Goal: Task Accomplishment & Management: Manage account settings

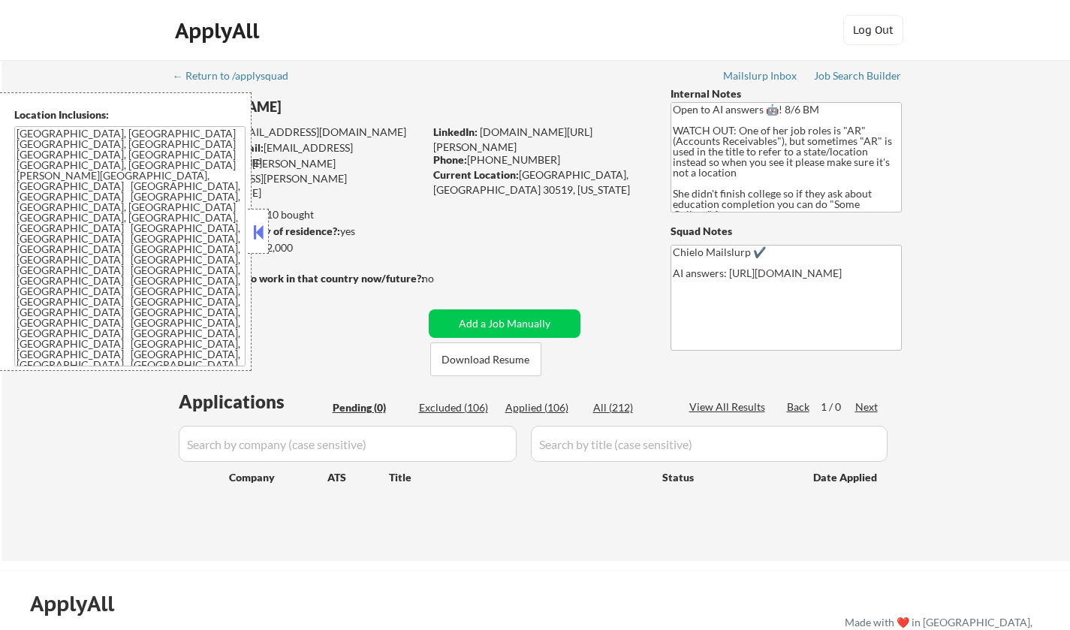
click at [260, 235] on button at bounding box center [258, 232] width 17 height 23
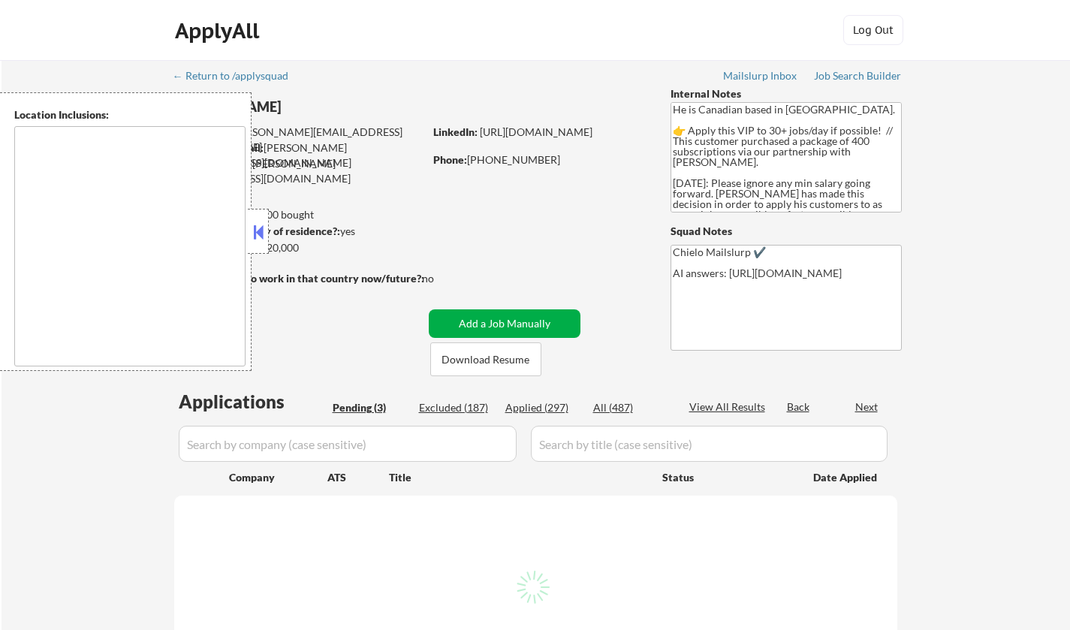
select select ""pending""
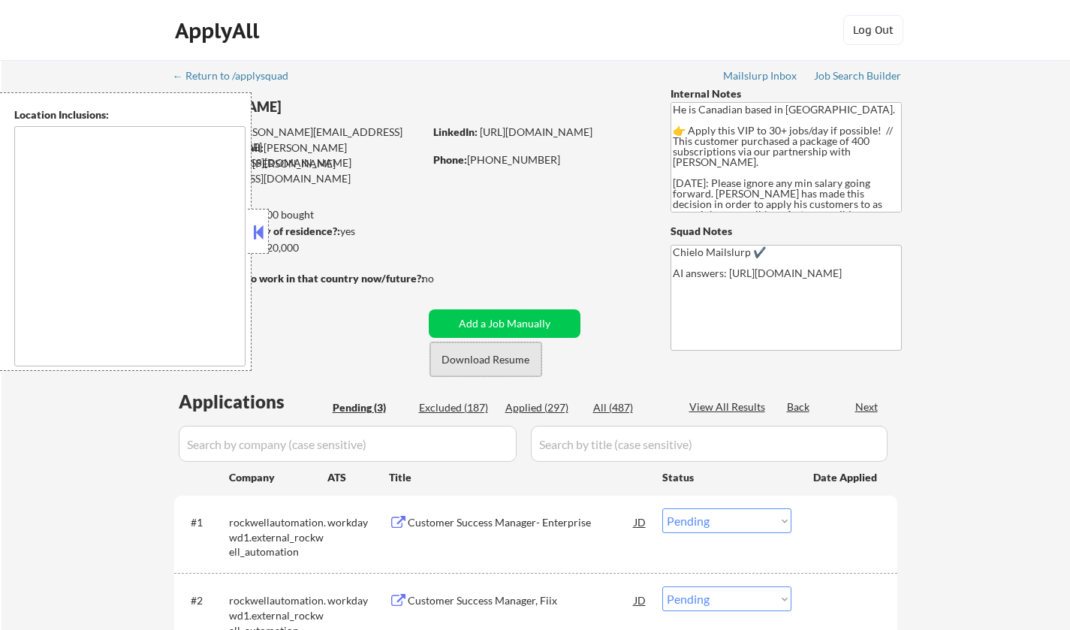
click at [494, 357] on button "Download Resume" at bounding box center [485, 359] width 111 height 34
type textarea "Toronto, ON Etobicoke, ON Scarborough, ON North York, ON East York, ON York, ON…"
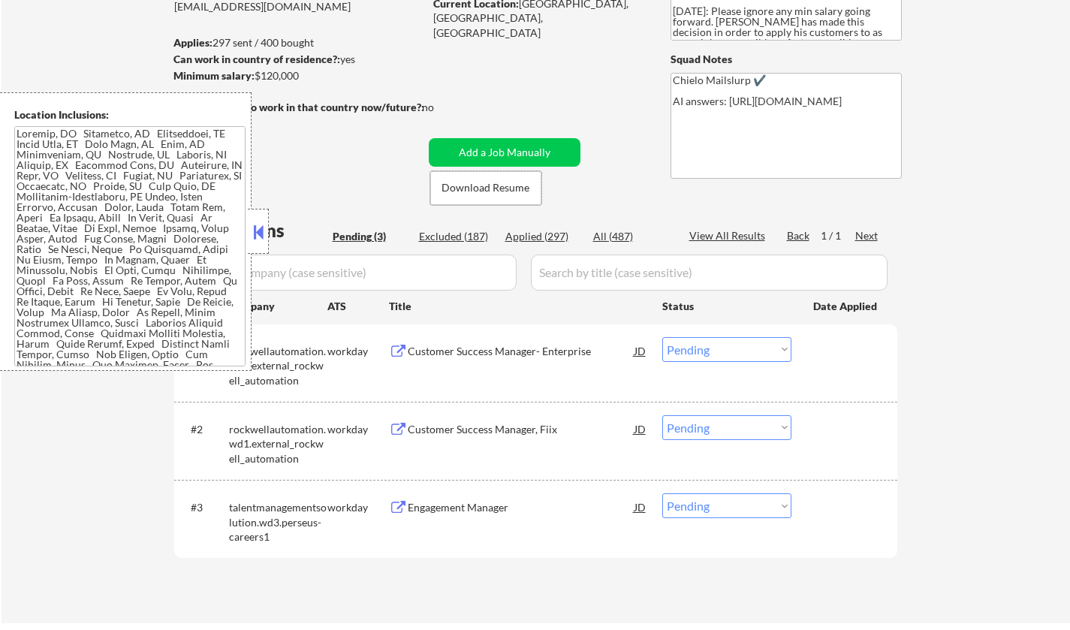
scroll to position [300, 0]
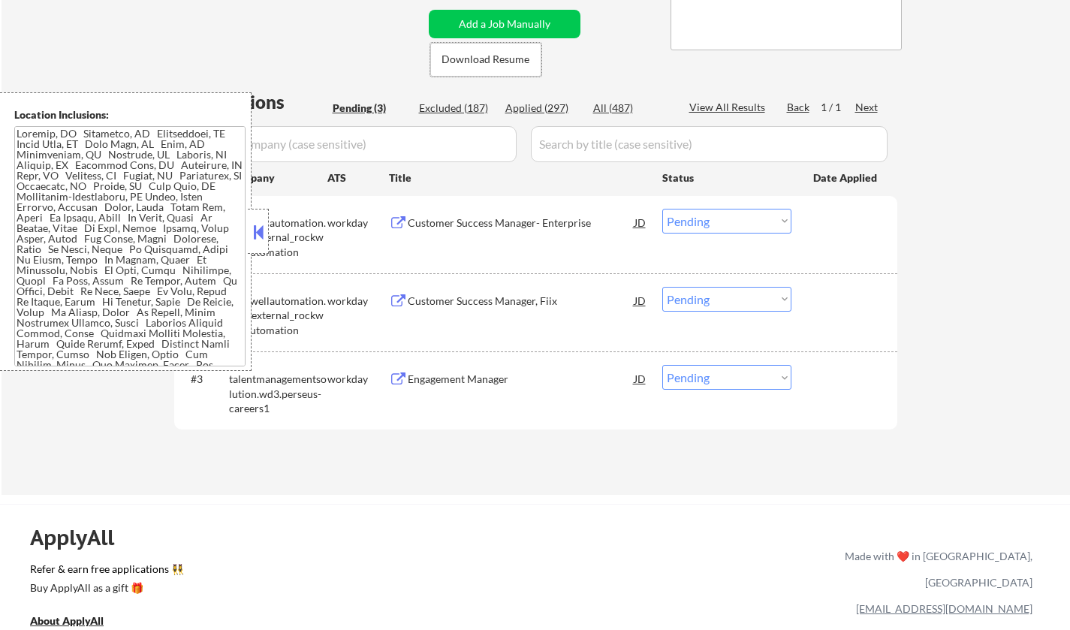
click at [261, 221] on button at bounding box center [258, 232] width 17 height 23
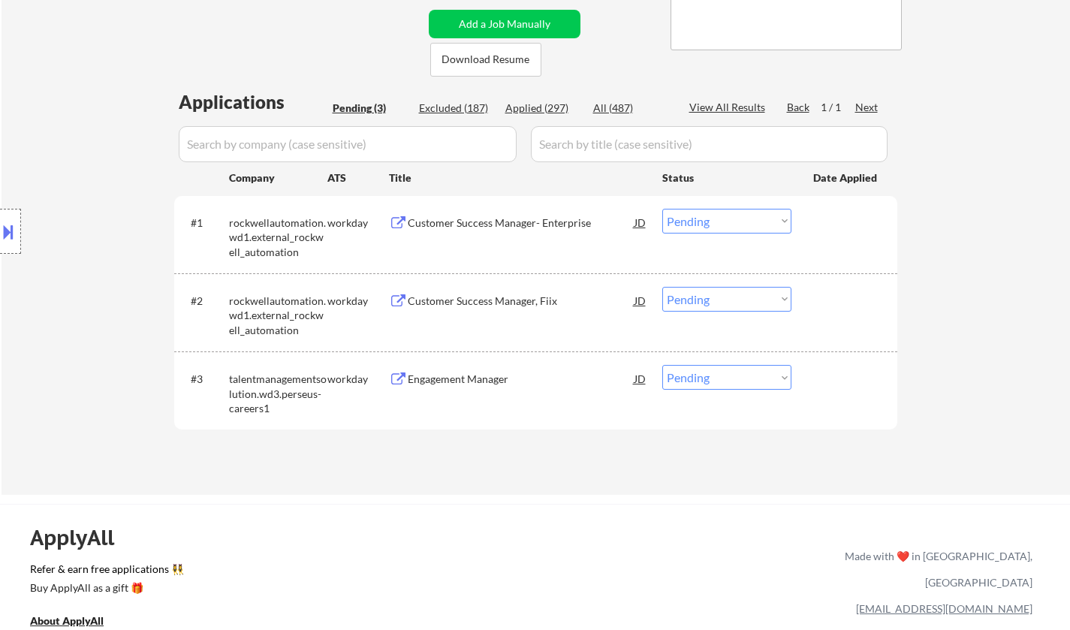
click at [481, 381] on div "Engagement Manager" at bounding box center [521, 379] width 227 height 15
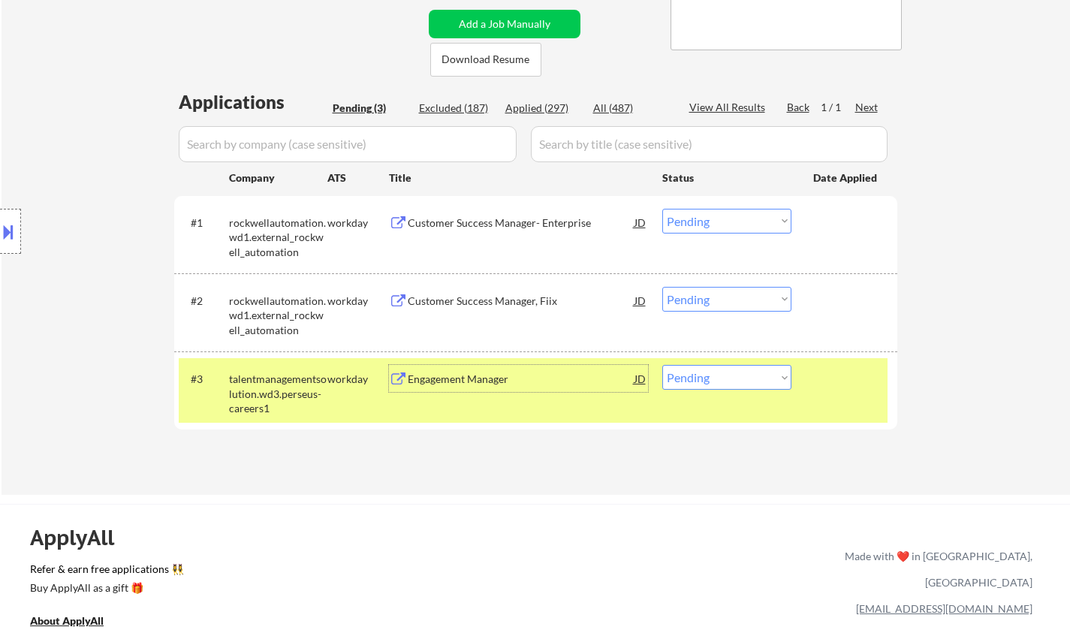
click at [496, 385] on div "Engagement Manager" at bounding box center [521, 379] width 227 height 15
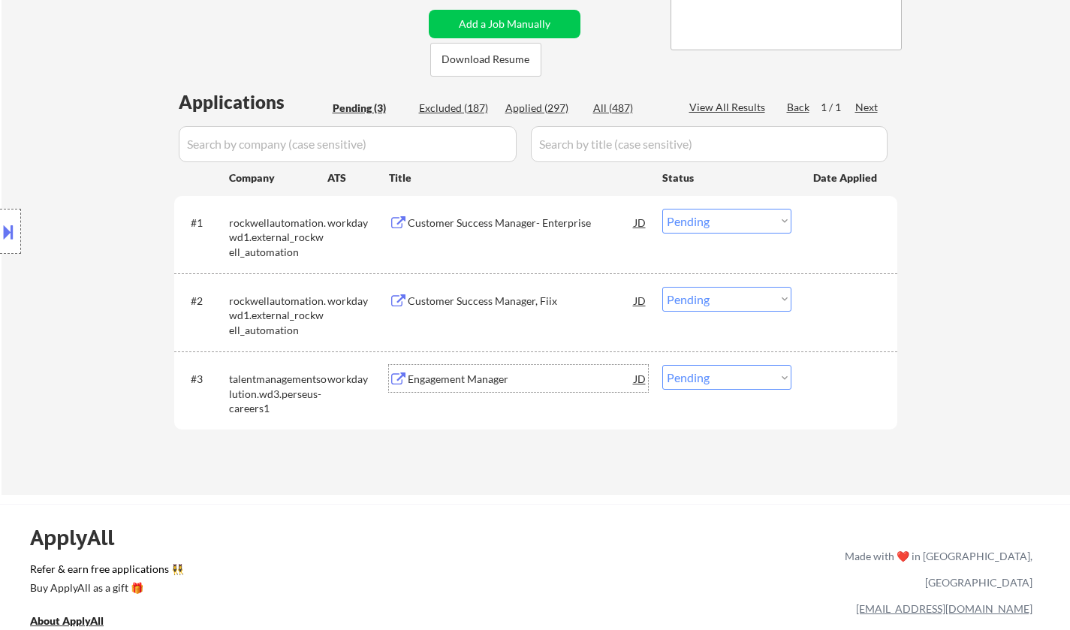
click at [713, 373] on select "Choose an option... Pending Applied Excluded (Questions) Excluded (Expired) Exc…" at bounding box center [726, 377] width 129 height 25
select select ""applied""
click at [662, 365] on select "Choose an option... Pending Applied Excluded (Questions) Excluded (Expired) Exc…" at bounding box center [726, 377] width 129 height 25
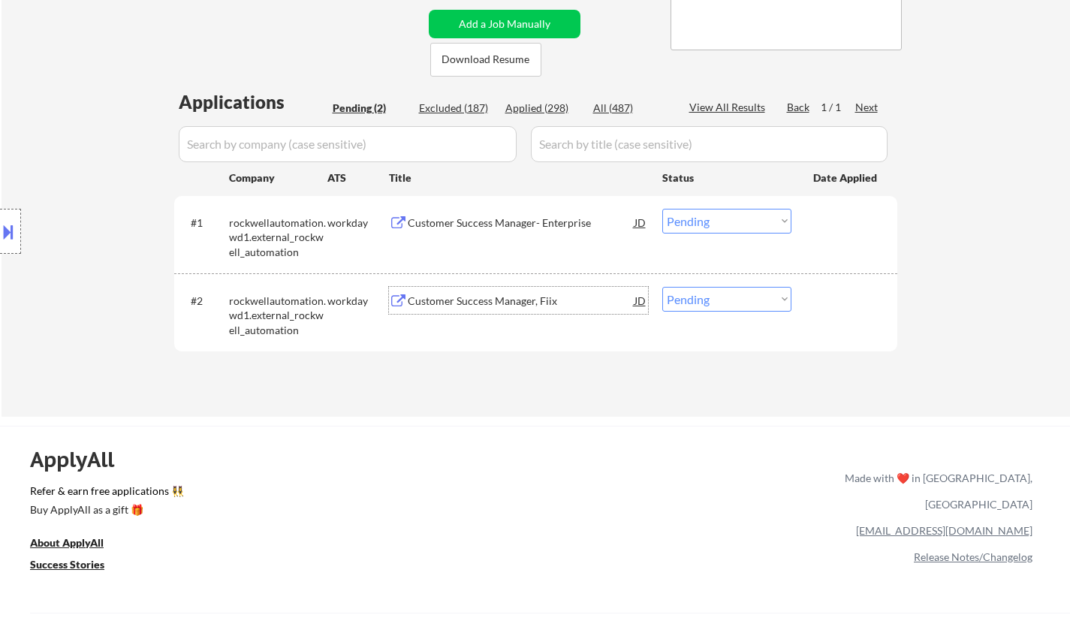
click at [477, 301] on div "Customer Success Manager, Fiix" at bounding box center [521, 301] width 227 height 15
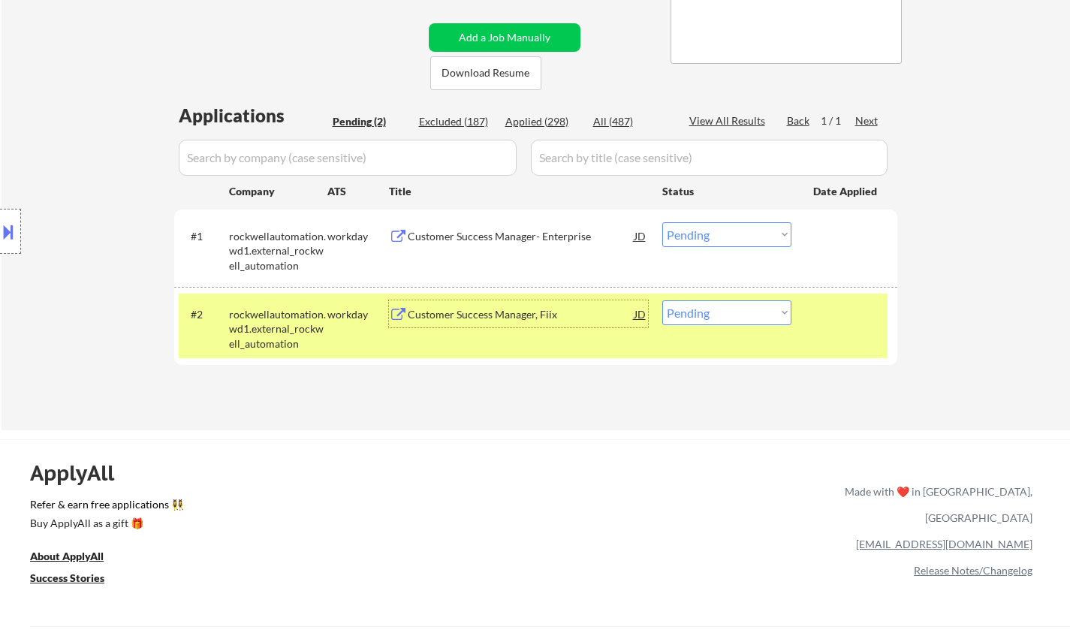
scroll to position [375, 0]
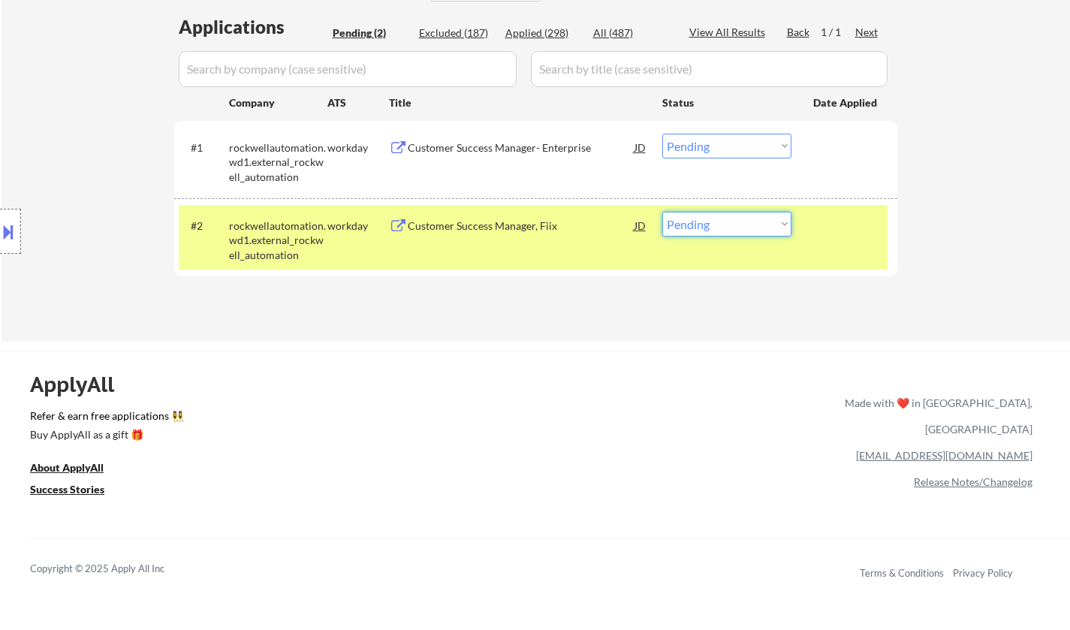
drag, startPoint x: 713, startPoint y: 221, endPoint x: 720, endPoint y: 227, distance: 9.6
click at [714, 221] on select "Choose an option... Pending Applied Excluded (Questions) Excluded (Expired) Exc…" at bounding box center [726, 224] width 129 height 25
select select ""applied""
click at [662, 212] on select "Choose an option... Pending Applied Excluded (Questions) Excluded (Expired) Exc…" at bounding box center [726, 224] width 129 height 25
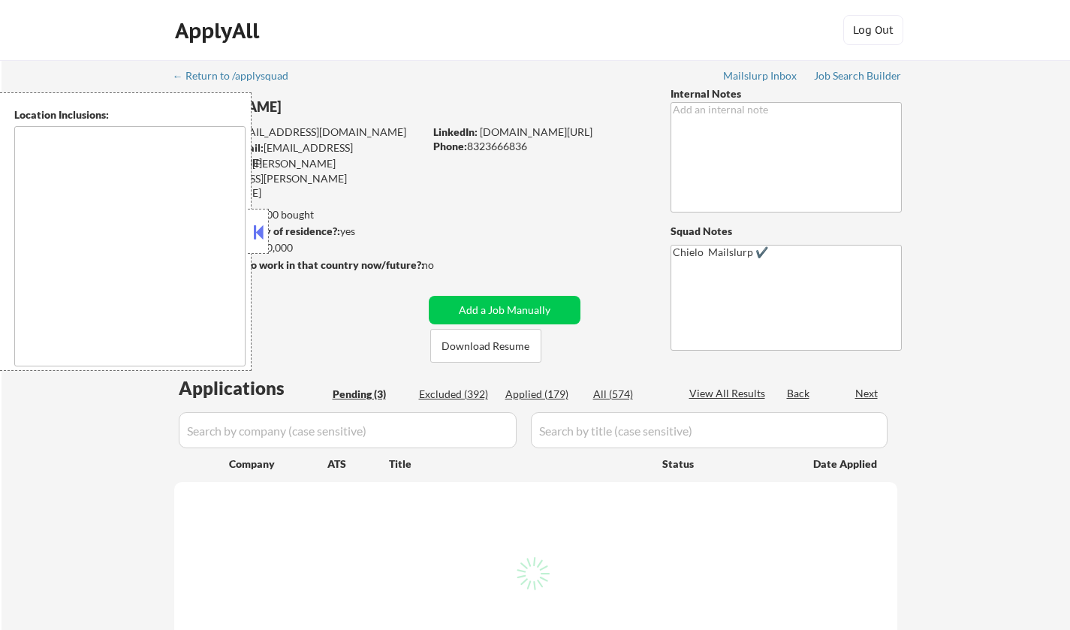
select select ""pending""
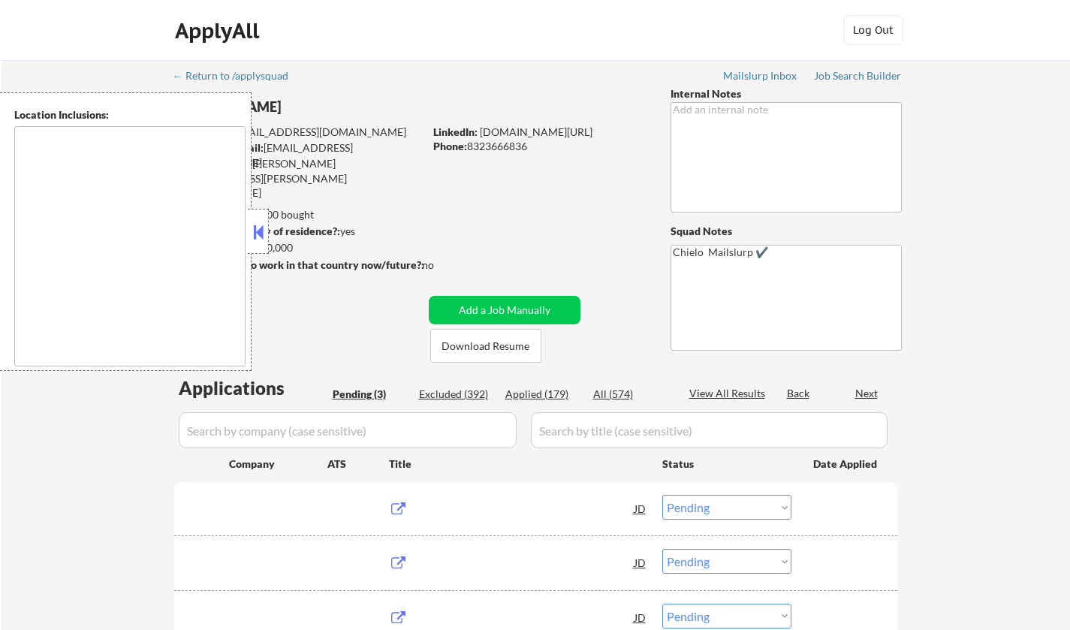
type textarea "[GEOGRAPHIC_DATA], [GEOGRAPHIC_DATA] [GEOGRAPHIC_DATA], [GEOGRAPHIC_DATA] [GEOG…"
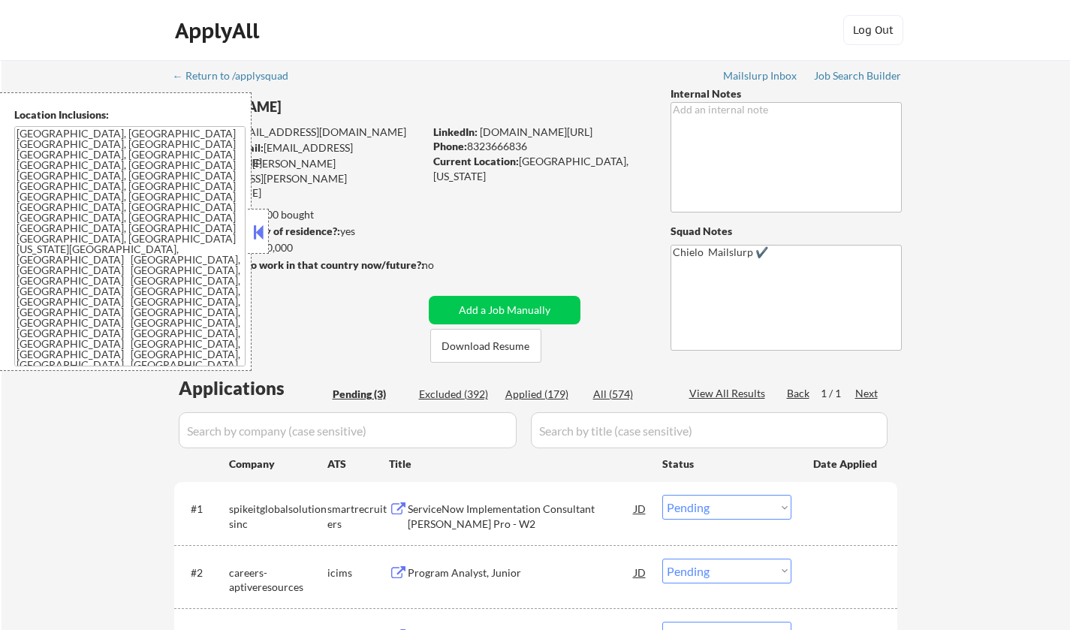
drag, startPoint x: 262, startPoint y: 236, endPoint x: 290, endPoint y: 265, distance: 40.4
click at [261, 236] on button at bounding box center [258, 232] width 17 height 23
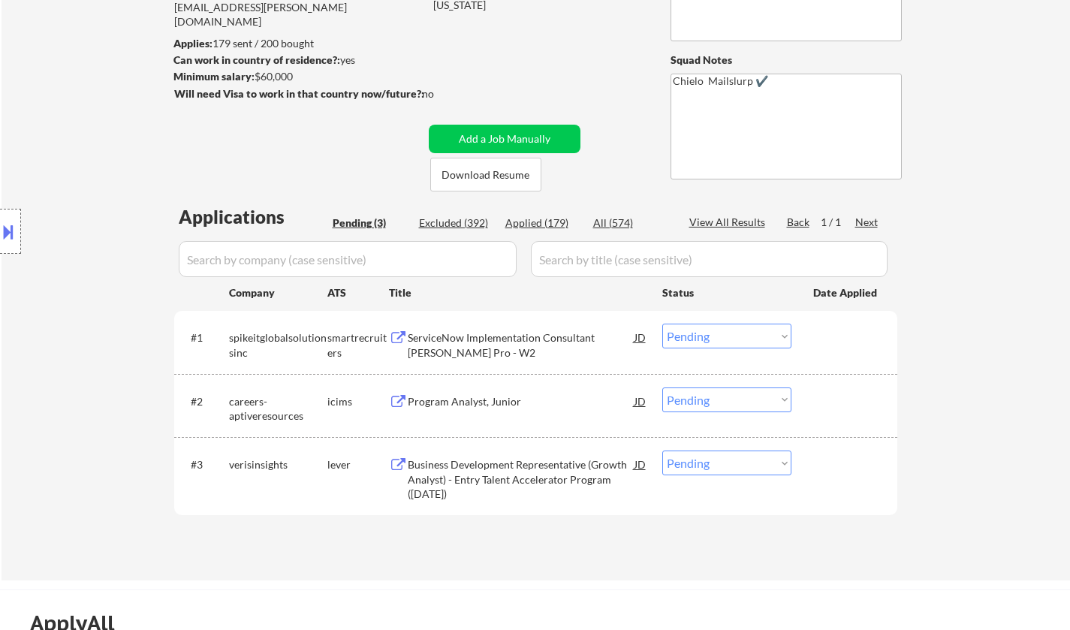
scroll to position [225, 0]
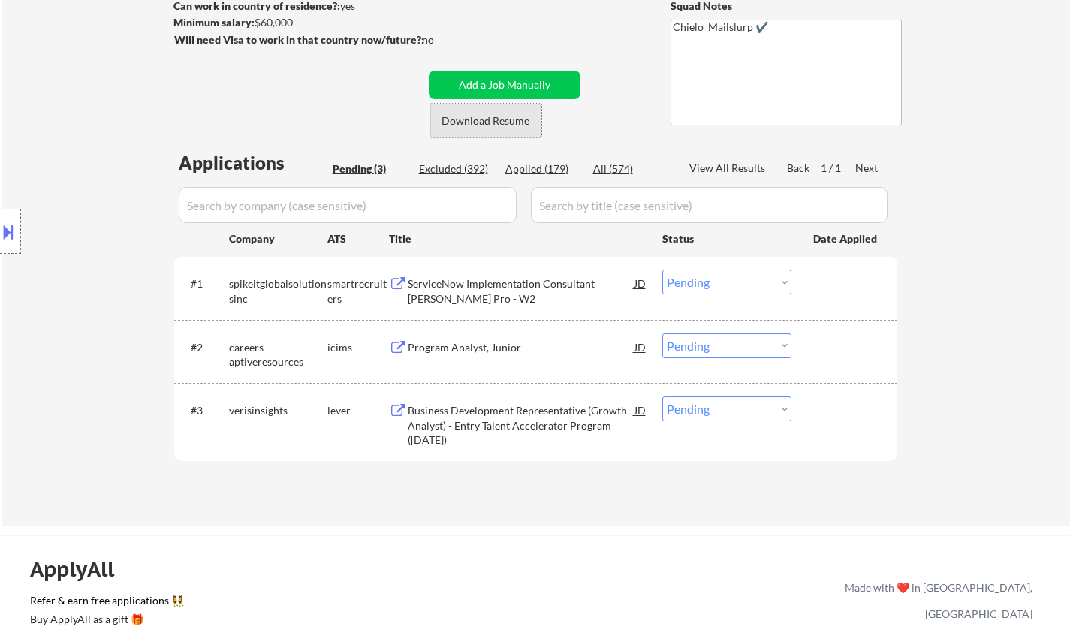
click at [486, 123] on button "Download Resume" at bounding box center [485, 121] width 111 height 34
click at [466, 418] on div "Business Development Representative (Growth Analyst) - Entry Talent Accelerator…" at bounding box center [521, 425] width 227 height 44
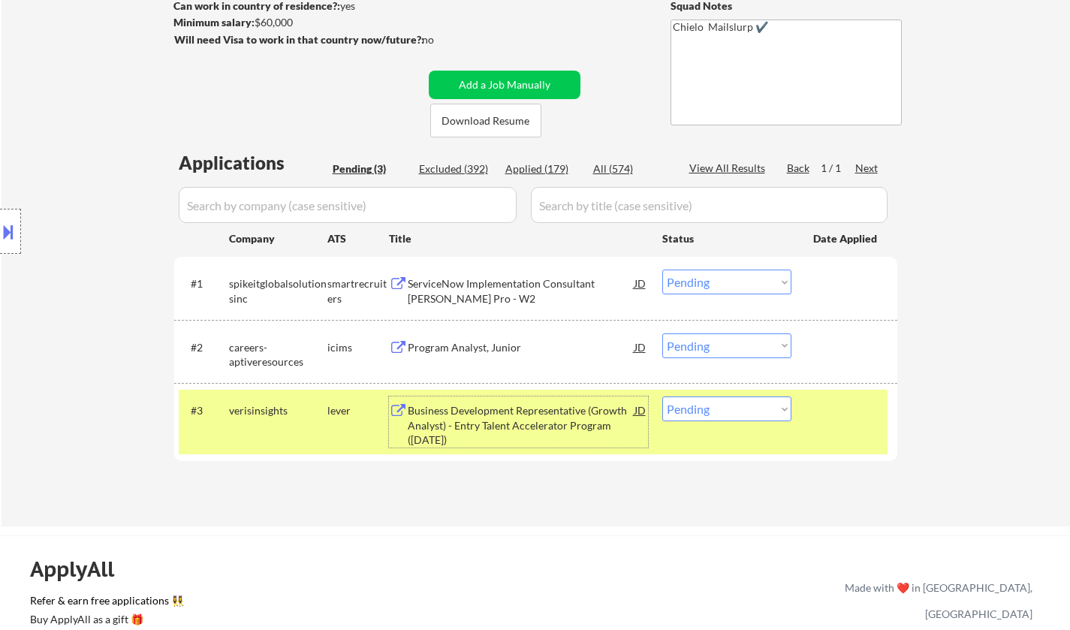
drag, startPoint x: 718, startPoint y: 414, endPoint x: 731, endPoint y: 418, distance: 13.5
click at [719, 414] on select "Choose an option... Pending Applied Excluded (Questions) Excluded (Expired) Exc…" at bounding box center [726, 408] width 129 height 25
select select ""excluded""
click at [662, 396] on select "Choose an option... Pending Applied Excluded (Questions) Excluded (Expired) Exc…" at bounding box center [726, 408] width 129 height 25
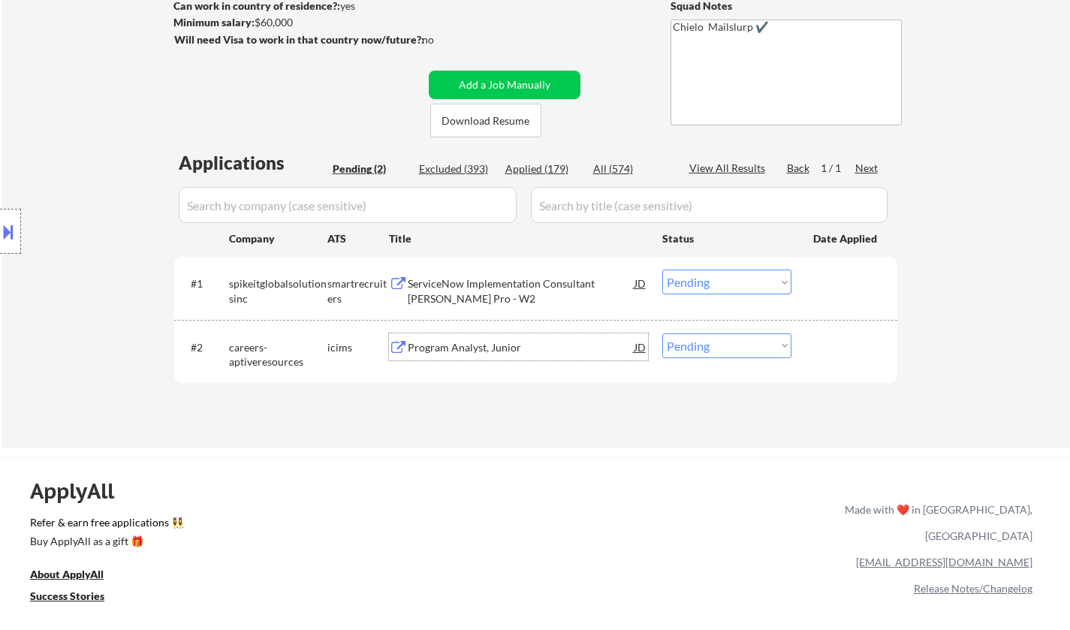
click at [478, 352] on div "Program Analyst, Junior" at bounding box center [521, 347] width 227 height 15
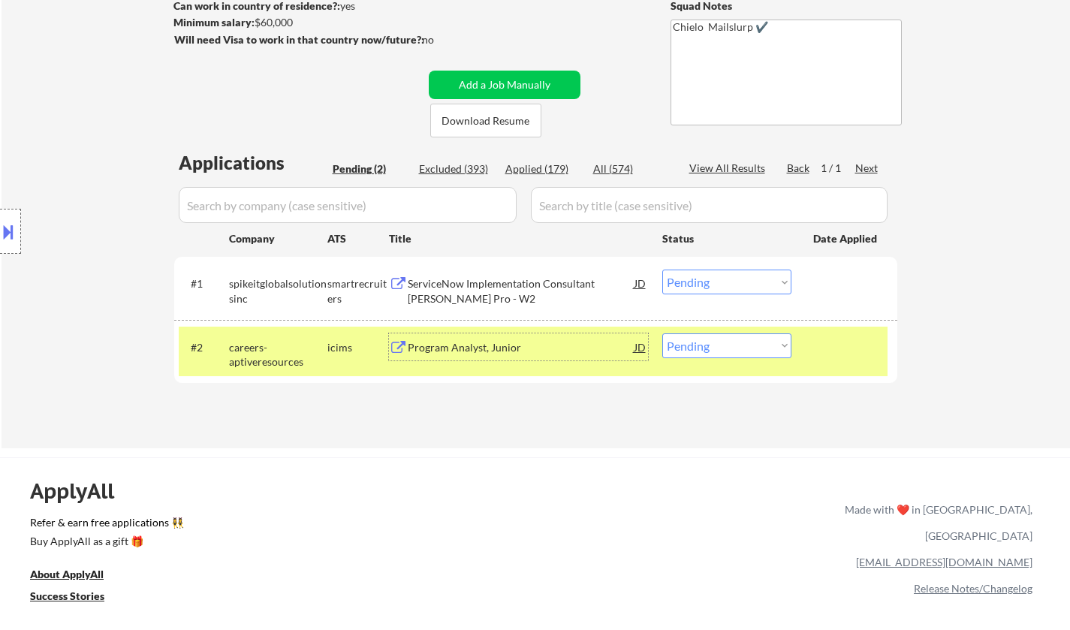
click at [700, 345] on select "Choose an option... Pending Applied Excluded (Questions) Excluded (Expired) Exc…" at bounding box center [726, 345] width 129 height 25
select select ""applied""
click at [662, 333] on select "Choose an option... Pending Applied Excluded (Questions) Excluded (Expired) Exc…" at bounding box center [726, 345] width 129 height 25
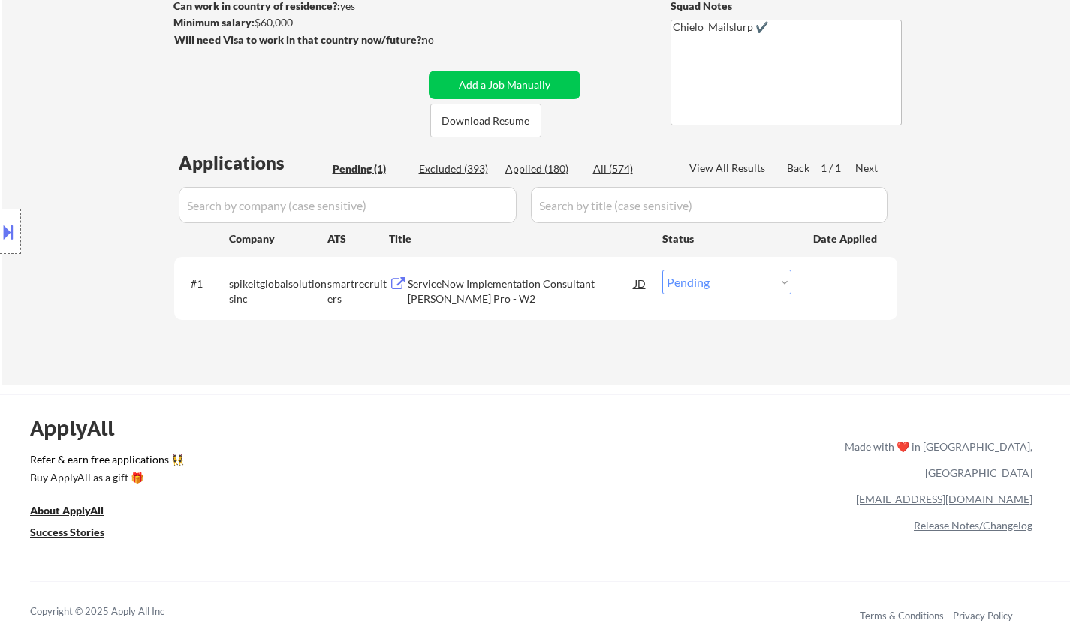
click at [498, 293] on div "ServiceNow Implementation Consultant SAM Pro - W2" at bounding box center [521, 290] width 227 height 29
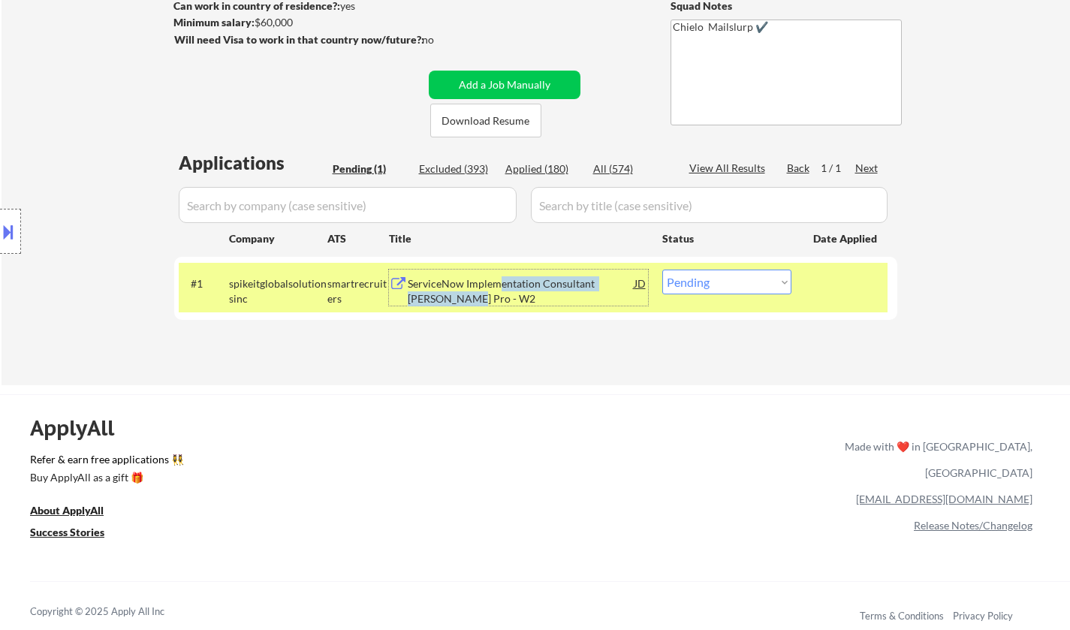
drag, startPoint x: 749, startPoint y: 287, endPoint x: 759, endPoint y: 294, distance: 11.9
click at [750, 287] on select "Choose an option... Pending Applied Excluded (Questions) Excluded (Expired) Exc…" at bounding box center [726, 282] width 129 height 25
select select ""excluded__bad_match_""
click at [662, 270] on select "Choose an option... Pending Applied Excluded (Questions) Excluded (Expired) Exc…" at bounding box center [726, 282] width 129 height 25
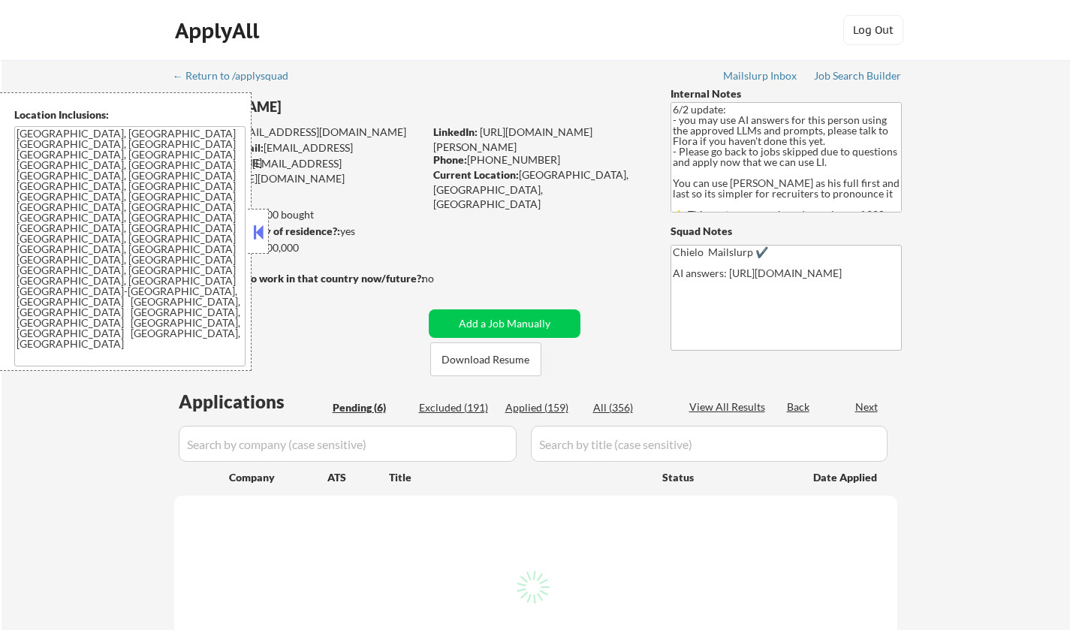
select select ""pending""
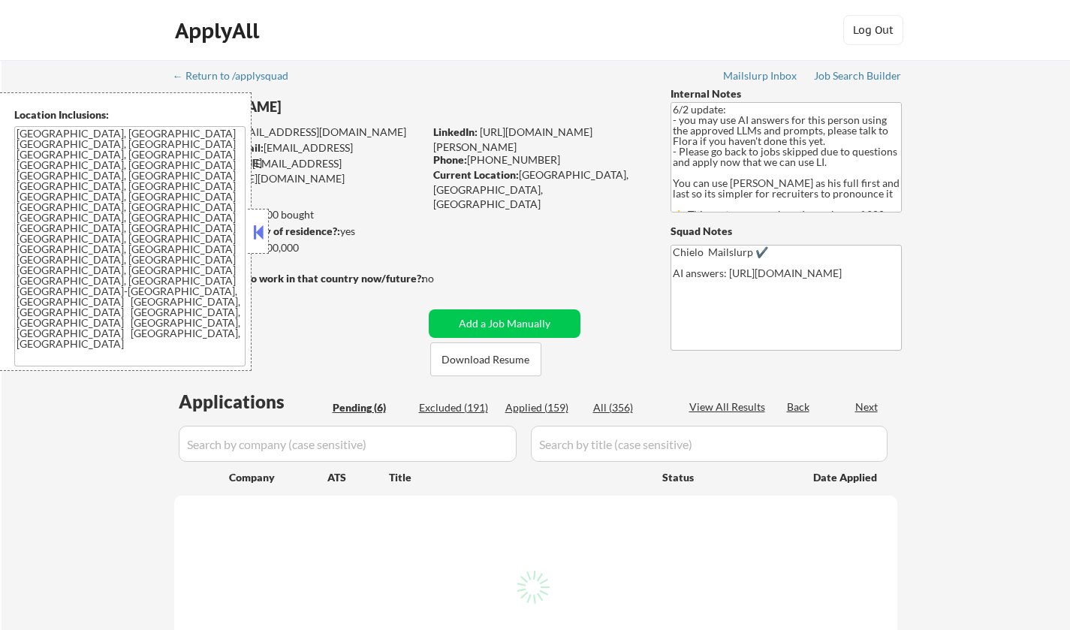
select select ""pending""
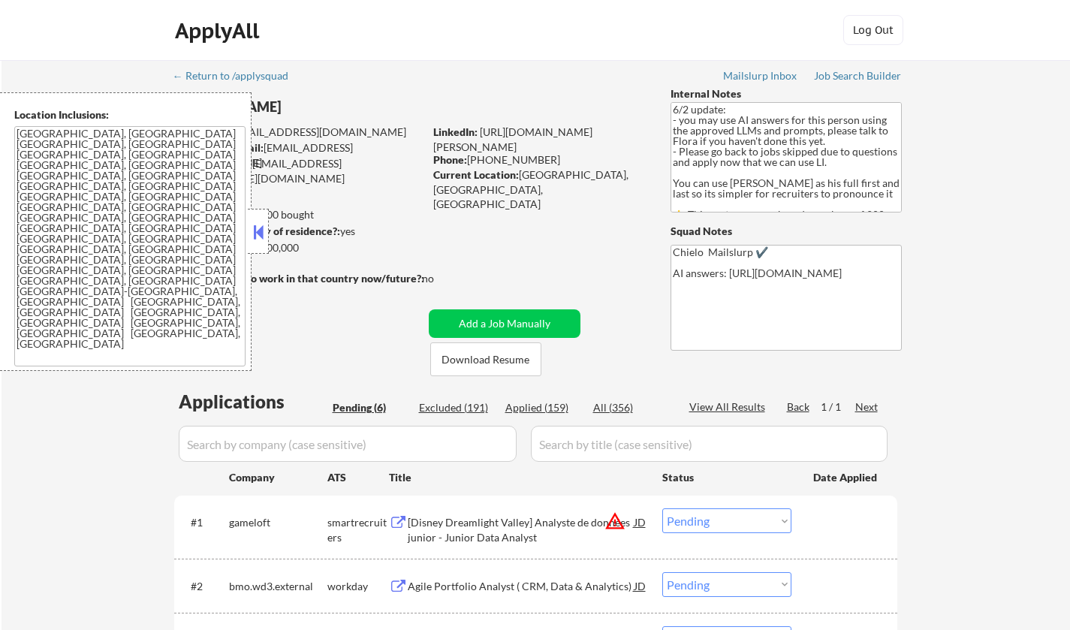
drag, startPoint x: 264, startPoint y: 223, endPoint x: 283, endPoint y: 249, distance: 32.7
click at [263, 224] on button at bounding box center [258, 232] width 17 height 23
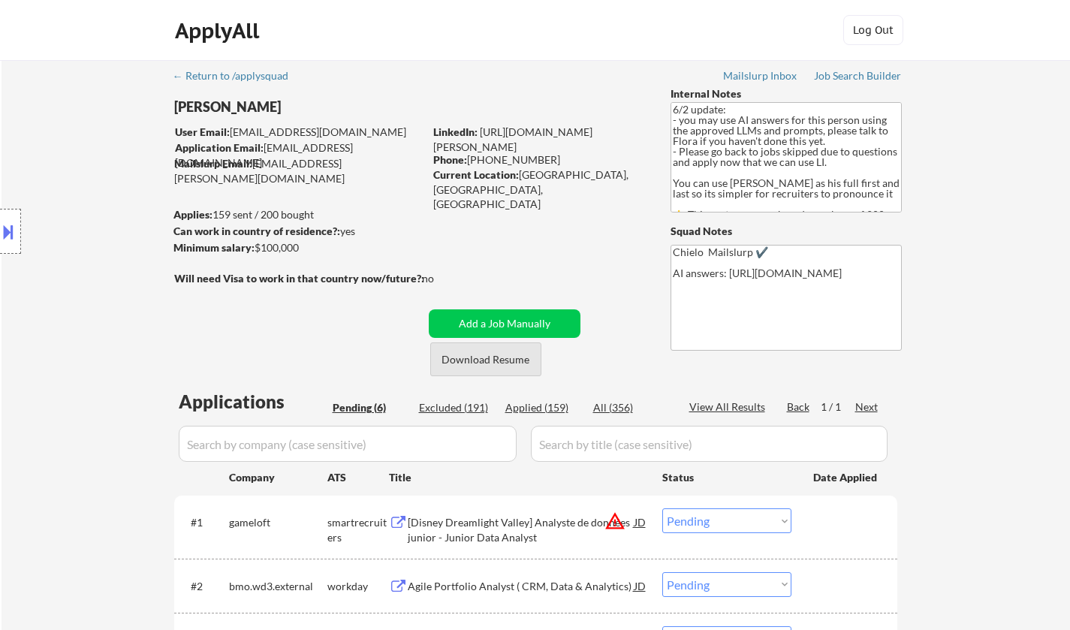
drag, startPoint x: 513, startPoint y: 359, endPoint x: 516, endPoint y: 110, distance: 248.6
click at [512, 358] on button "Download Resume" at bounding box center [485, 359] width 111 height 34
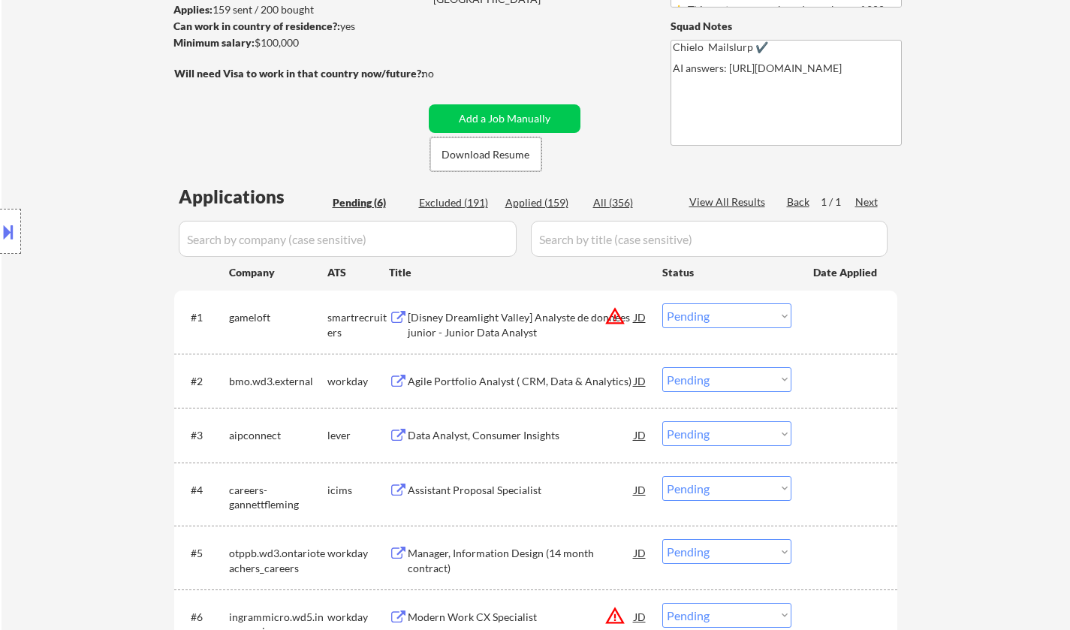
scroll to position [300, 0]
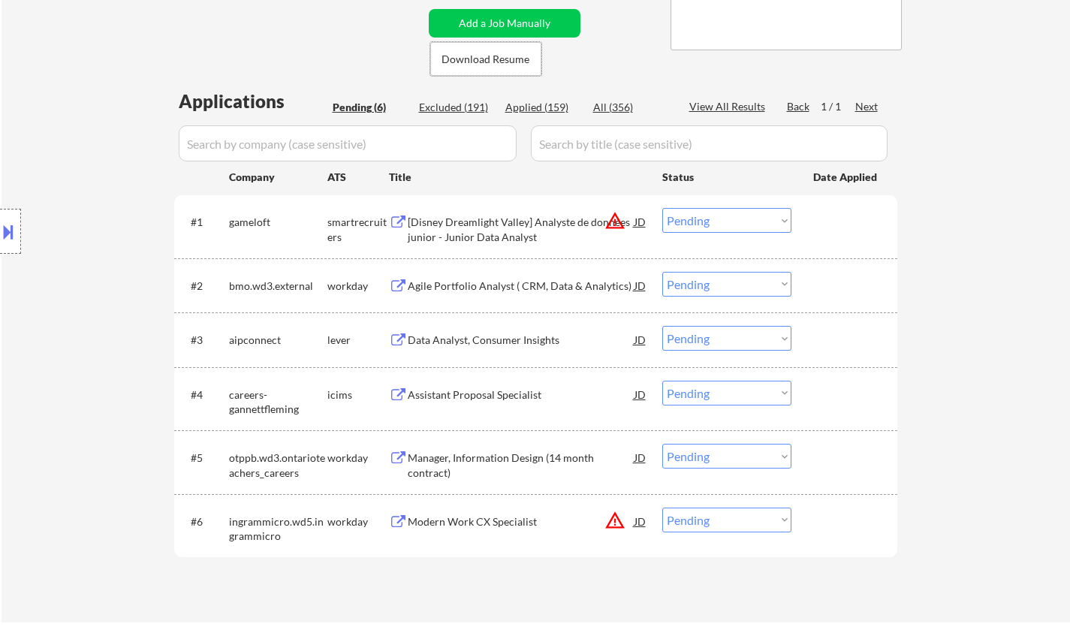
click at [489, 341] on div "Data Analyst, Consumer Insights" at bounding box center [521, 340] width 227 height 15
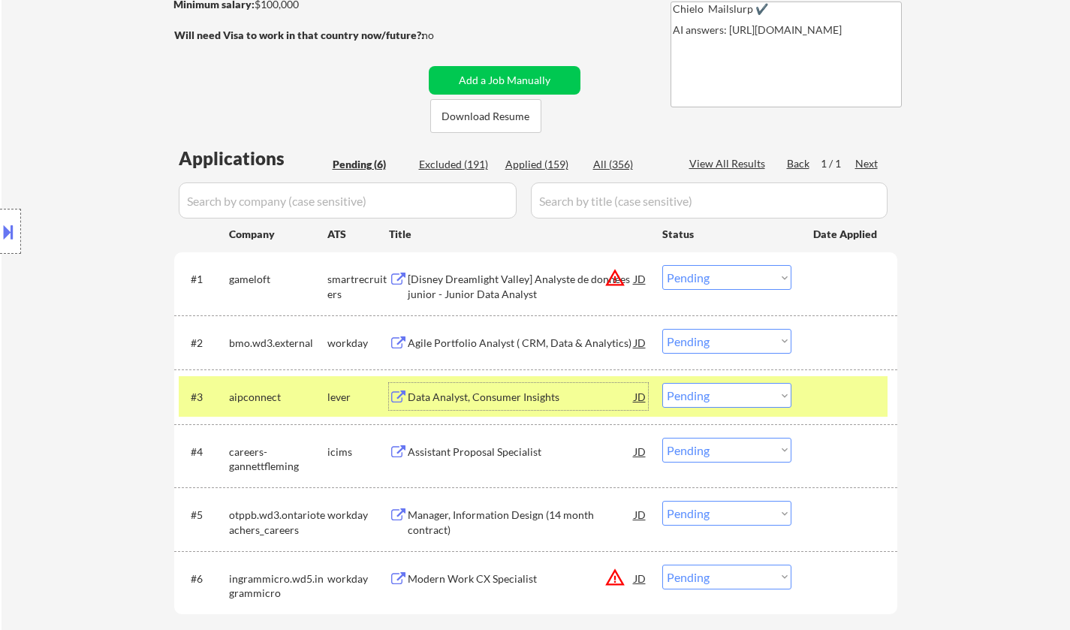
scroll to position [375, 0]
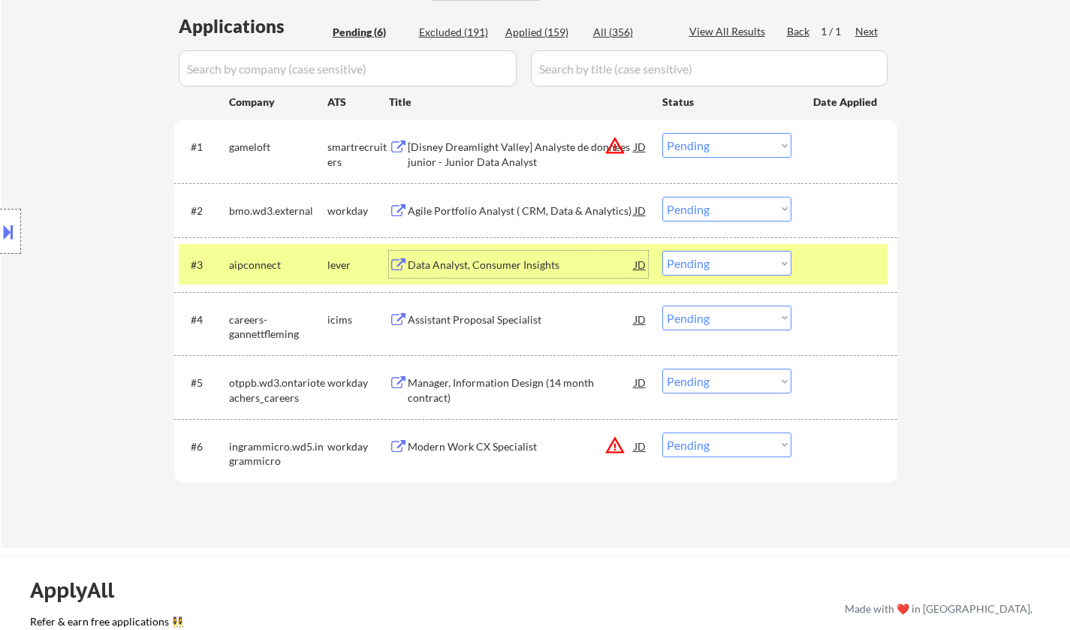
click at [742, 271] on select "Choose an option... Pending Applied Excluded (Questions) Excluded (Expired) Exc…" at bounding box center [726, 263] width 129 height 25
click at [662, 251] on select "Choose an option... Pending Applied Excluded (Questions) Excluded (Expired) Exc…" at bounding box center [726, 263] width 129 height 25
select select ""pending""
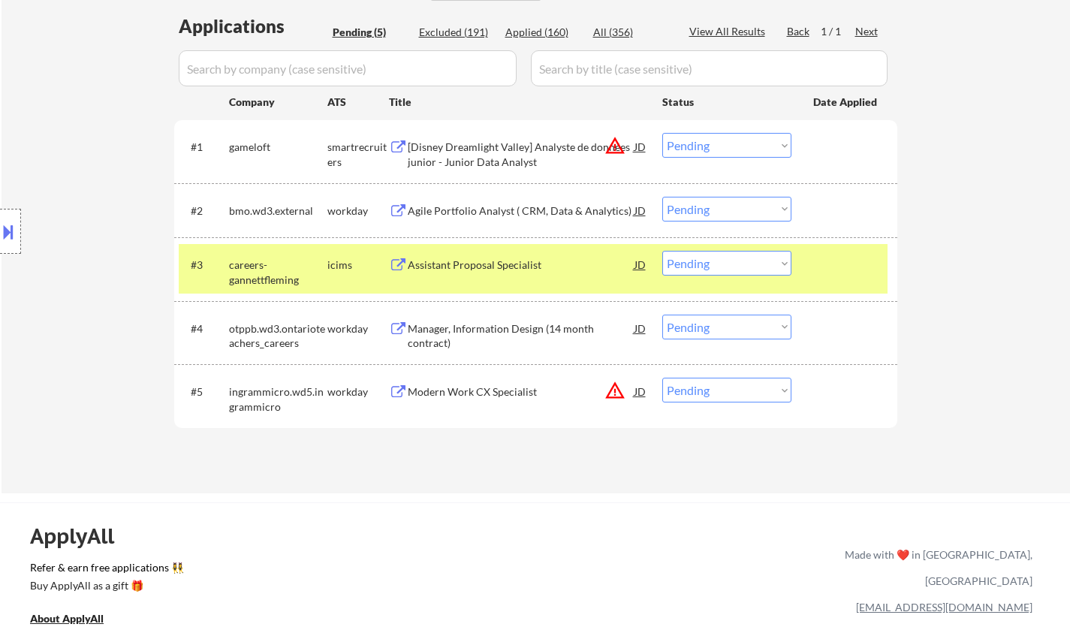
click at [495, 204] on div "Agile Portfolio Analyst ( CRM, Data & Analytics)" at bounding box center [521, 211] width 227 height 15
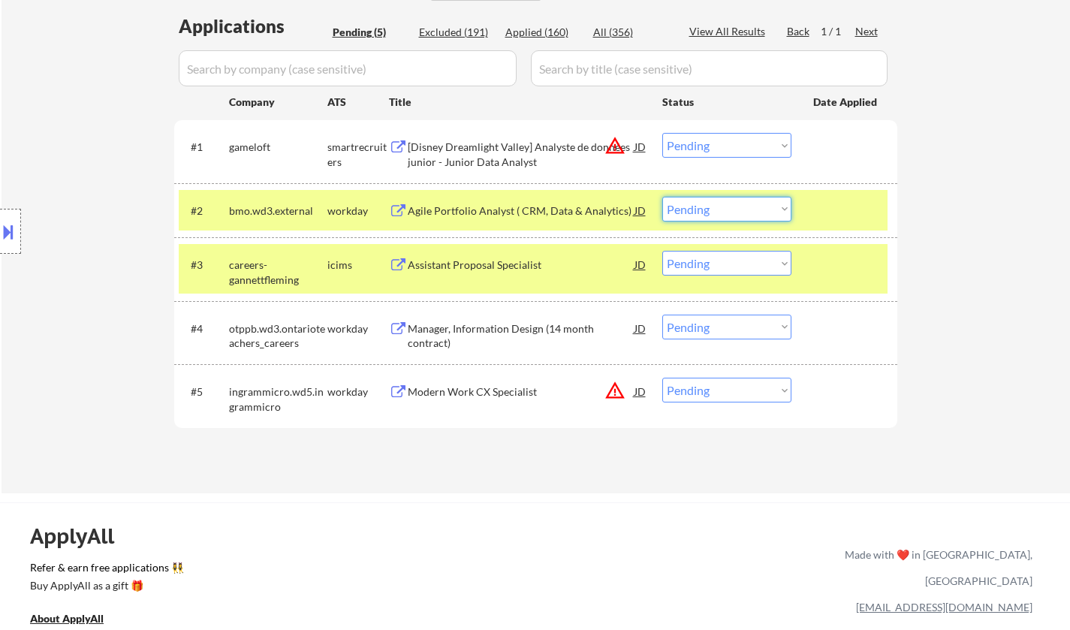
click at [744, 202] on select "Choose an option... Pending Applied Excluded (Questions) Excluded (Expired) Exc…" at bounding box center [726, 209] width 129 height 25
click at [662, 197] on select "Choose an option... Pending Applied Excluded (Questions) Excluded (Expired) Exc…" at bounding box center [726, 209] width 129 height 25
click at [0, 234] on button at bounding box center [8, 231] width 17 height 25
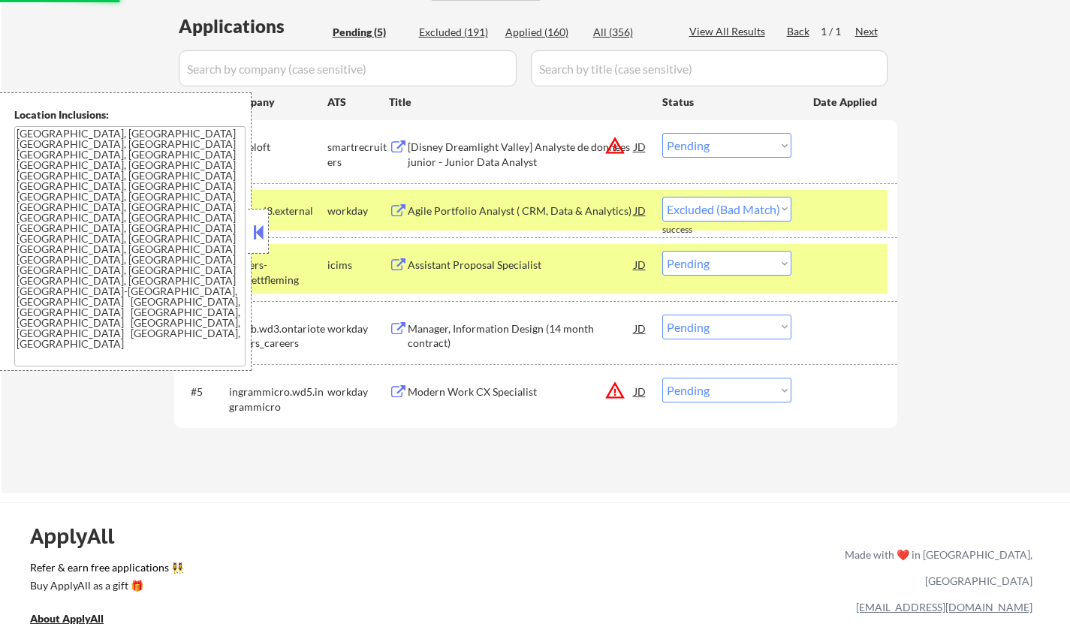
select select ""pending""
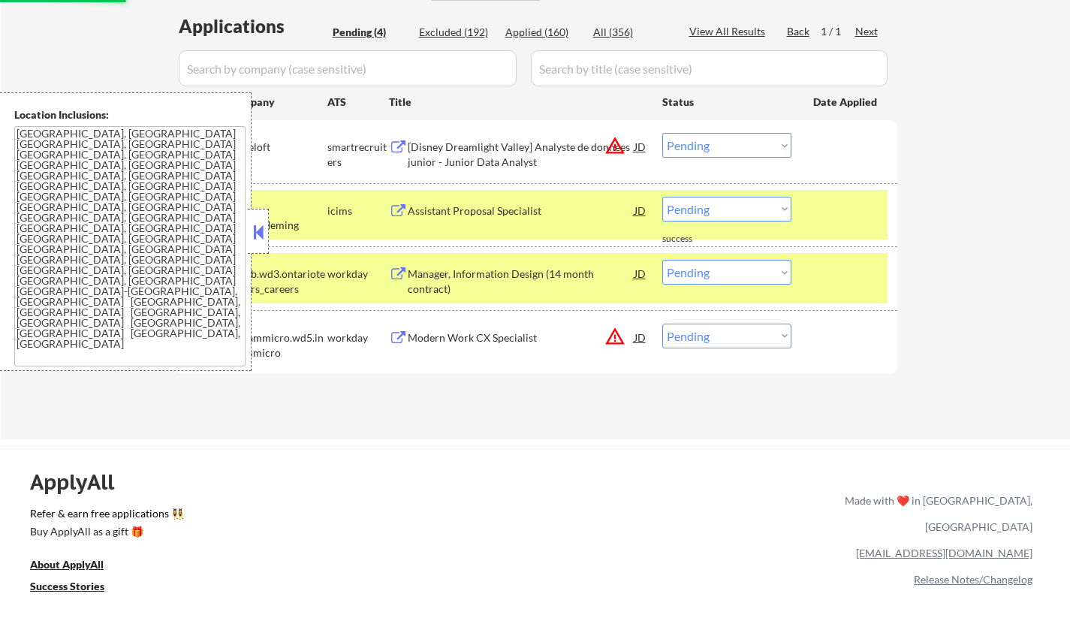
click at [733, 143] on select "Choose an option... Pending Applied Excluded (Questions) Excluded (Expired) Exc…" at bounding box center [726, 145] width 129 height 25
click at [662, 133] on select "Choose an option... Pending Applied Excluded (Questions) Excluded (Expired) Exc…" at bounding box center [726, 145] width 129 height 25
click at [263, 231] on button at bounding box center [258, 232] width 17 height 23
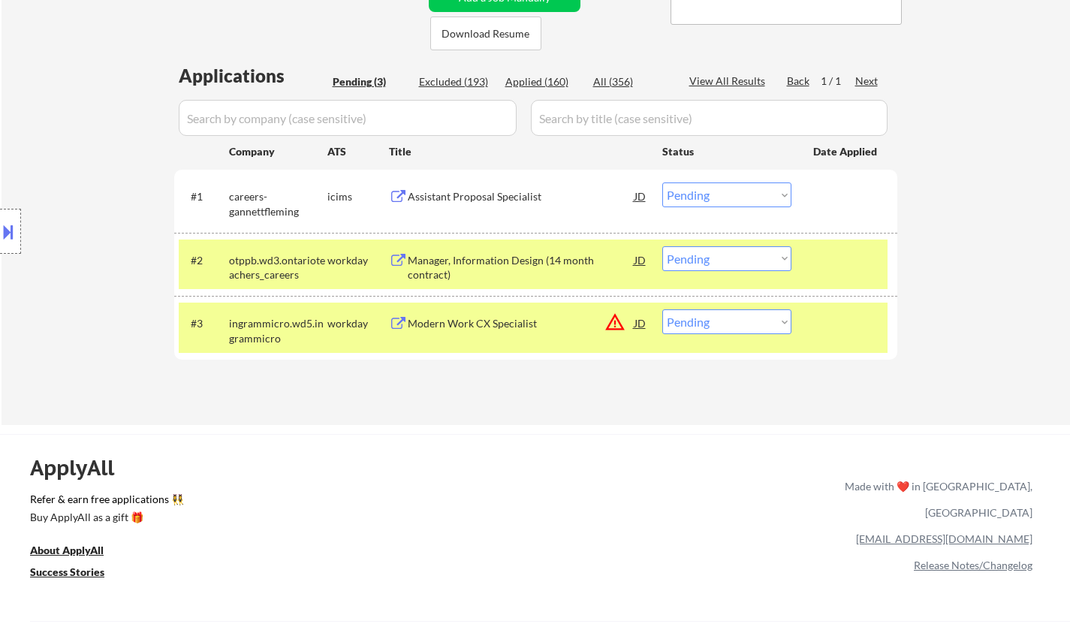
scroll to position [300, 0]
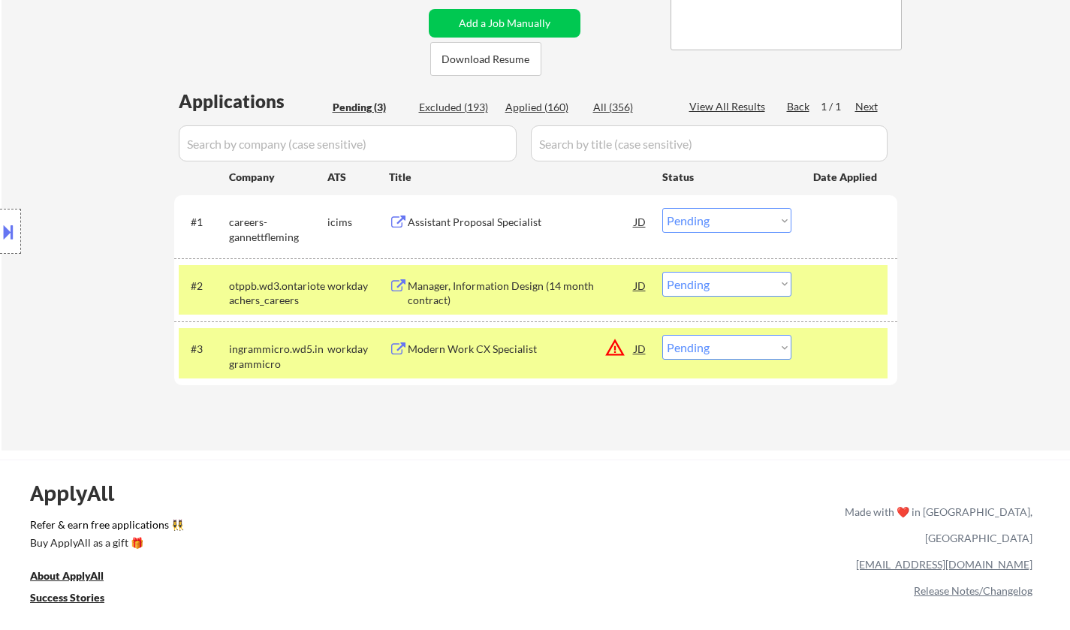
click at [457, 225] on div "Assistant Proposal Specialist" at bounding box center [521, 222] width 227 height 15
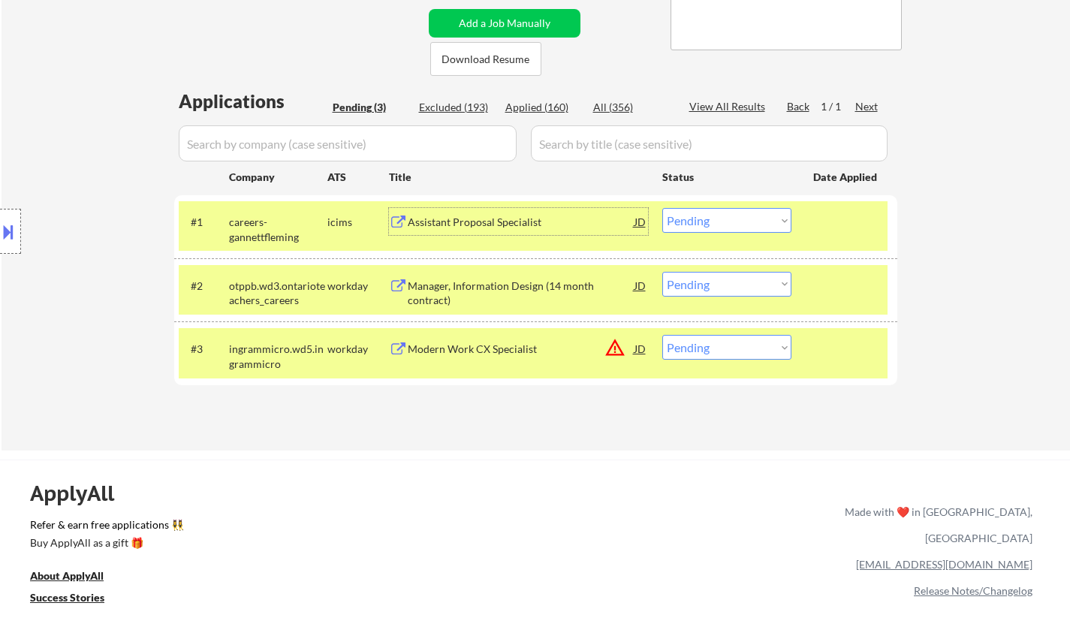
drag, startPoint x: 748, startPoint y: 219, endPoint x: 749, endPoint y: 229, distance: 10.5
click at [747, 220] on select "Choose an option... Pending Applied Excluded (Questions) Excluded (Expired) Exc…" at bounding box center [726, 220] width 129 height 25
click at [662, 208] on select "Choose an option... Pending Applied Excluded (Questions) Excluded (Expired) Exc…" at bounding box center [726, 220] width 129 height 25
select select ""pending""
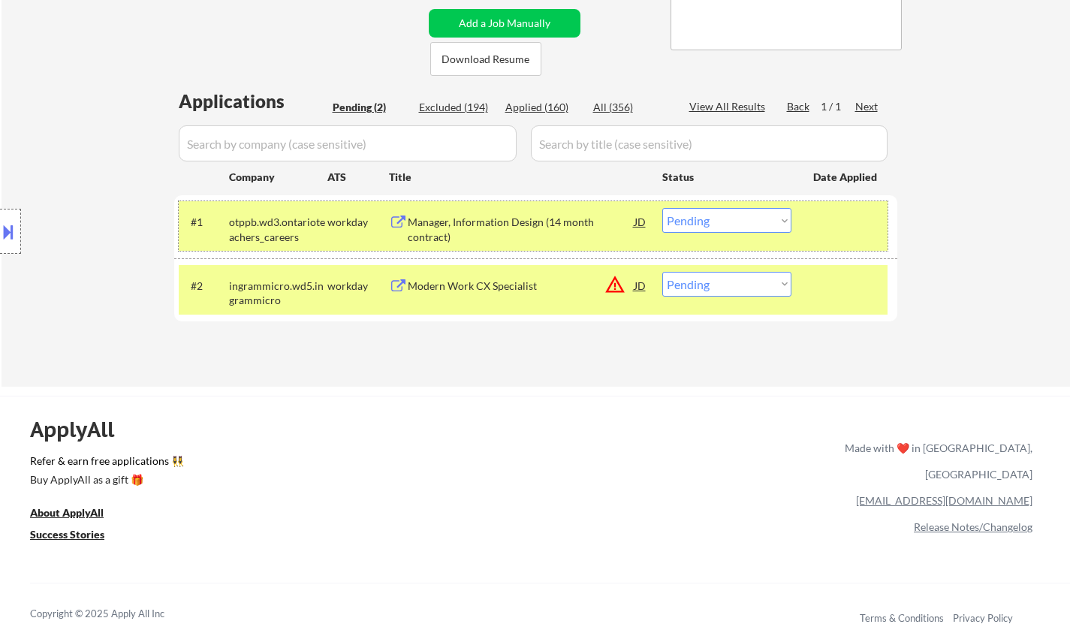
click at [489, 207] on div "#1 otppb.wd3.ontarioteachers_careers workday Manager, Information Design (14 mo…" at bounding box center [533, 226] width 709 height 50
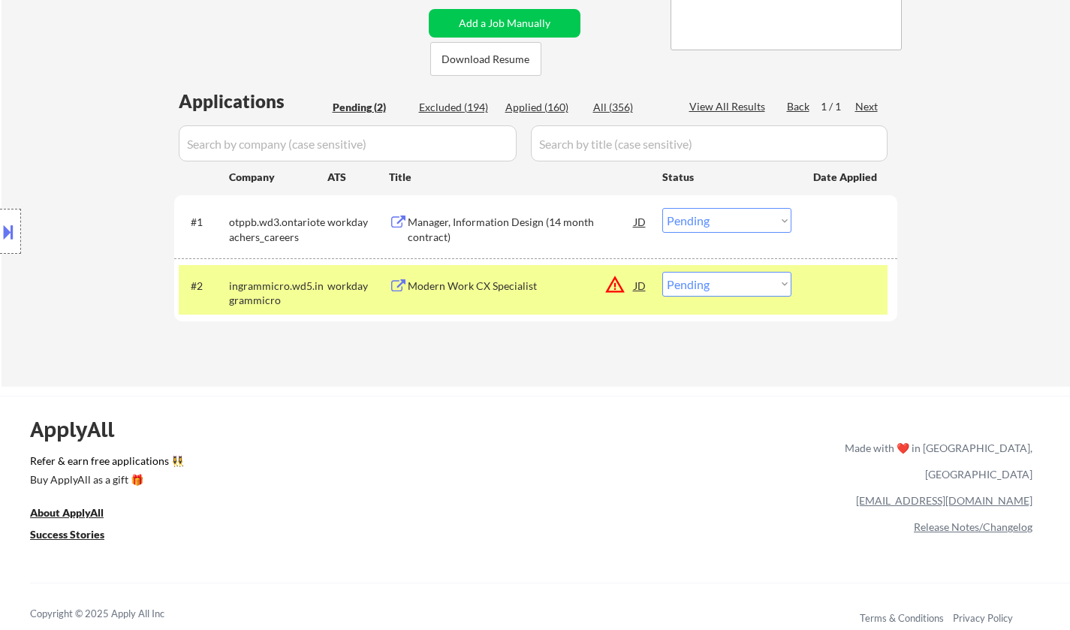
click at [463, 225] on div "Manager, Information Design (14 month contract)" at bounding box center [521, 229] width 227 height 29
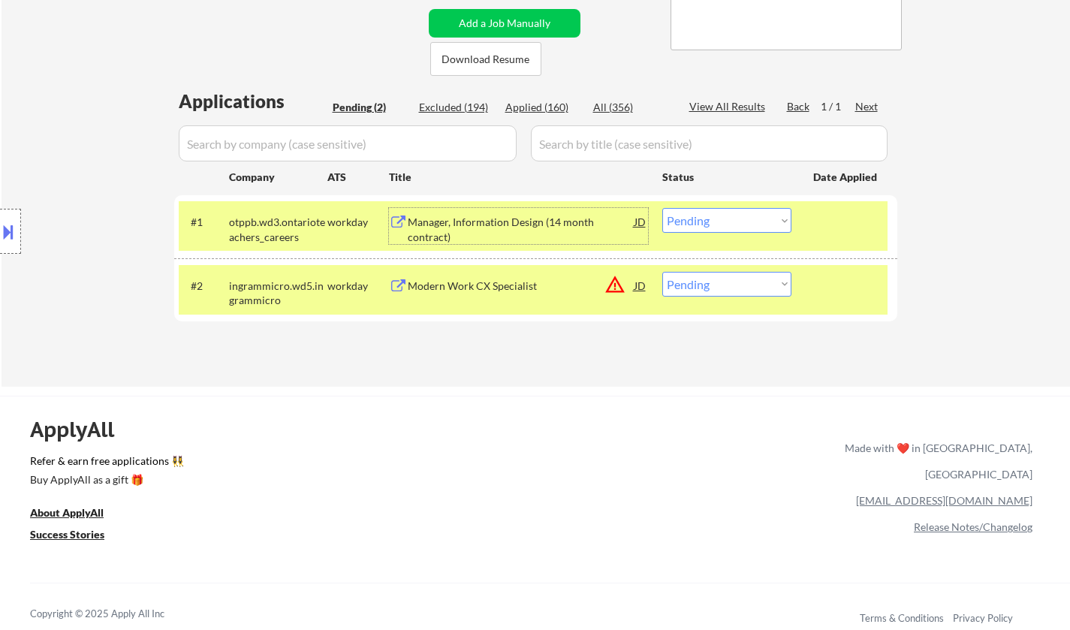
drag, startPoint x: 742, startPoint y: 286, endPoint x: 751, endPoint y: 294, distance: 12.2
click at [742, 286] on select "Choose an option... Pending Applied Excluded (Questions) Excluded (Expired) Exc…" at bounding box center [726, 284] width 129 height 25
select select ""excluded__location_""
click at [662, 272] on select "Choose an option... Pending Applied Excluded (Questions) Excluded (Expired) Exc…" at bounding box center [726, 284] width 129 height 25
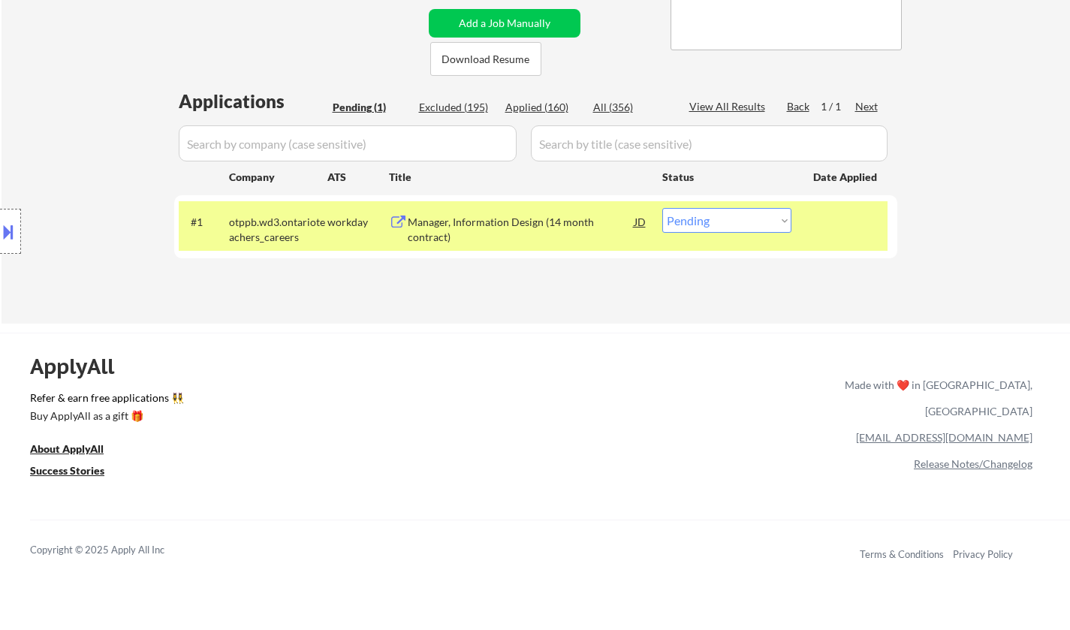
click at [514, 213] on div "Manager, Information Design (14 month contract)" at bounding box center [521, 226] width 227 height 36
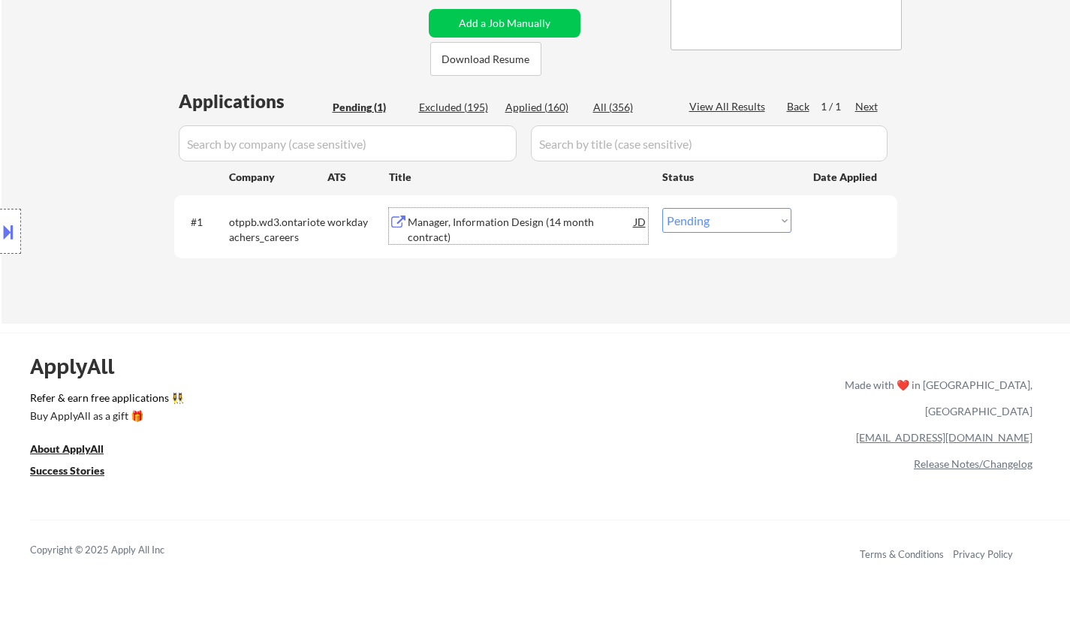
click at [753, 221] on select "Choose an option... Pending Applied Excluded (Questions) Excluded (Expired) Exc…" at bounding box center [726, 220] width 129 height 25
select select ""excluded__bad_match_""
click at [662, 208] on select "Choose an option... Pending Applied Excluded (Questions) Excluded (Expired) Exc…" at bounding box center [726, 220] width 129 height 25
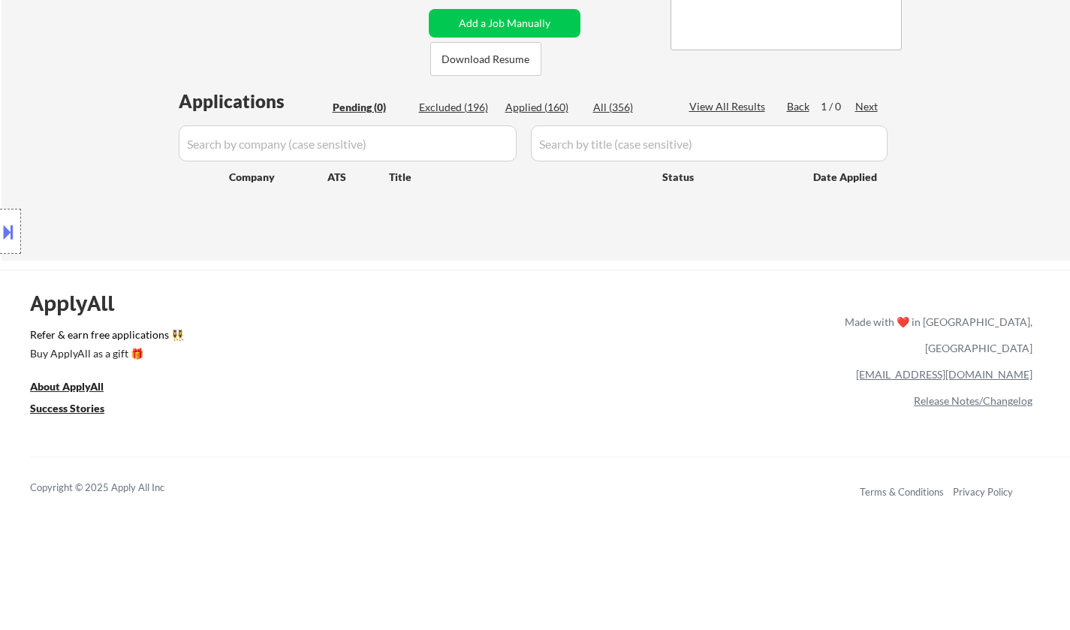
scroll to position [75, 0]
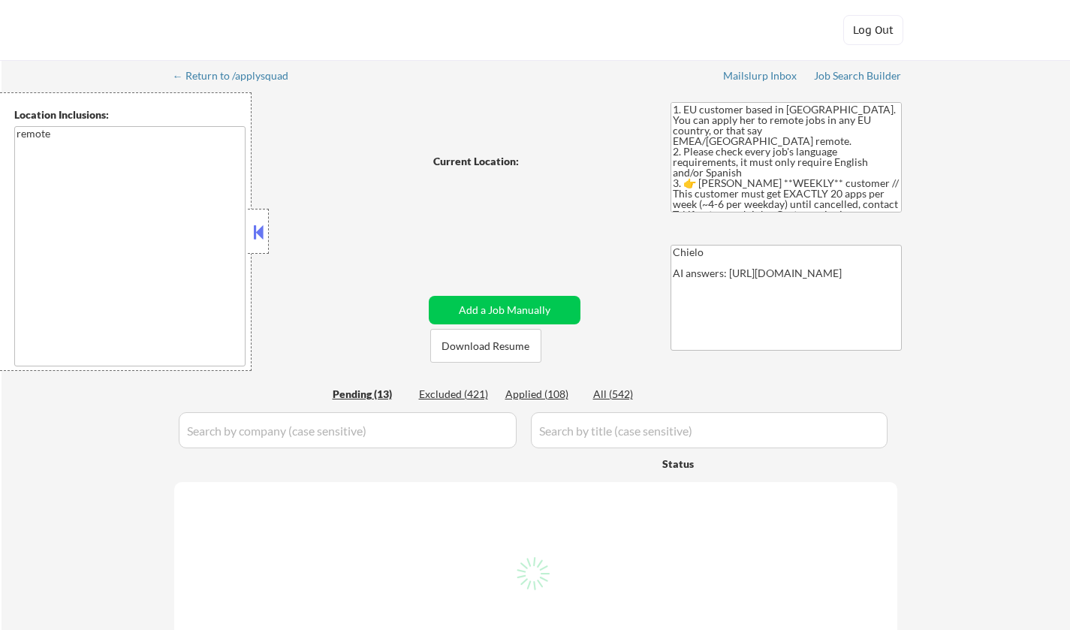
select select ""pending""
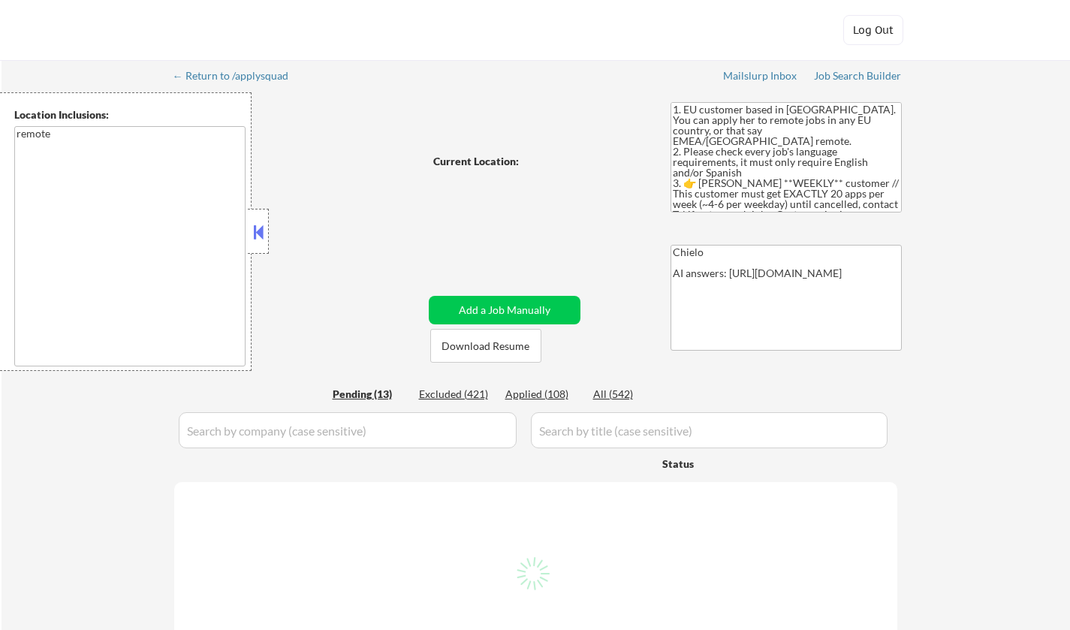
select select ""pending""
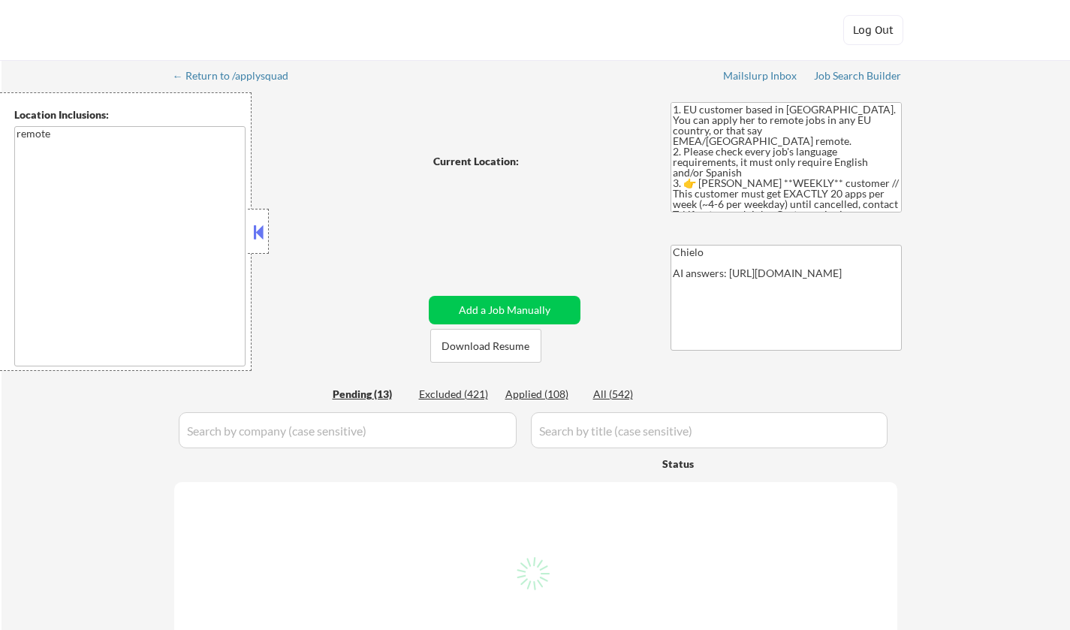
select select ""pending""
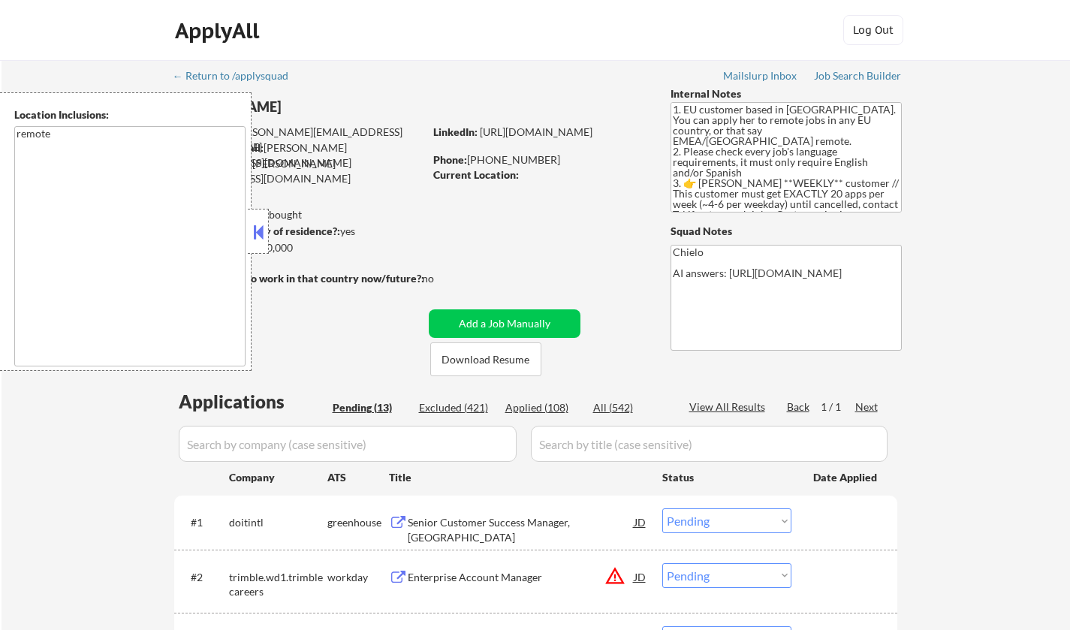
click at [252, 227] on button at bounding box center [258, 232] width 17 height 23
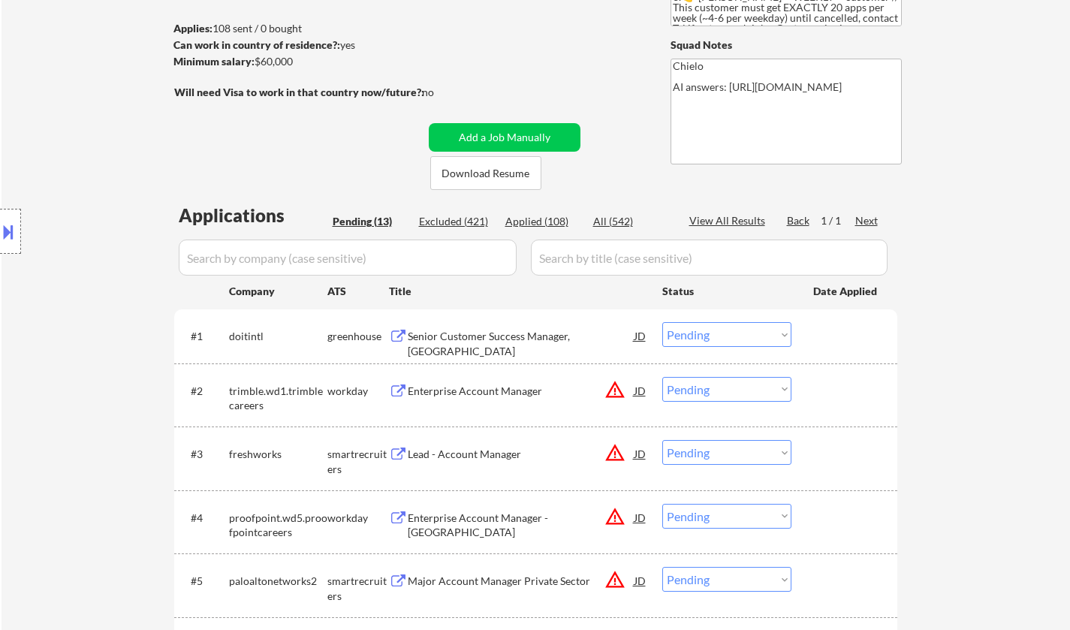
scroll to position [225, 0]
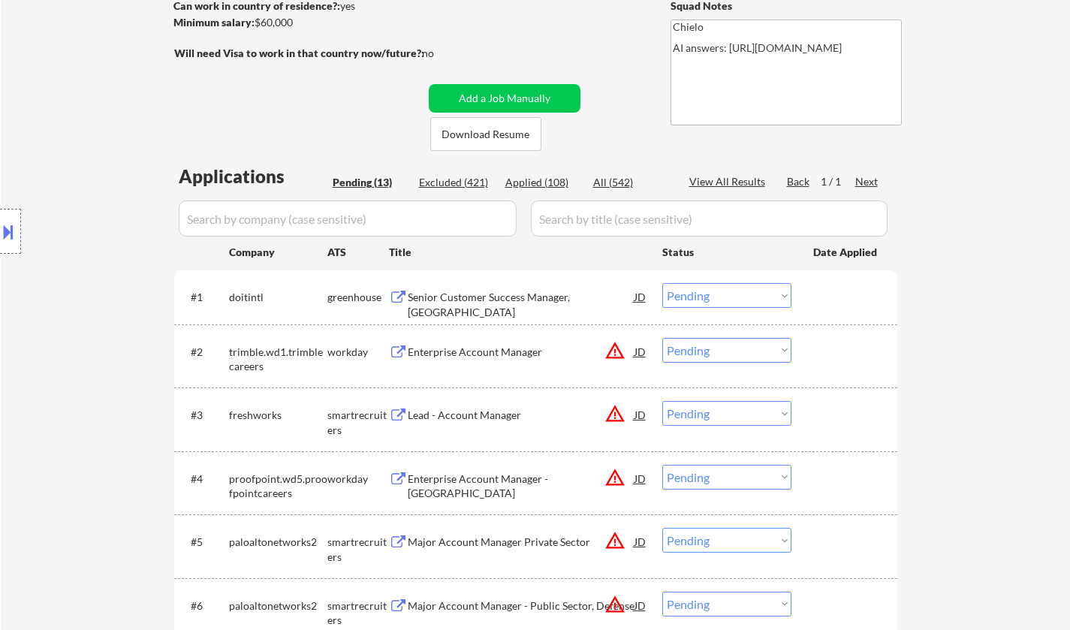
click at [487, 299] on div "Senior Customer Success Manager, Romania" at bounding box center [521, 304] width 227 height 29
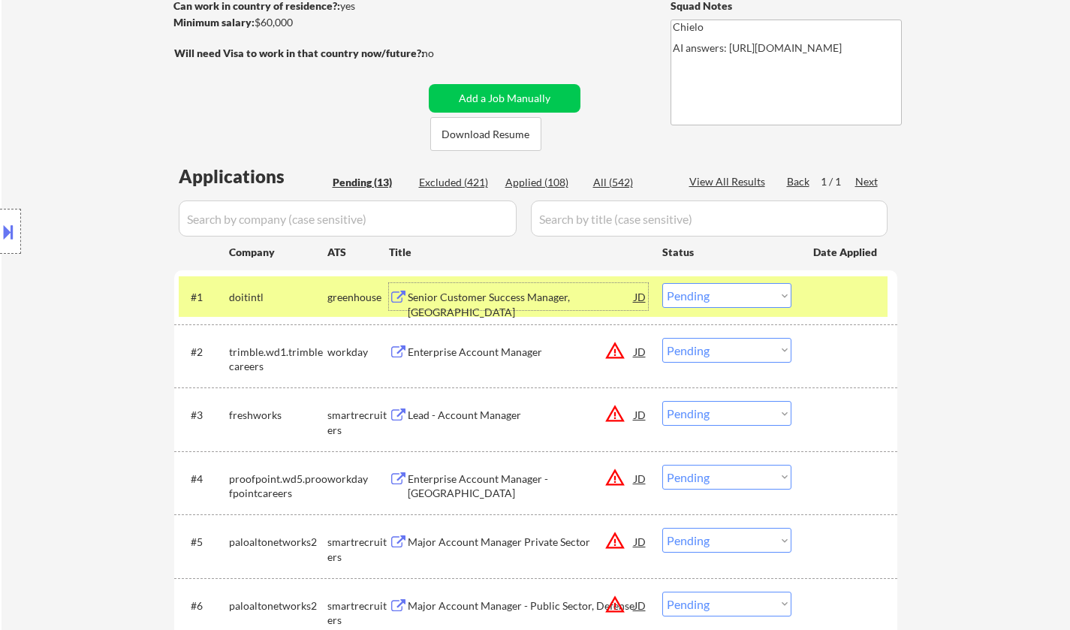
click at [717, 297] on select "Choose an option... Pending Applied Excluded (Questions) Excluded (Expired) Exc…" at bounding box center [726, 295] width 129 height 25
click at [662, 283] on select "Choose an option... Pending Applied Excluded (Questions) Excluded (Expired) Exc…" at bounding box center [726, 295] width 129 height 25
select select ""pending""
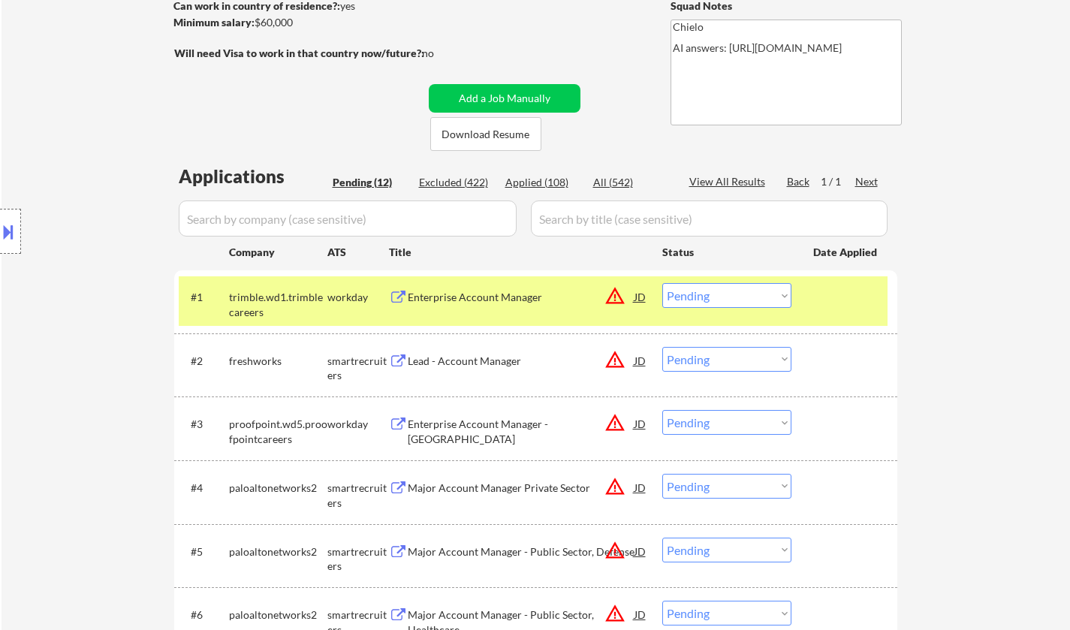
click at [478, 356] on div "Lead - Account Manager" at bounding box center [521, 361] width 227 height 15
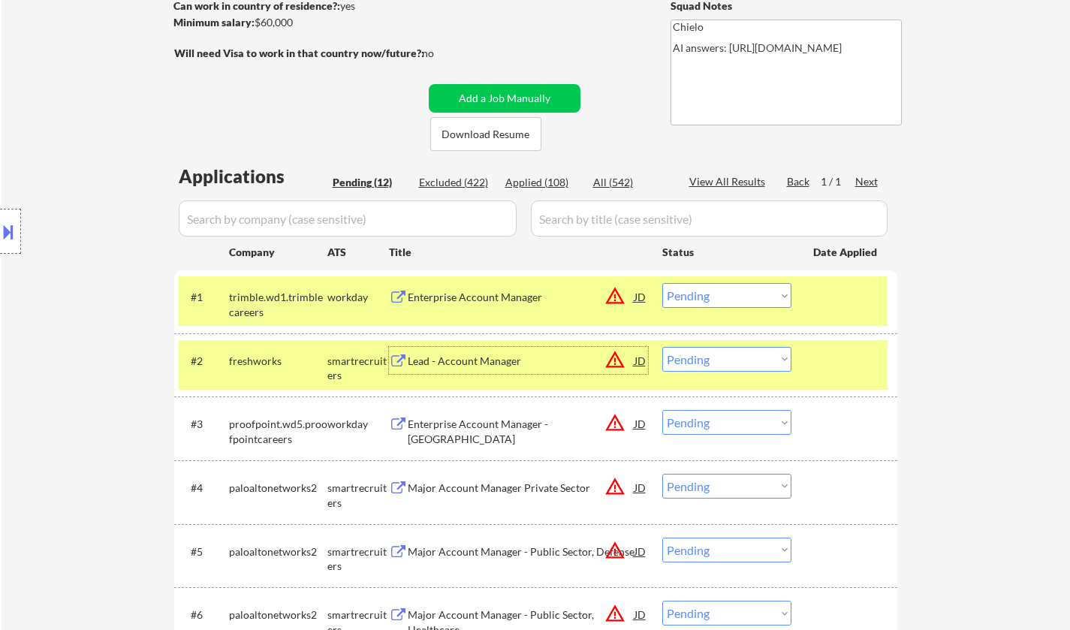
drag, startPoint x: 724, startPoint y: 355, endPoint x: 731, endPoint y: 368, distance: 14.4
click at [724, 355] on select "Choose an option... Pending Applied Excluded (Questions) Excluded (Expired) Exc…" at bounding box center [726, 359] width 129 height 25
click at [662, 347] on select "Choose an option... Pending Applied Excluded (Questions) Excluded (Expired) Exc…" at bounding box center [726, 359] width 129 height 25
select select ""pending""
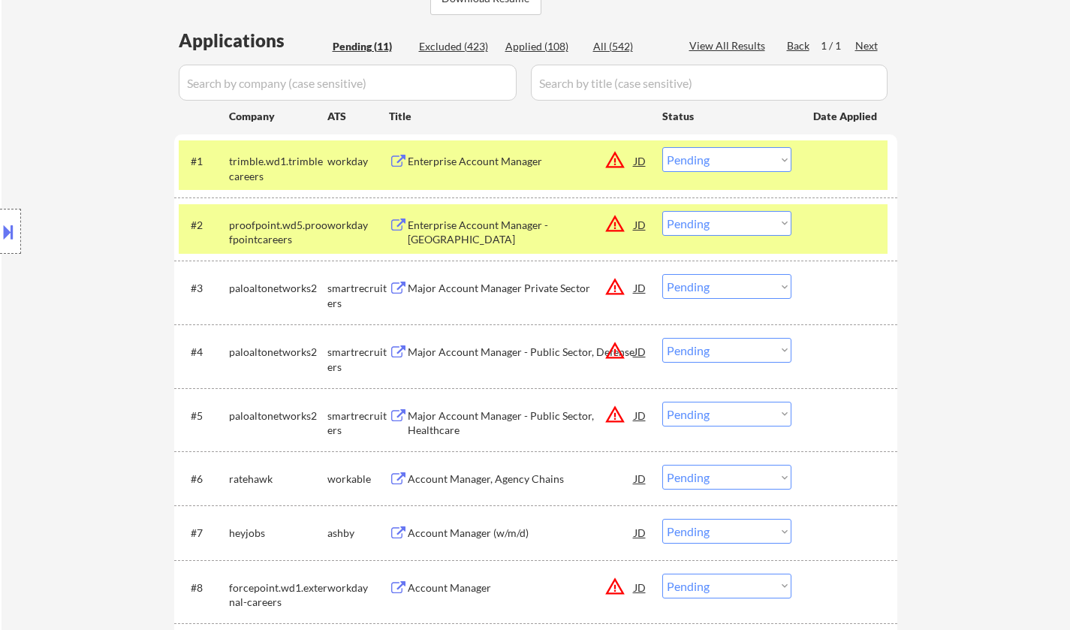
scroll to position [451, 0]
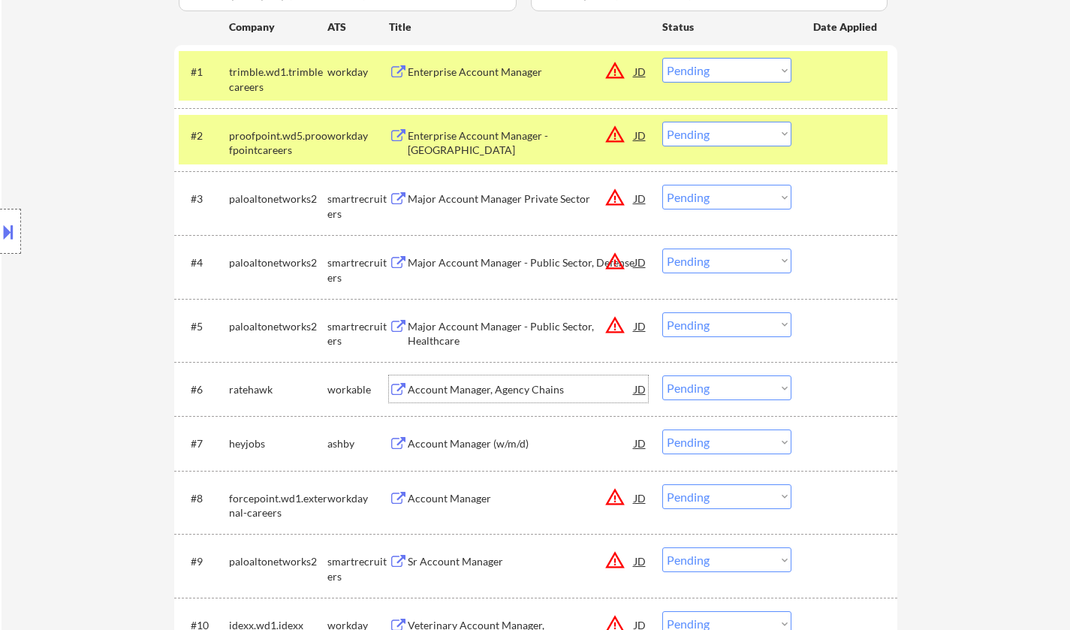
click at [484, 393] on div "Account Manager, Agency Chains" at bounding box center [521, 389] width 227 height 15
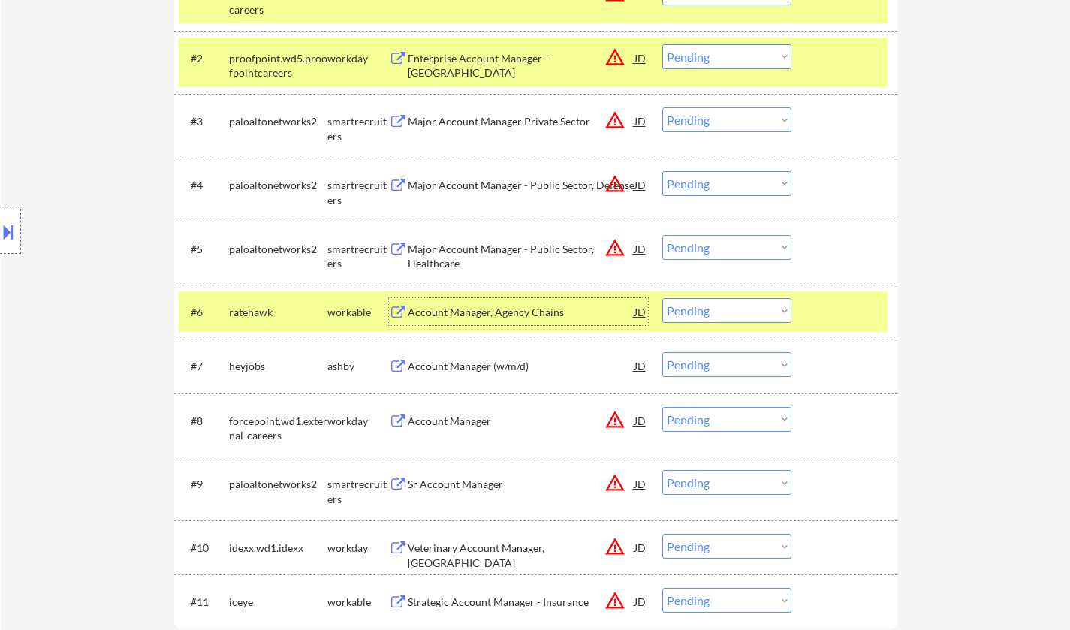
scroll to position [601, 0]
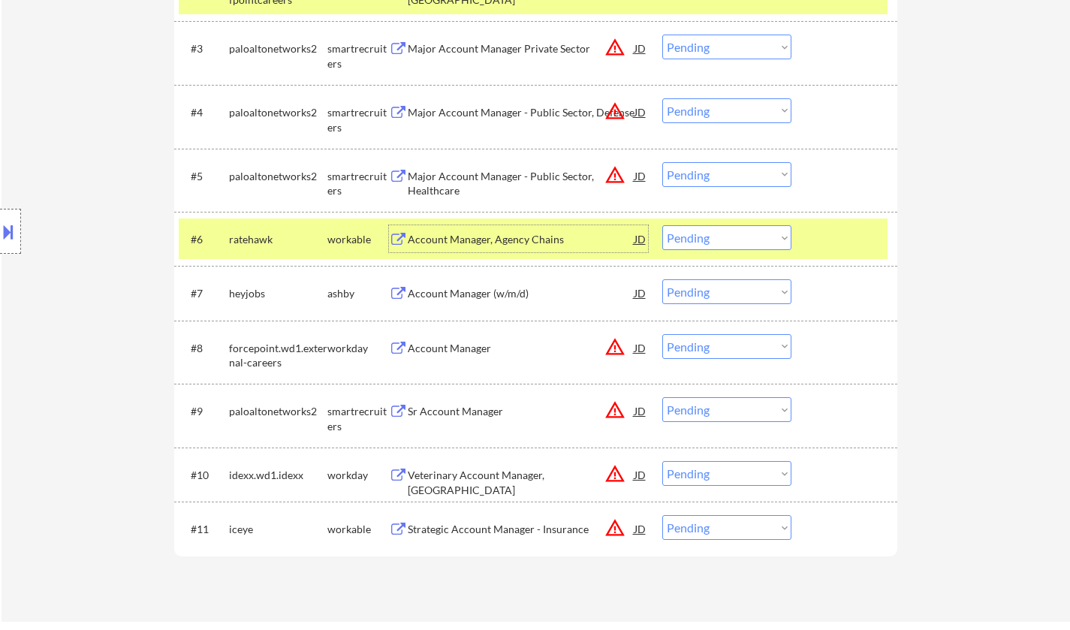
click at [490, 291] on div "Account Manager (w/m/d)" at bounding box center [521, 293] width 227 height 15
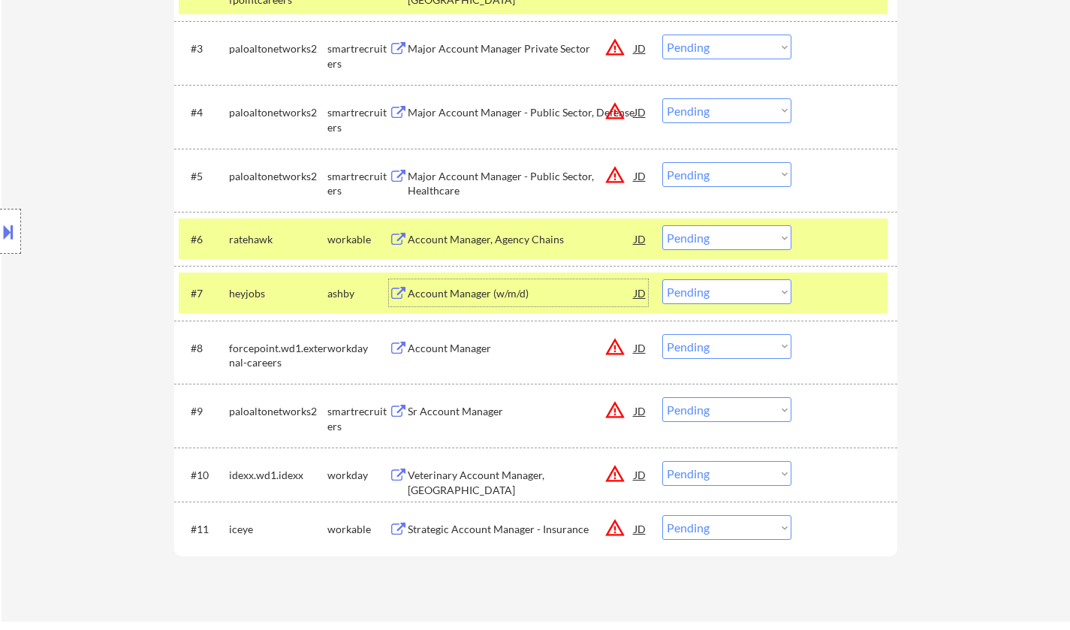
click at [763, 295] on select "Choose an option... Pending Applied Excluded (Questions) Excluded (Expired) Exc…" at bounding box center [726, 291] width 129 height 25
click at [662, 279] on select "Choose an option... Pending Applied Excluded (Questions) Excluded (Expired) Exc…" at bounding box center [726, 291] width 129 height 25
select select ""pending""
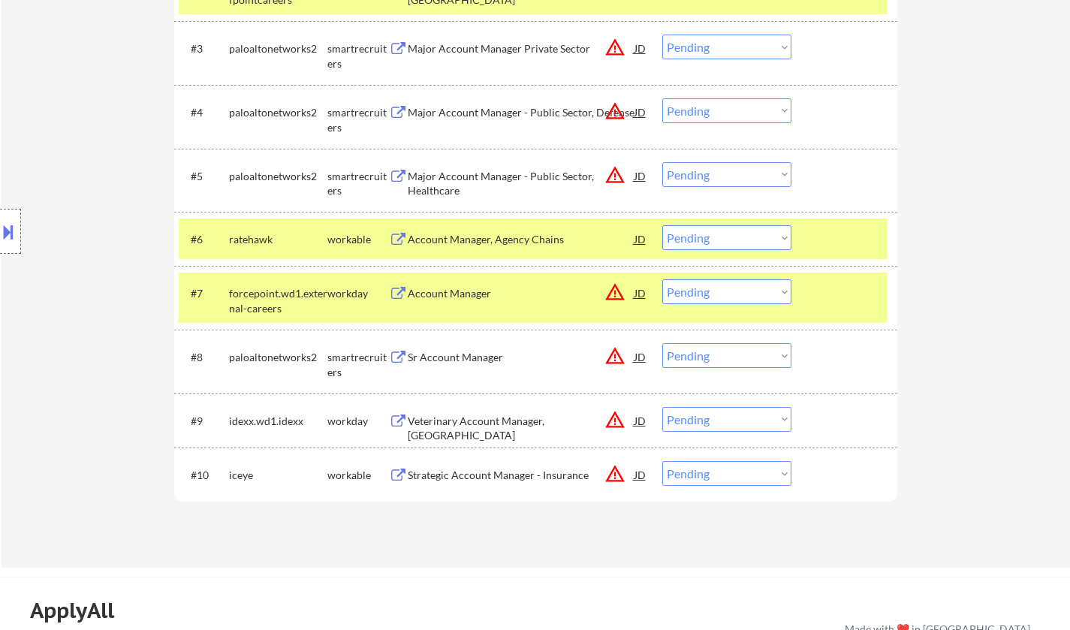
click at [484, 472] on div "Strategic Account Manager - Insurance" at bounding box center [521, 475] width 227 height 15
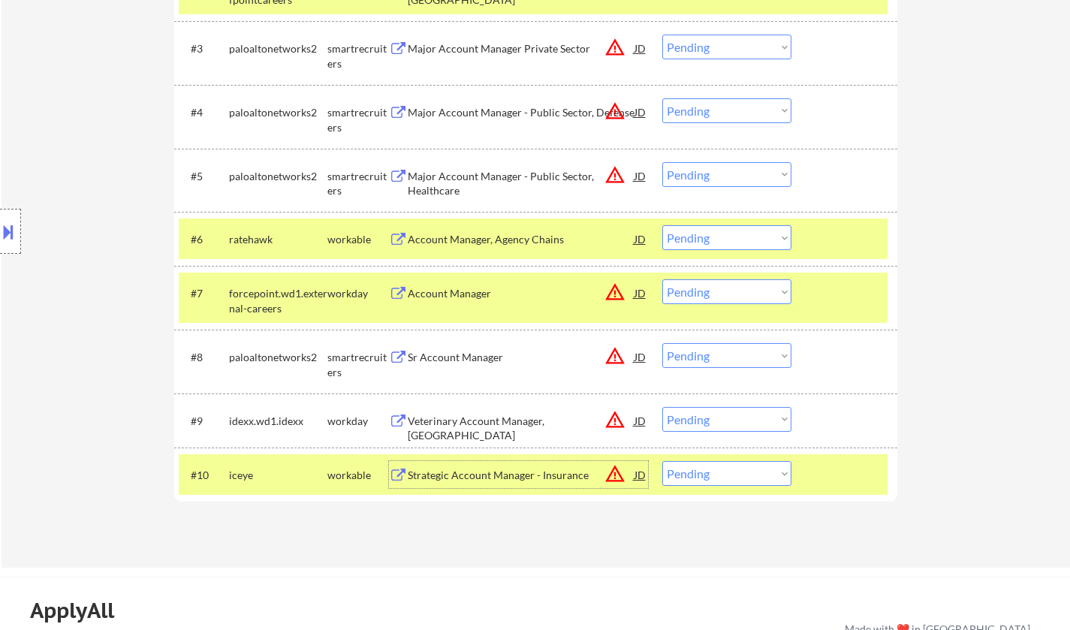
scroll to position [751, 0]
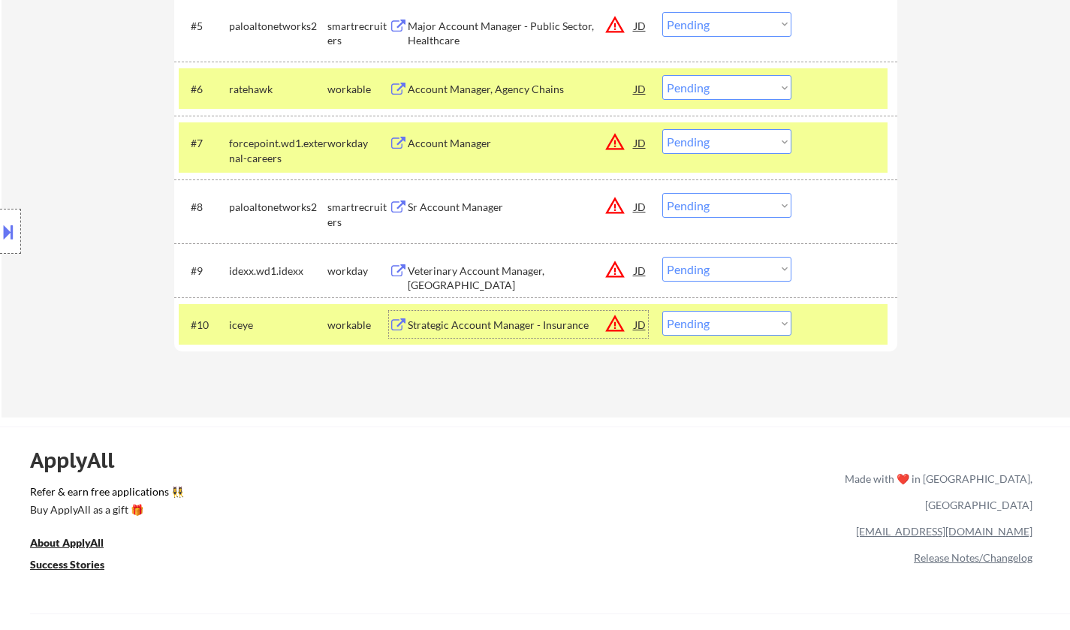
click at [740, 321] on select "Choose an option... Pending Applied Excluded (Questions) Excluded (Expired) Exc…" at bounding box center [726, 323] width 129 height 25
select select ""excluded__bad_match_""
click at [662, 311] on select "Choose an option... Pending Applied Excluded (Questions) Excluded (Expired) Exc…" at bounding box center [726, 323] width 129 height 25
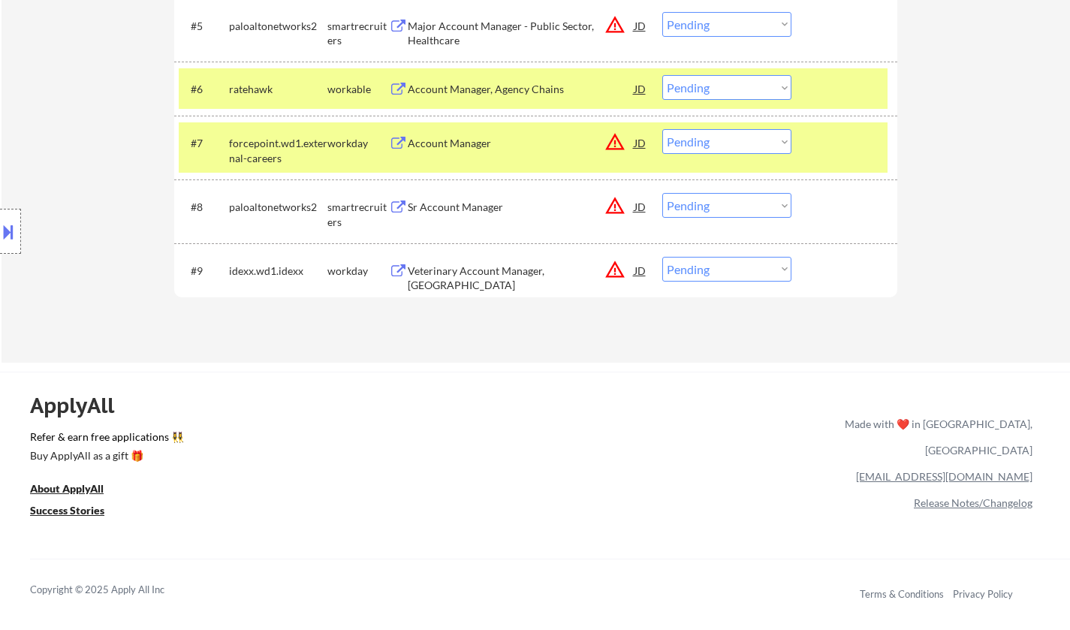
click at [457, 201] on div "Sr Account Manager" at bounding box center [521, 207] width 227 height 15
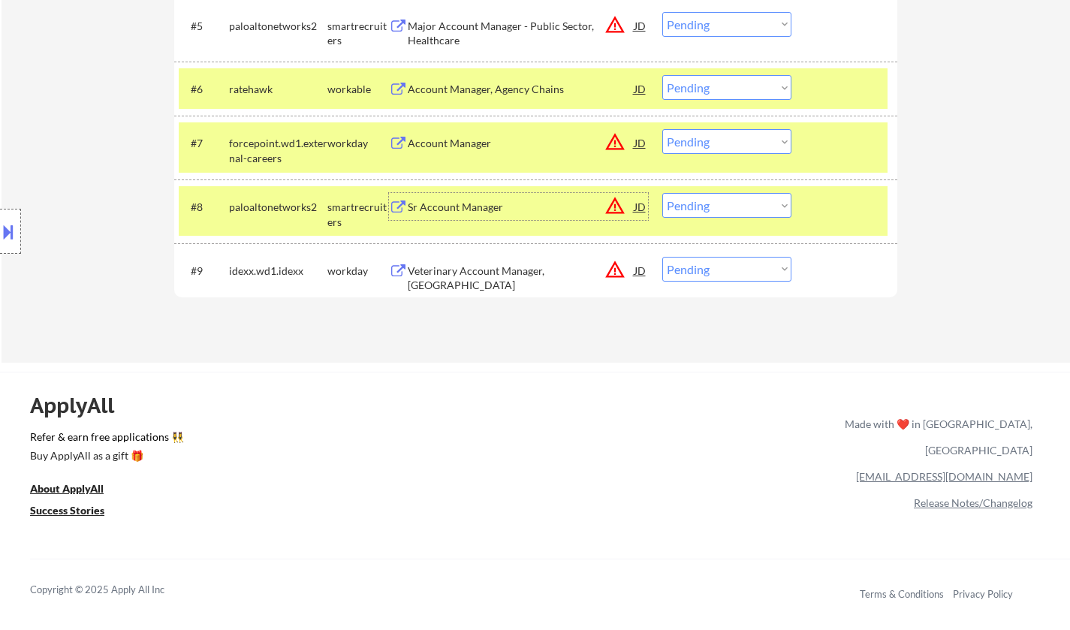
drag, startPoint x: 734, startPoint y: 203, endPoint x: 737, endPoint y: 214, distance: 11.9
click at [734, 203] on select "Choose an option... Pending Applied Excluded (Questions) Excluded (Expired) Exc…" at bounding box center [726, 205] width 129 height 25
click at [662, 193] on select "Choose an option... Pending Applied Excluded (Questions) Excluded (Expired) Exc…" at bounding box center [726, 205] width 129 height 25
select select ""pending""
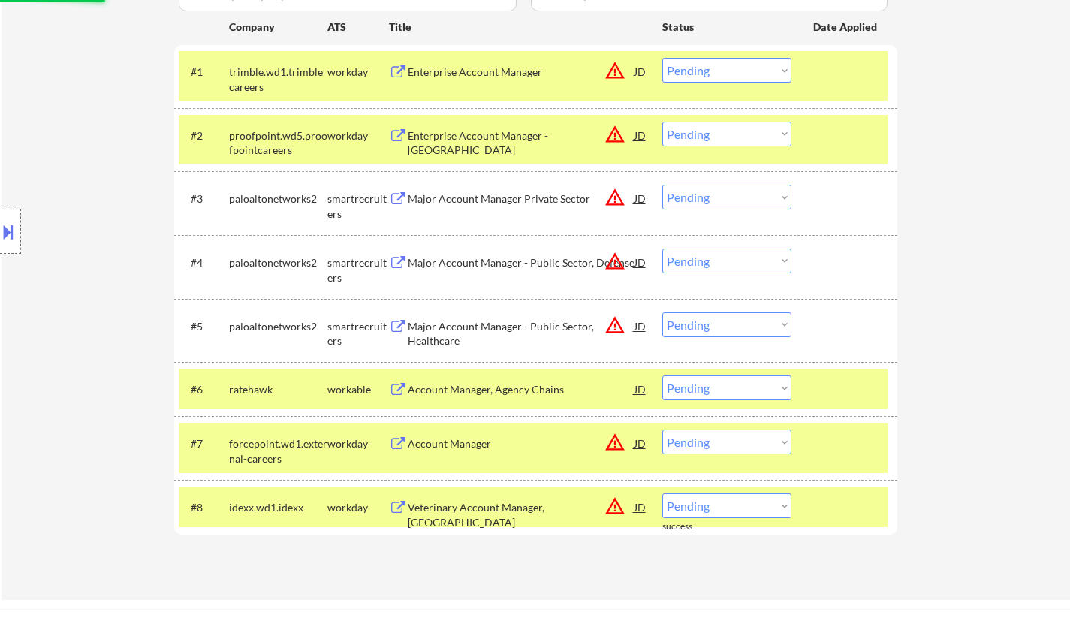
scroll to position [451, 0]
click at [534, 391] on div "Account Manager, Agency Chains" at bounding box center [521, 389] width 227 height 15
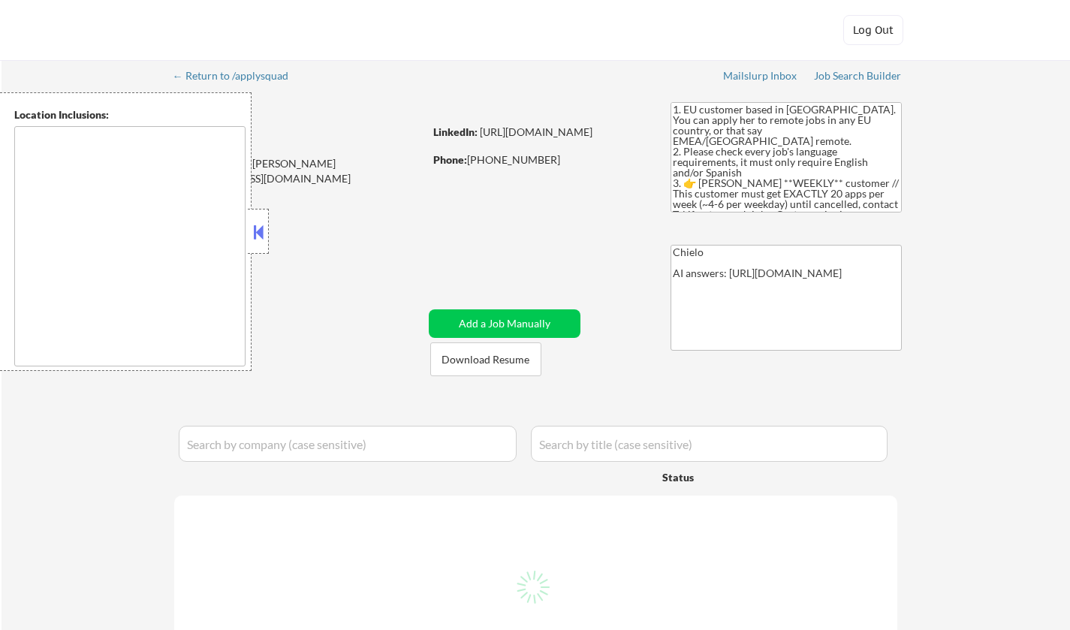
select select ""pending""
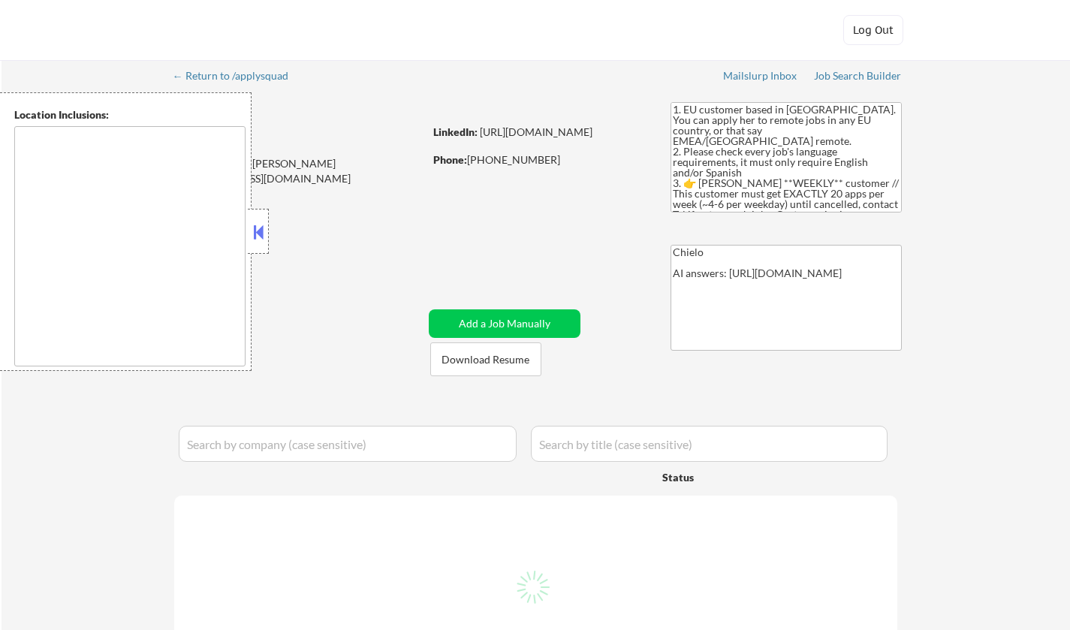
select select ""pending""
type textarea "remote"
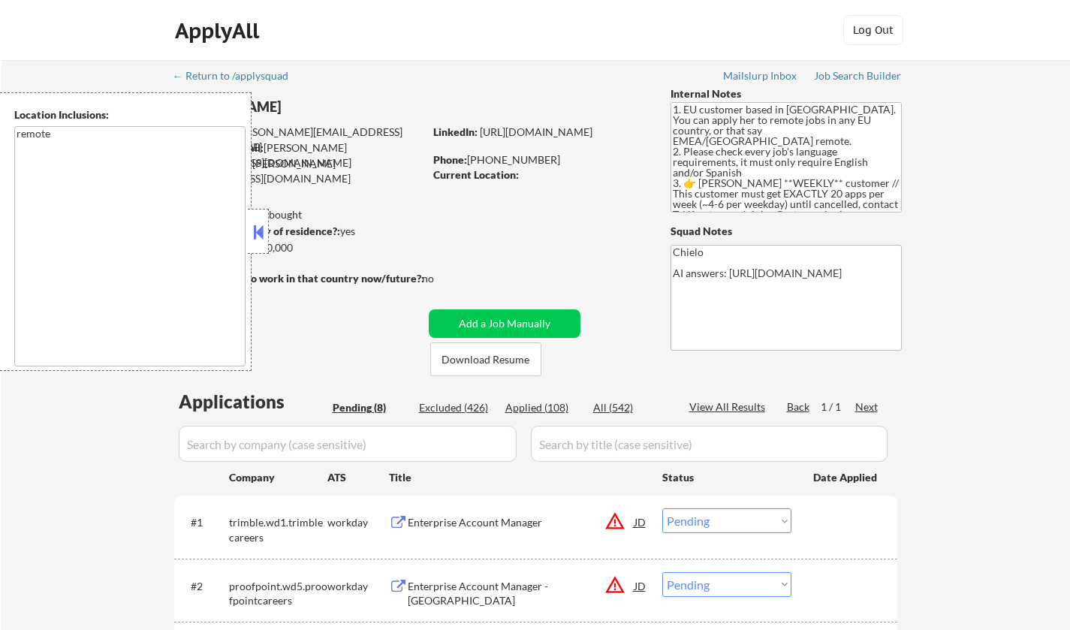
scroll to position [300, 0]
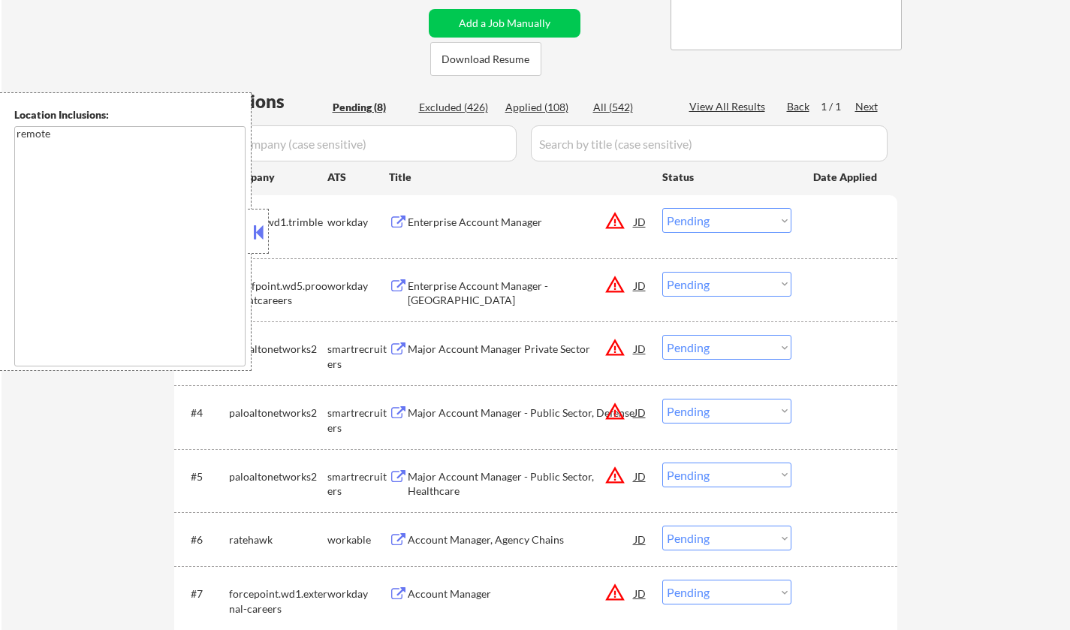
click at [252, 233] on button at bounding box center [258, 232] width 17 height 23
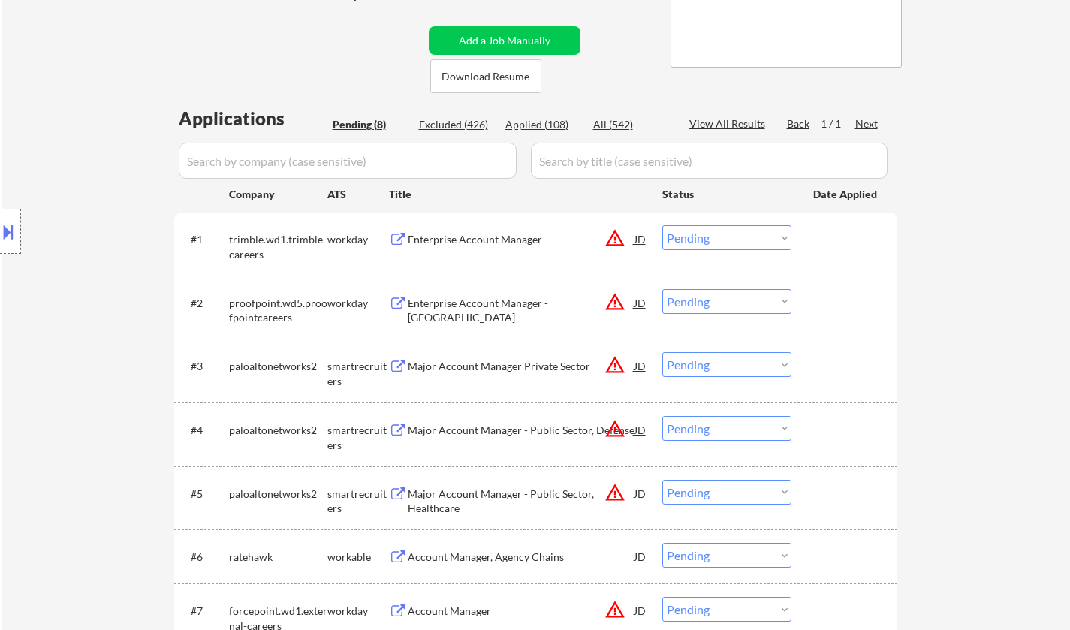
scroll to position [225, 0]
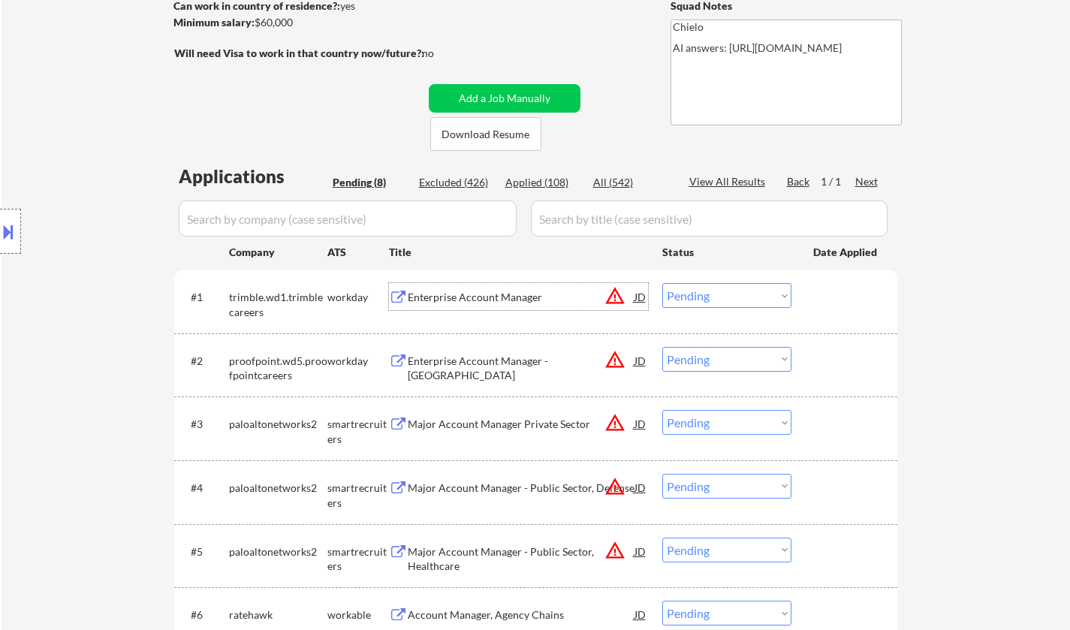
click at [437, 292] on div "Enterprise Account Manager" at bounding box center [521, 297] width 227 height 15
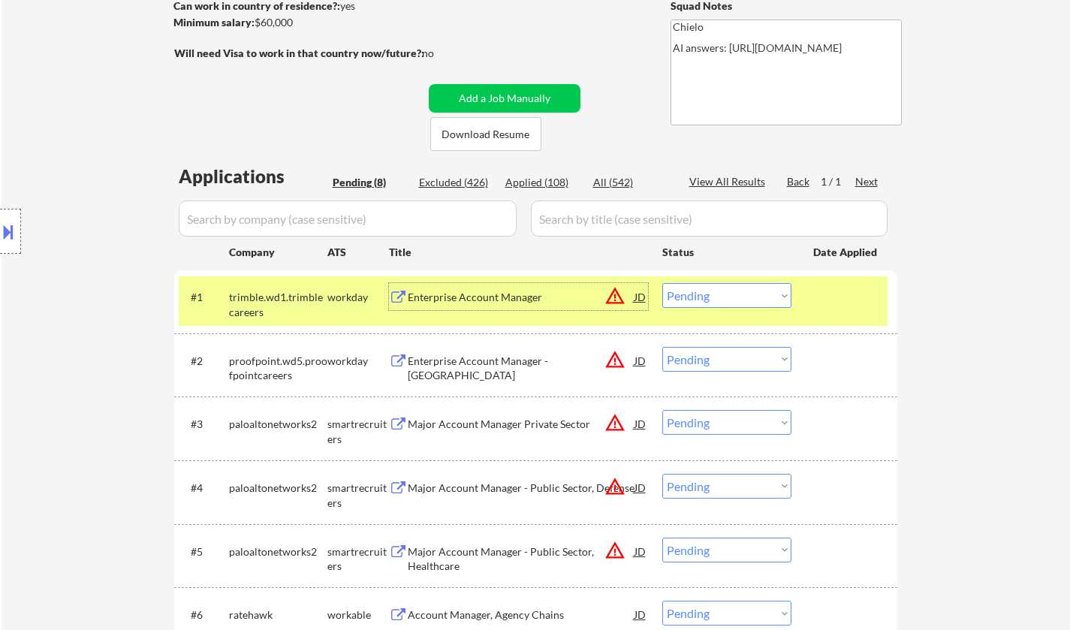
drag, startPoint x: 737, startPoint y: 293, endPoint x: 755, endPoint y: 306, distance: 23.1
click at [737, 293] on select "Choose an option... Pending Applied Excluded (Questions) Excluded (Expired) Exc…" at bounding box center [726, 295] width 129 height 25
click at [662, 283] on select "Choose an option... Pending Applied Excluded (Questions) Excluded (Expired) Exc…" at bounding box center [726, 295] width 129 height 25
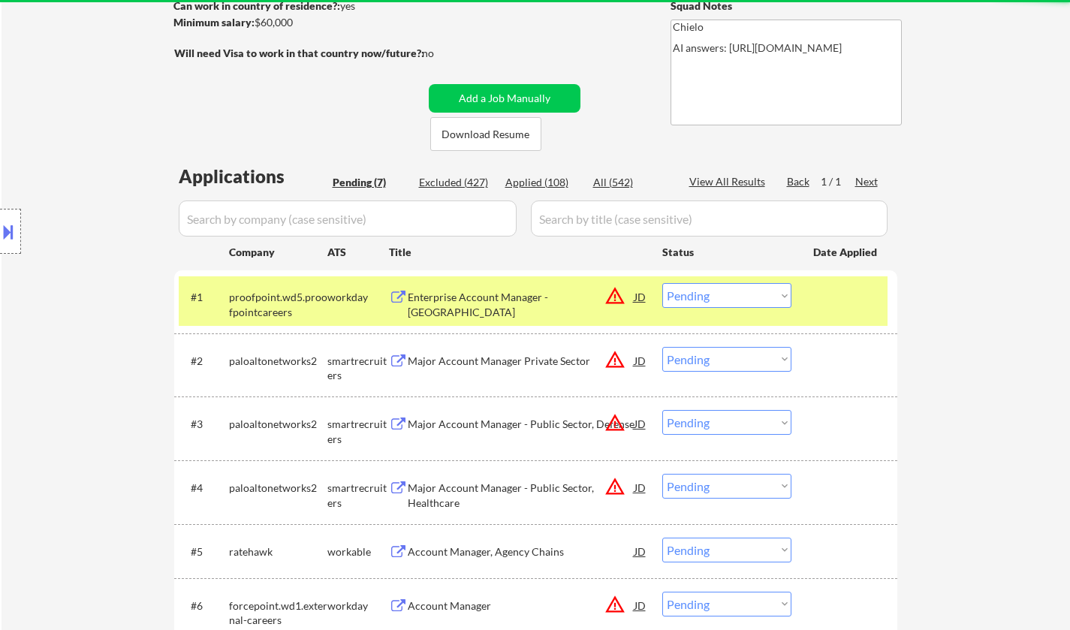
click at [517, 296] on div "Enterprise Account Manager - [GEOGRAPHIC_DATA]" at bounding box center [521, 304] width 227 height 29
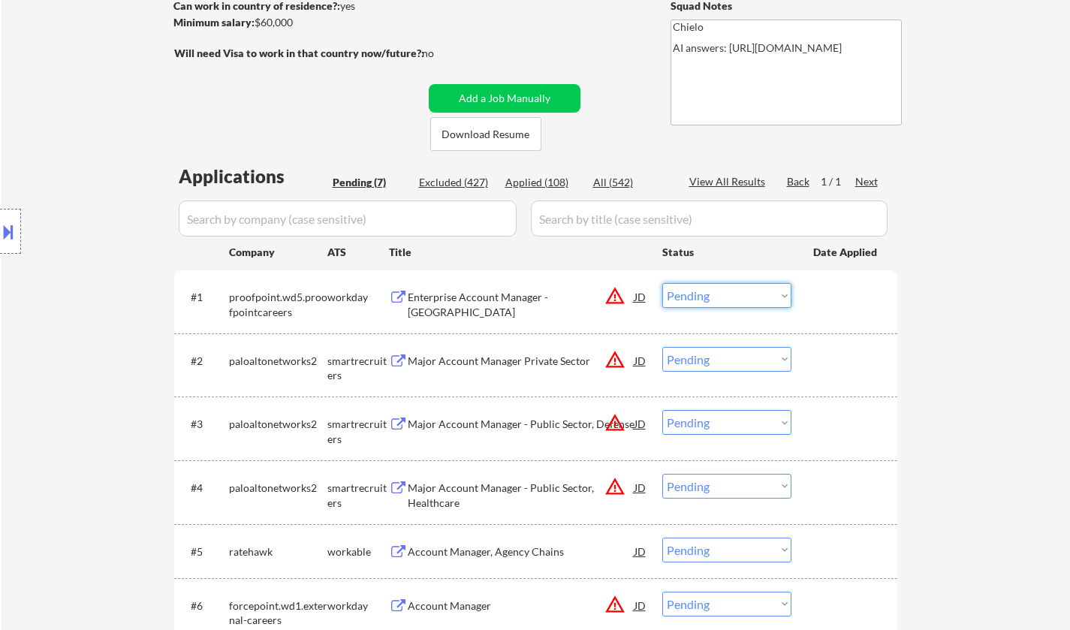
drag, startPoint x: 754, startPoint y: 298, endPoint x: 754, endPoint y: 306, distance: 8.3
click at [754, 298] on select "Choose an option... Pending Applied Excluded (Questions) Excluded (Expired) Exc…" at bounding box center [726, 295] width 129 height 25
click at [662, 283] on select "Choose an option... Pending Applied Excluded (Questions) Excluded (Expired) Exc…" at bounding box center [726, 295] width 129 height 25
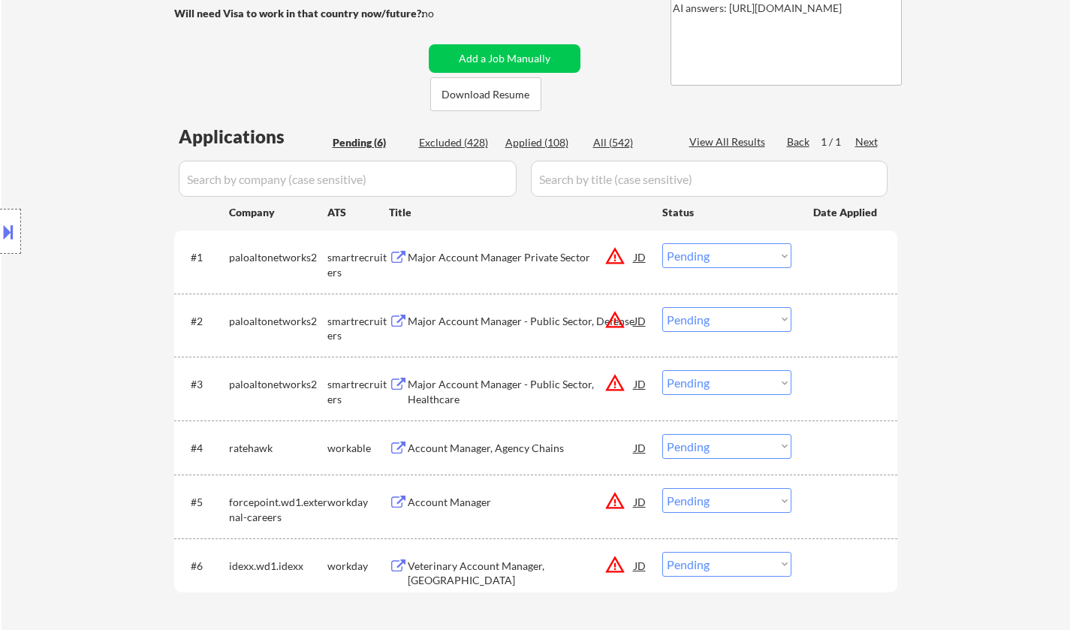
scroll to position [375, 0]
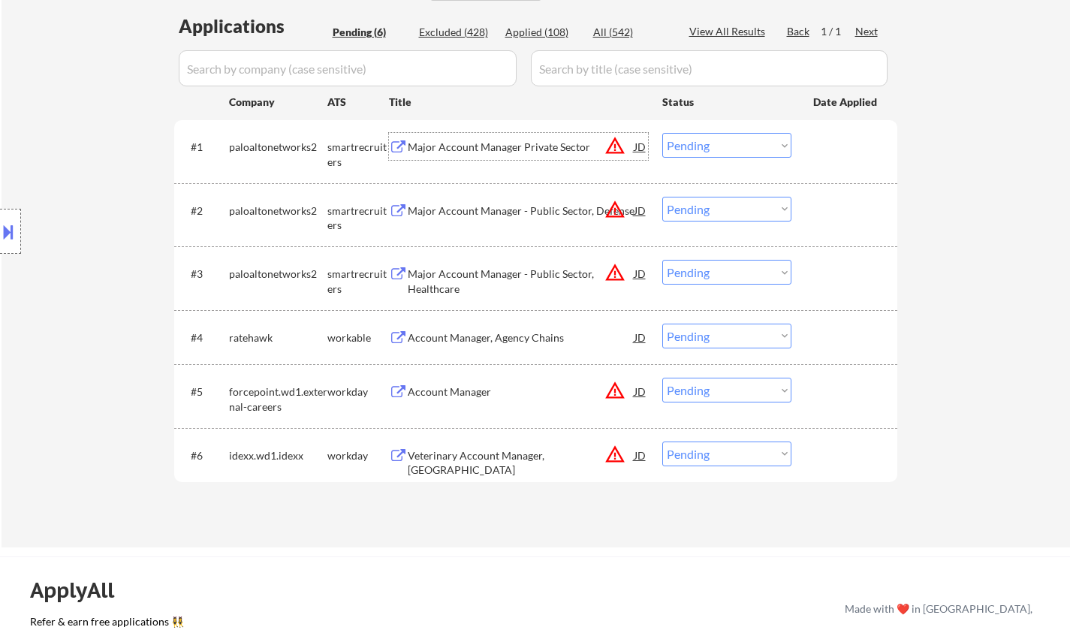
click at [493, 154] on div "Major Account Manager Private Sector" at bounding box center [521, 147] width 227 height 15
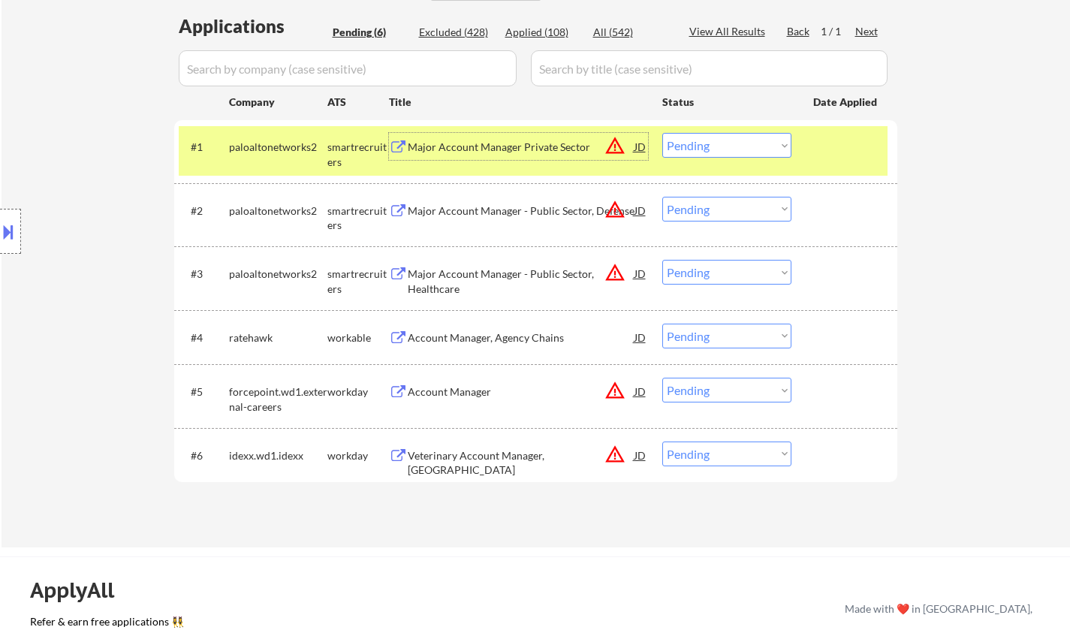
drag, startPoint x: 733, startPoint y: 145, endPoint x: 737, endPoint y: 153, distance: 9.4
click at [732, 144] on select "Choose an option... Pending Applied Excluded (Questions) Excluded (Expired) Exc…" at bounding box center [726, 145] width 129 height 25
click at [662, 133] on select "Choose an option... Pending Applied Excluded (Questions) Excluded (Expired) Exc…" at bounding box center [726, 145] width 129 height 25
select select ""pending""
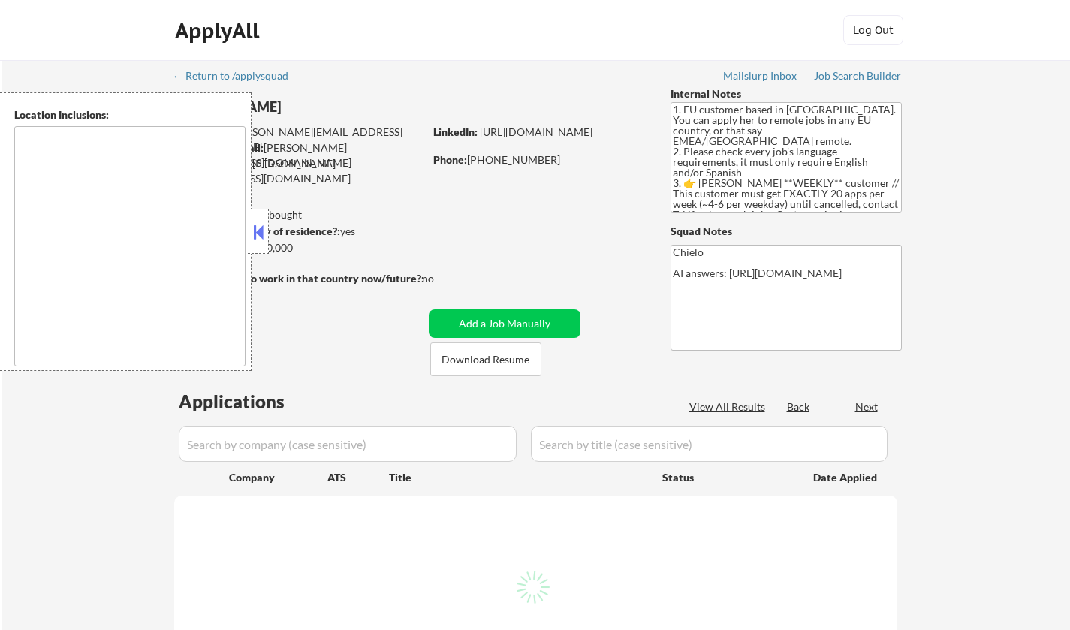
select select ""pending""
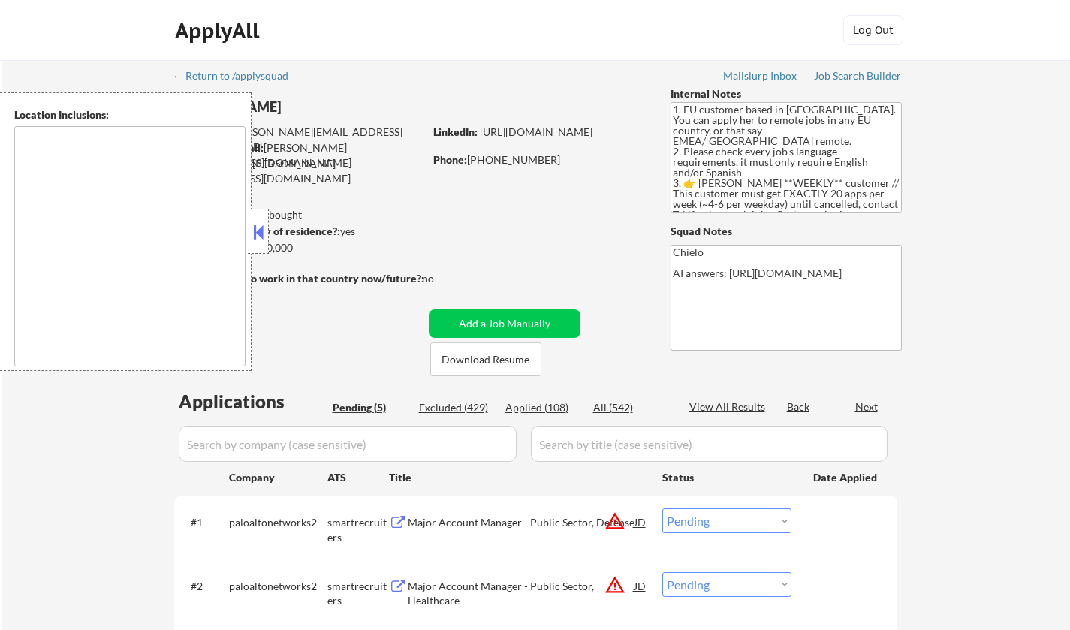
type textarea "remote"
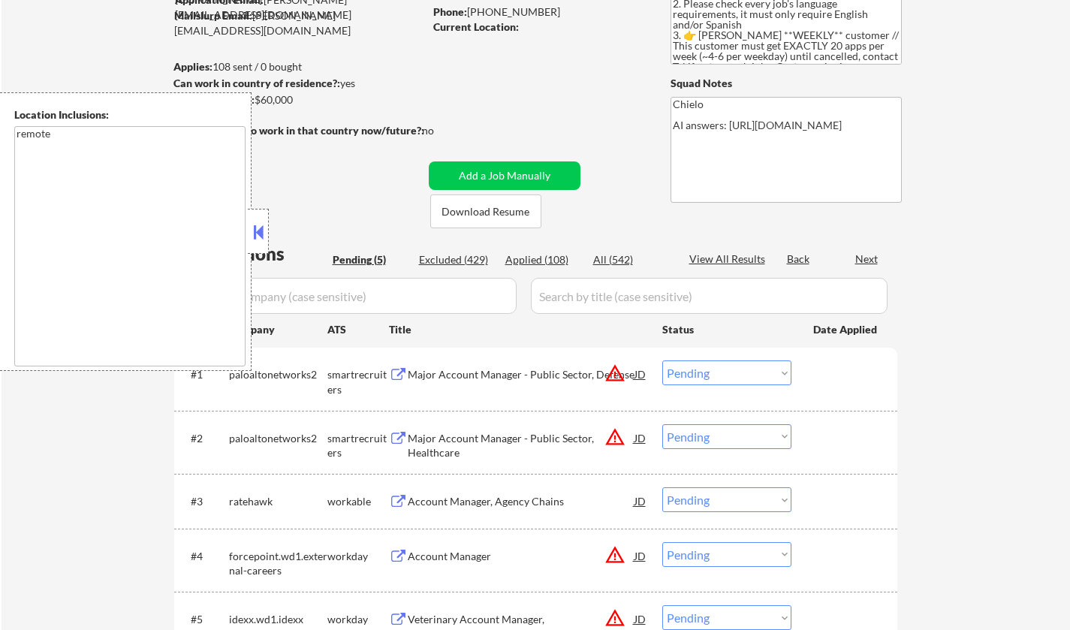
scroll to position [225, 0]
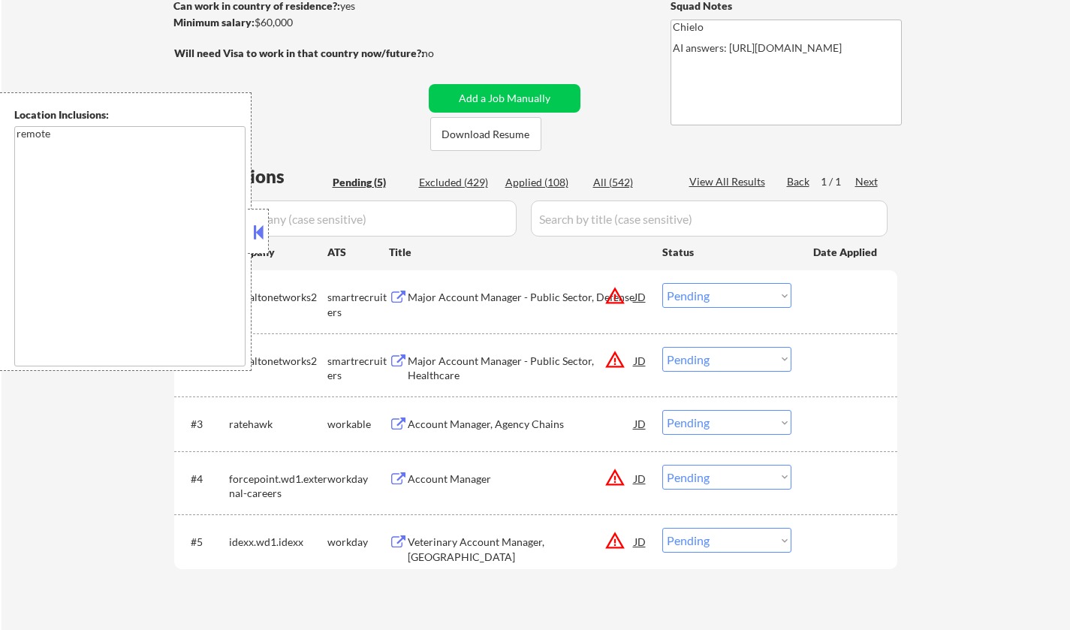
click at [260, 231] on button at bounding box center [258, 232] width 17 height 23
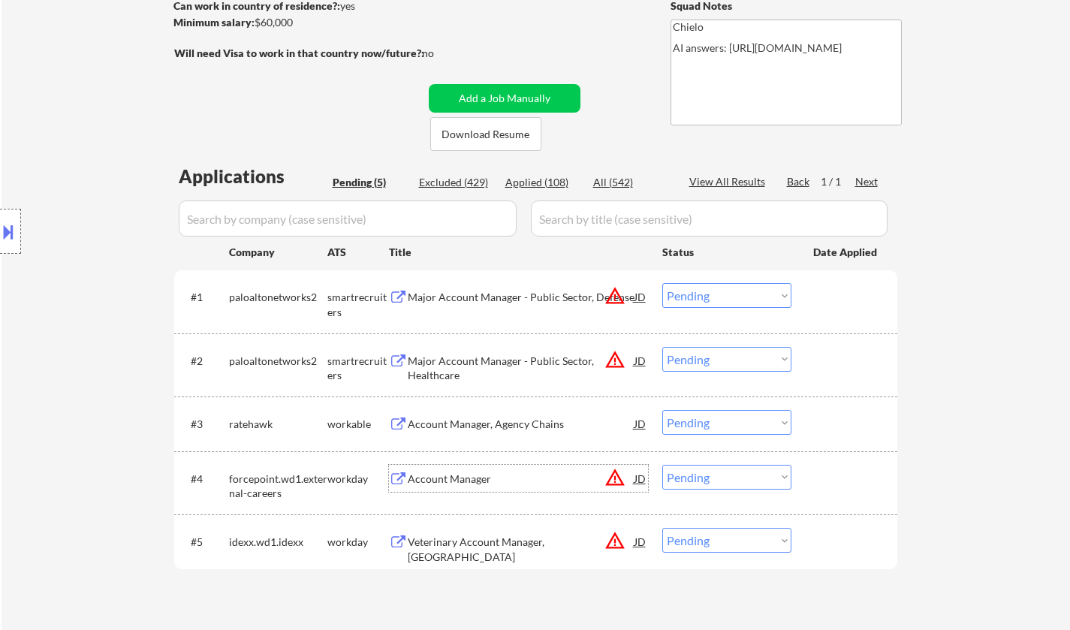
click at [442, 470] on div "Account Manager" at bounding box center [521, 478] width 227 height 27
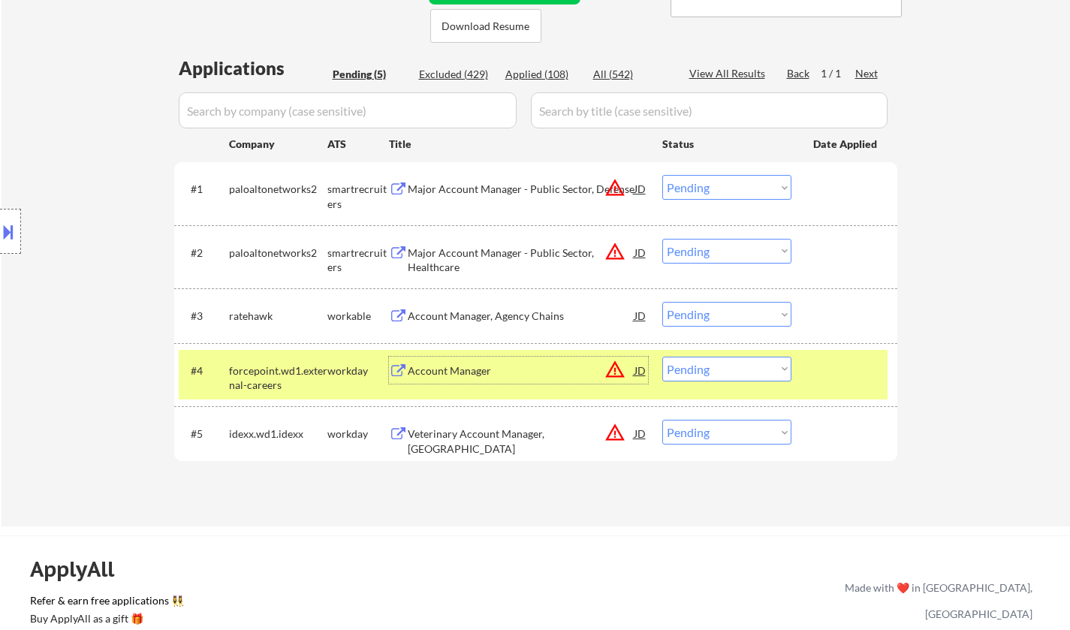
scroll to position [451, 0]
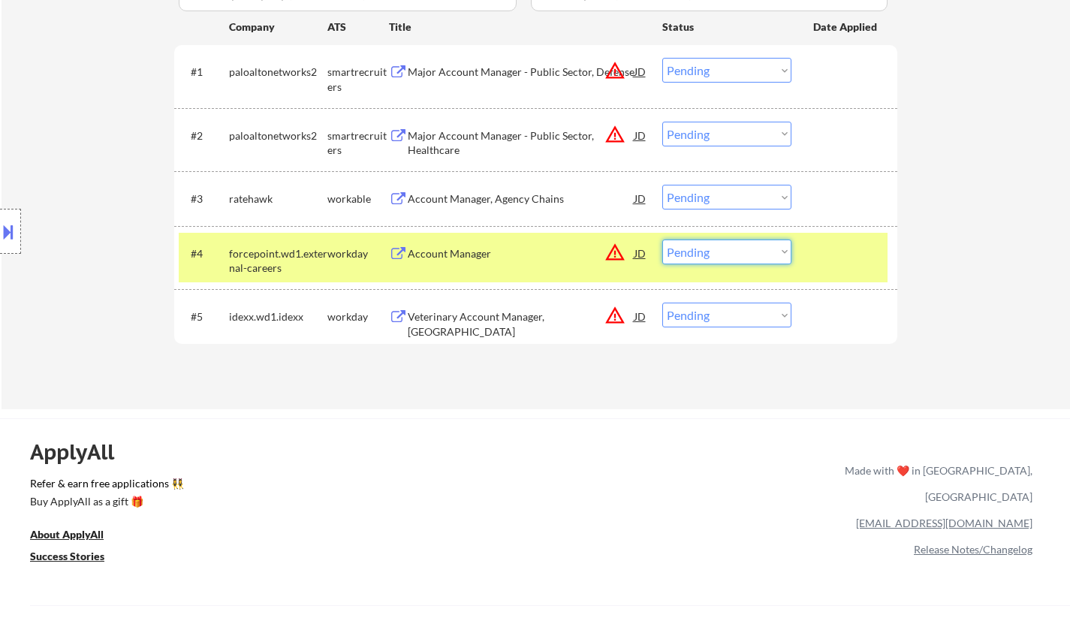
drag, startPoint x: 706, startPoint y: 246, endPoint x: 810, endPoint y: 335, distance: 136.8
click at [709, 246] on select "Choose an option... Pending Applied Excluded (Questions) Excluded (Expired) Exc…" at bounding box center [726, 252] width 129 height 25
click at [662, 240] on select "Choose an option... Pending Applied Excluded (Questions) Excluded (Expired) Exc…" at bounding box center [726, 252] width 129 height 25
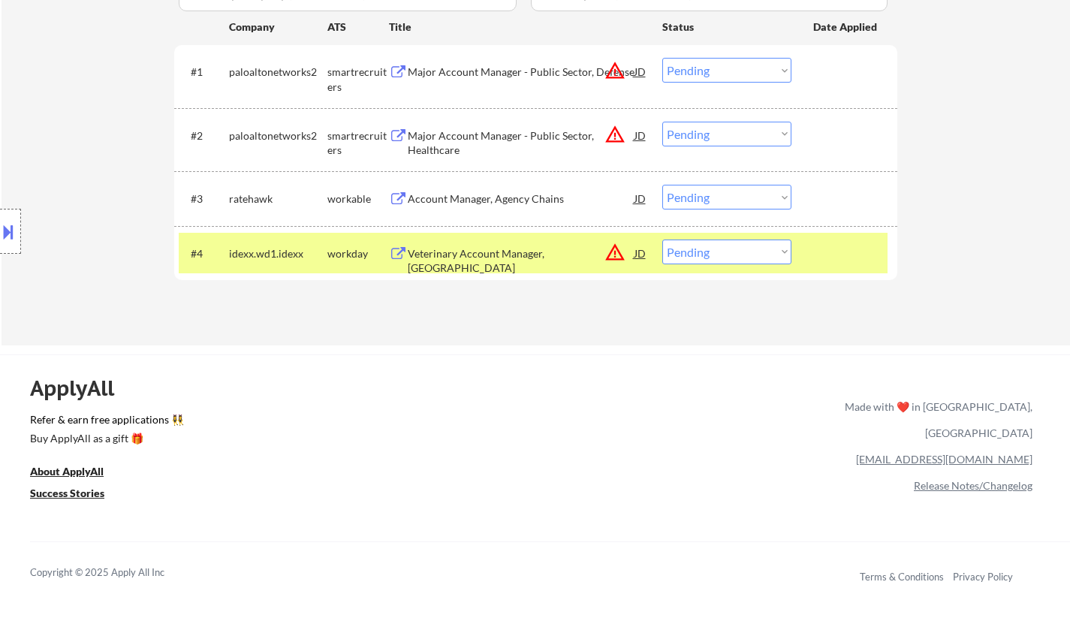
click at [479, 261] on div "Veterinary Account Manager, [GEOGRAPHIC_DATA]" at bounding box center [521, 253] width 227 height 27
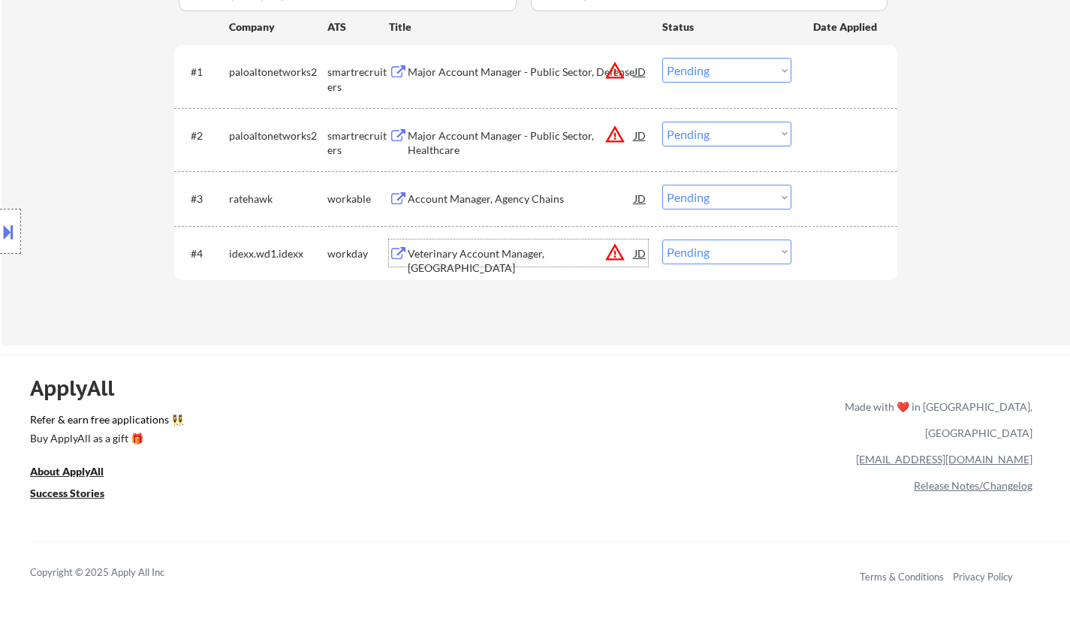
click at [742, 255] on select "Choose an option... Pending Applied Excluded (Questions) Excluded (Expired) Exc…" at bounding box center [726, 252] width 129 height 25
select select ""excluded__location_""
click at [662, 240] on select "Choose an option... Pending Applied Excluded (Questions) Excluded (Expired) Exc…" at bounding box center [726, 252] width 129 height 25
click at [483, 71] on div "Major Account Manager - Public Sector, Defense" at bounding box center [521, 72] width 227 height 15
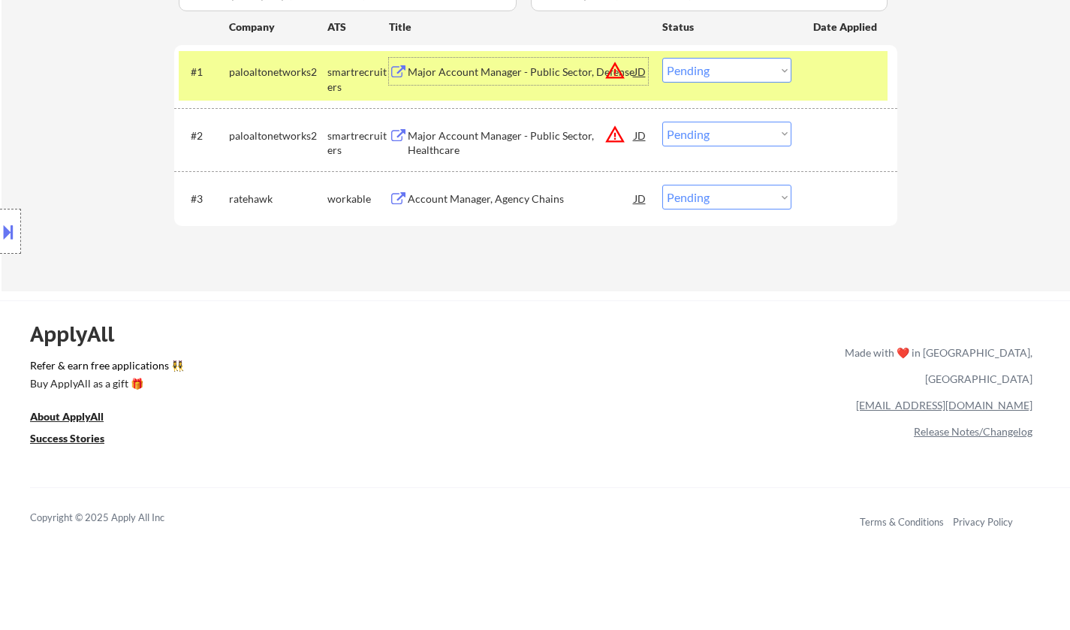
drag, startPoint x: 741, startPoint y: 65, endPoint x: 749, endPoint y: 77, distance: 15.2
click at [741, 65] on select "Choose an option... Pending Applied Excluded (Questions) Excluded (Expired) Exc…" at bounding box center [726, 70] width 129 height 25
click at [662, 58] on select "Choose an option... Pending Applied Excluded (Questions) Excluded (Expired) Exc…" at bounding box center [726, 70] width 129 height 25
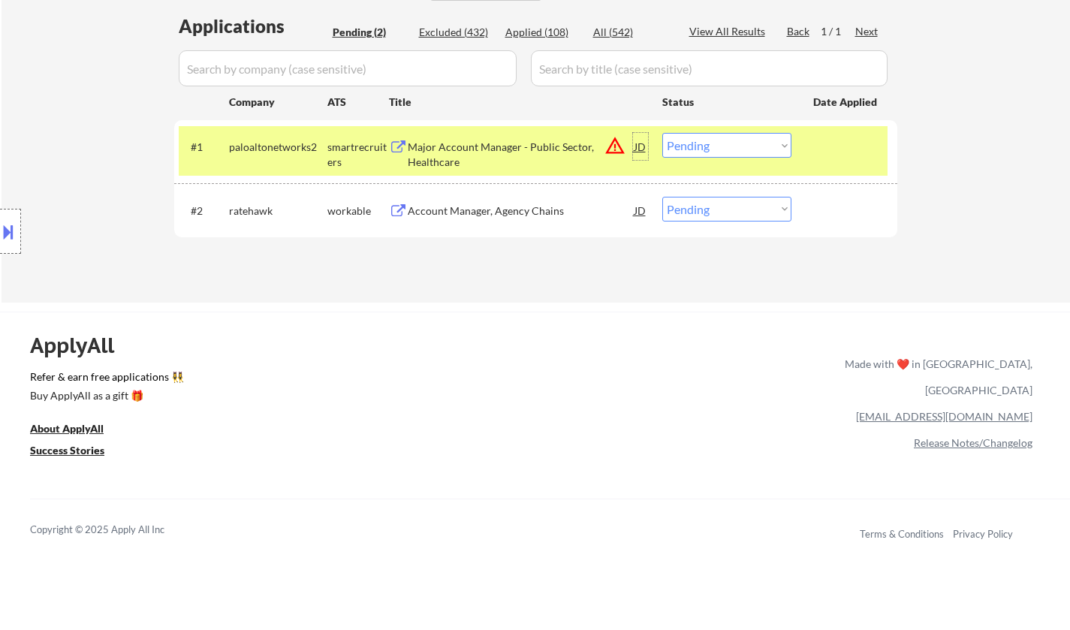
click at [637, 143] on div "JD" at bounding box center [640, 146] width 15 height 27
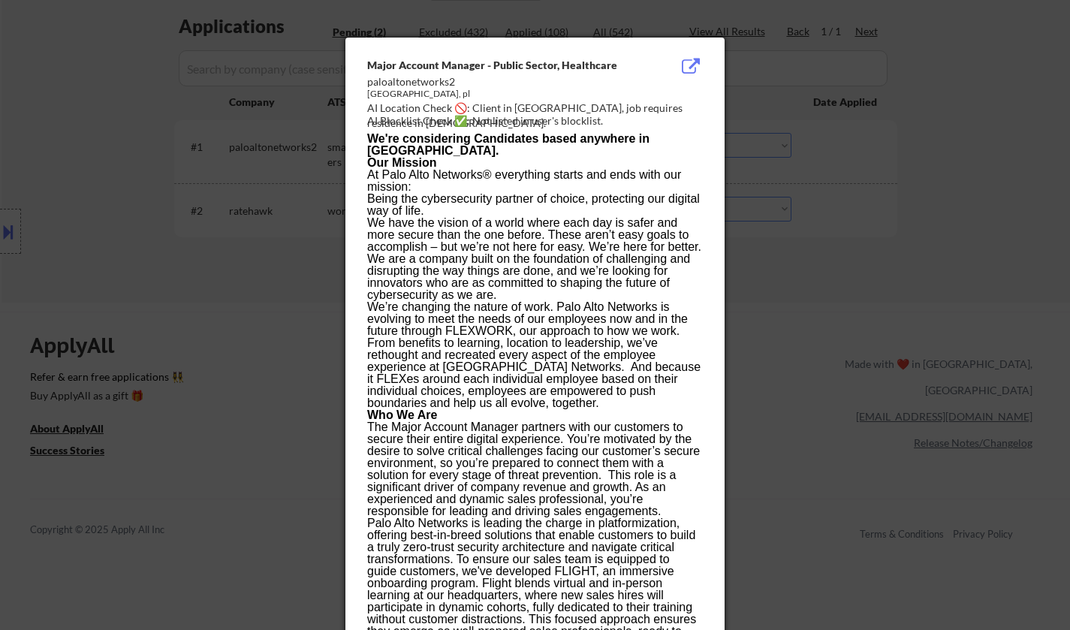
click at [975, 411] on div at bounding box center [535, 315] width 1070 height 630
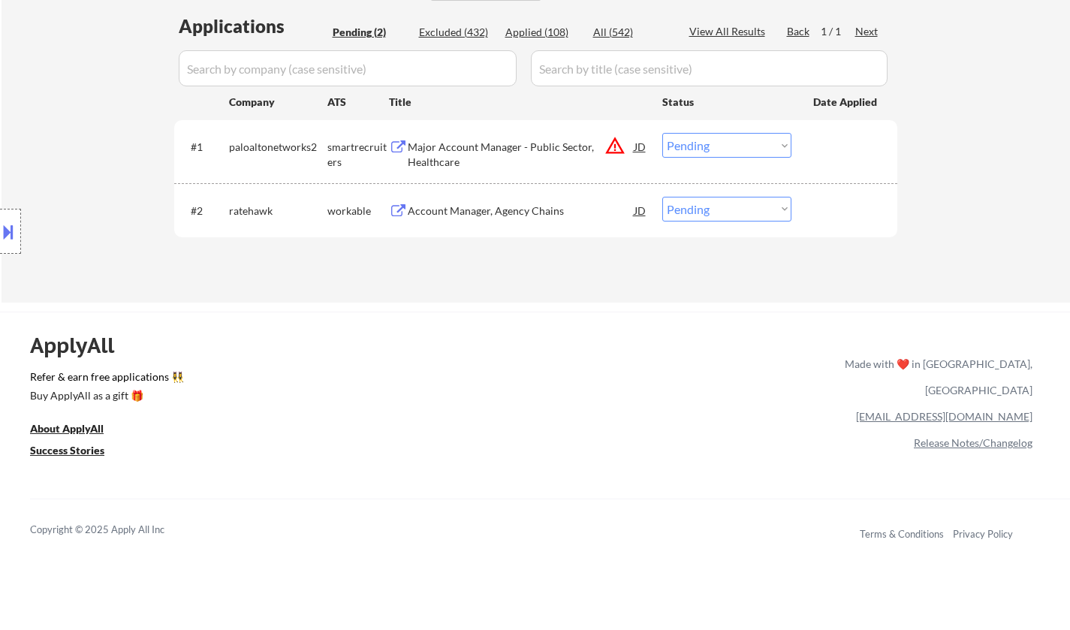
click at [701, 156] on select "Choose an option... Pending Applied Excluded (Questions) Excluded (Expired) Exc…" at bounding box center [726, 145] width 129 height 25
click at [662, 133] on select "Choose an option... Pending Applied Excluded (Questions) Excluded (Expired) Exc…" at bounding box center [726, 145] width 129 height 25
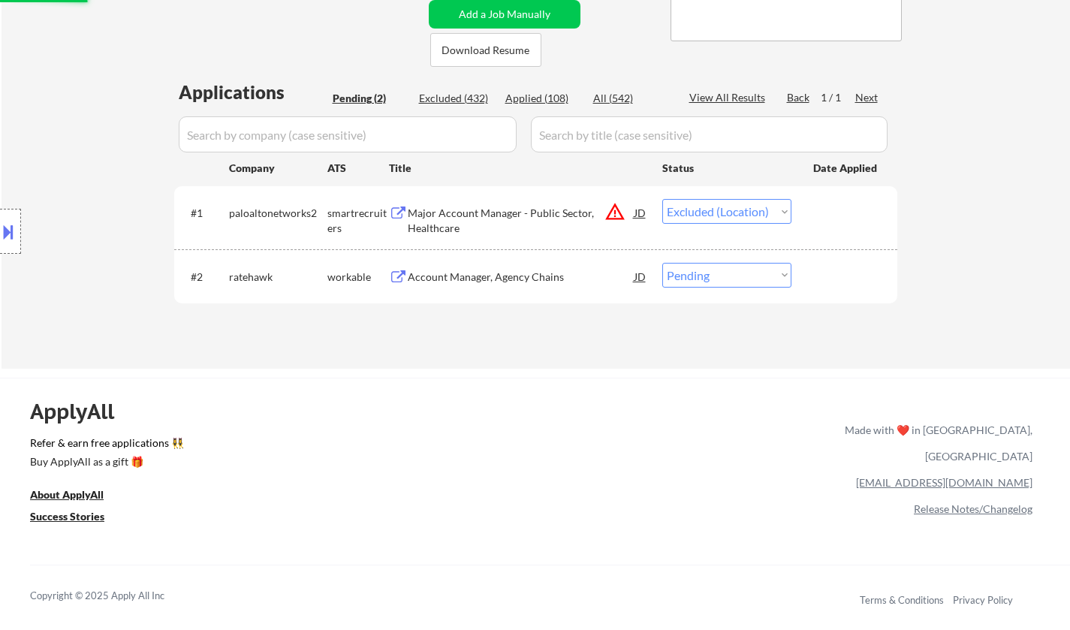
scroll to position [300, 0]
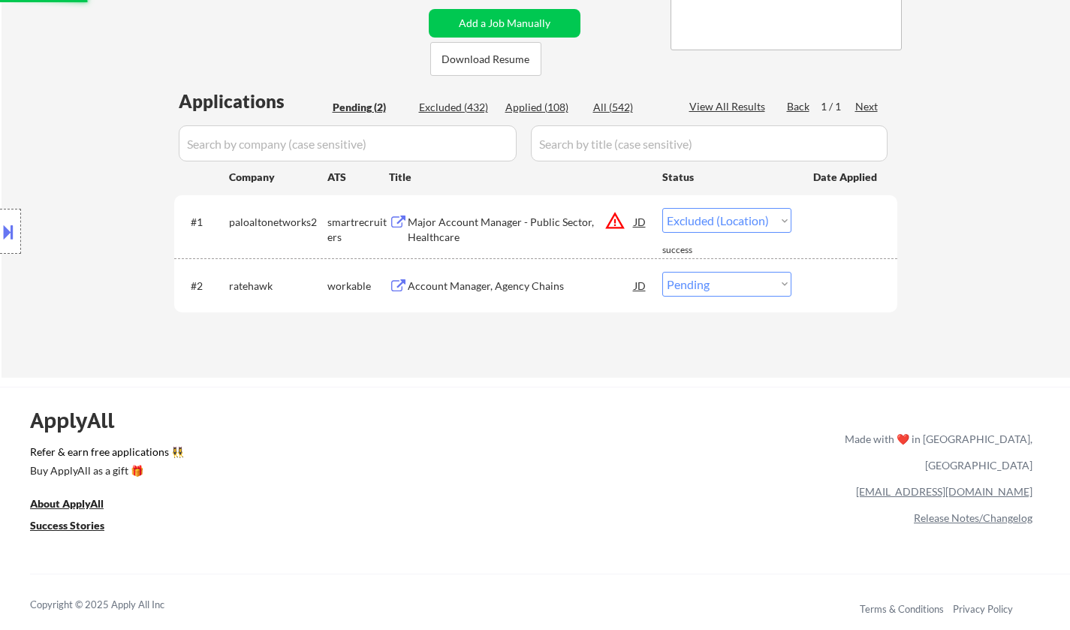
select select ""pending""
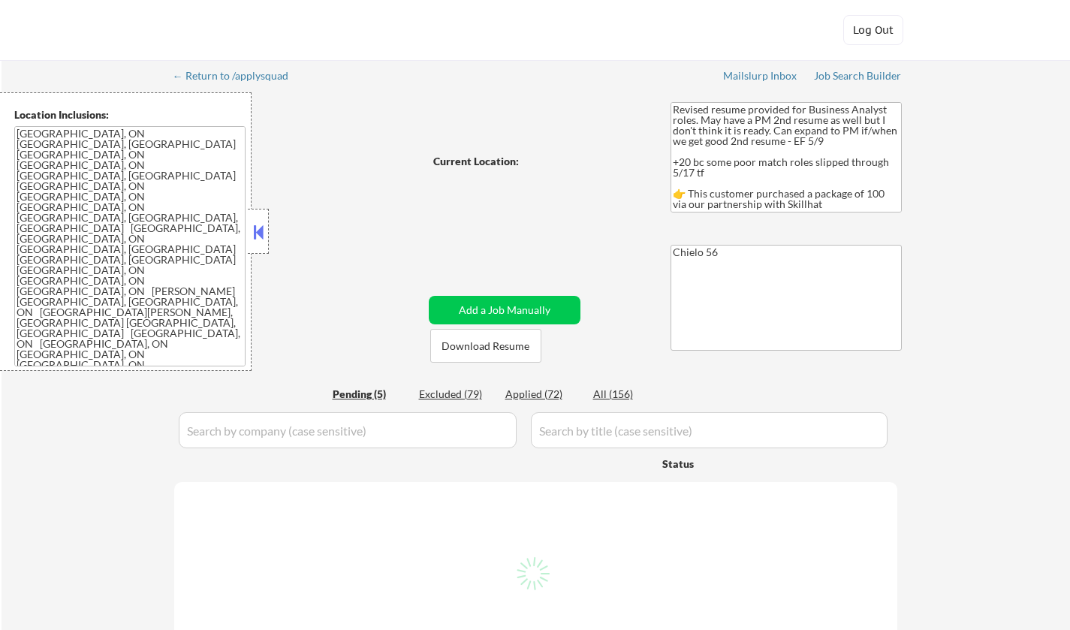
select select ""pending""
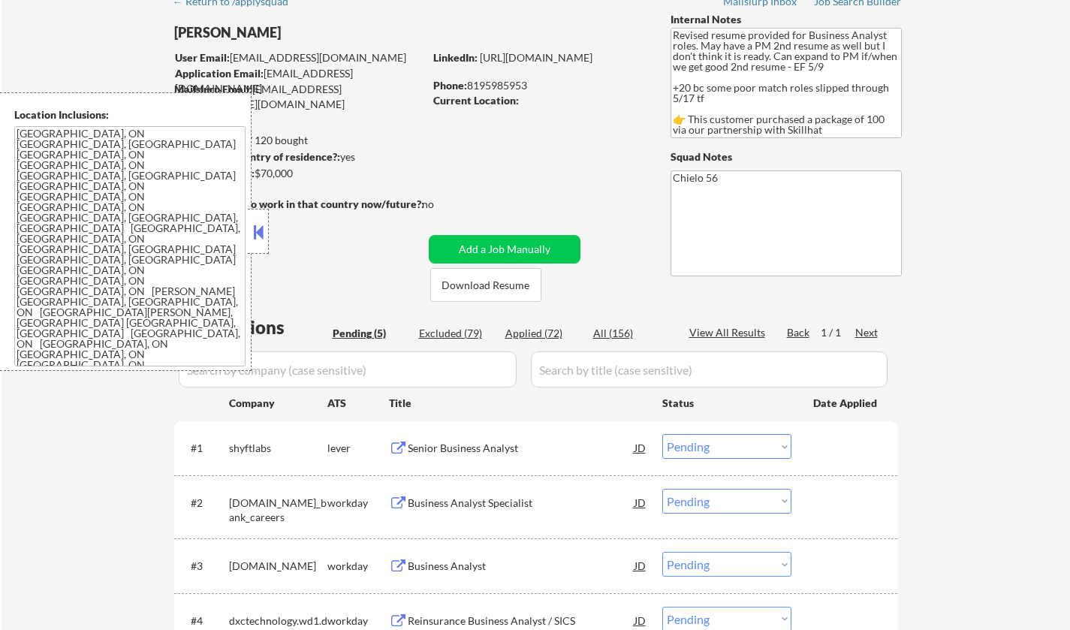
scroll to position [150, 0]
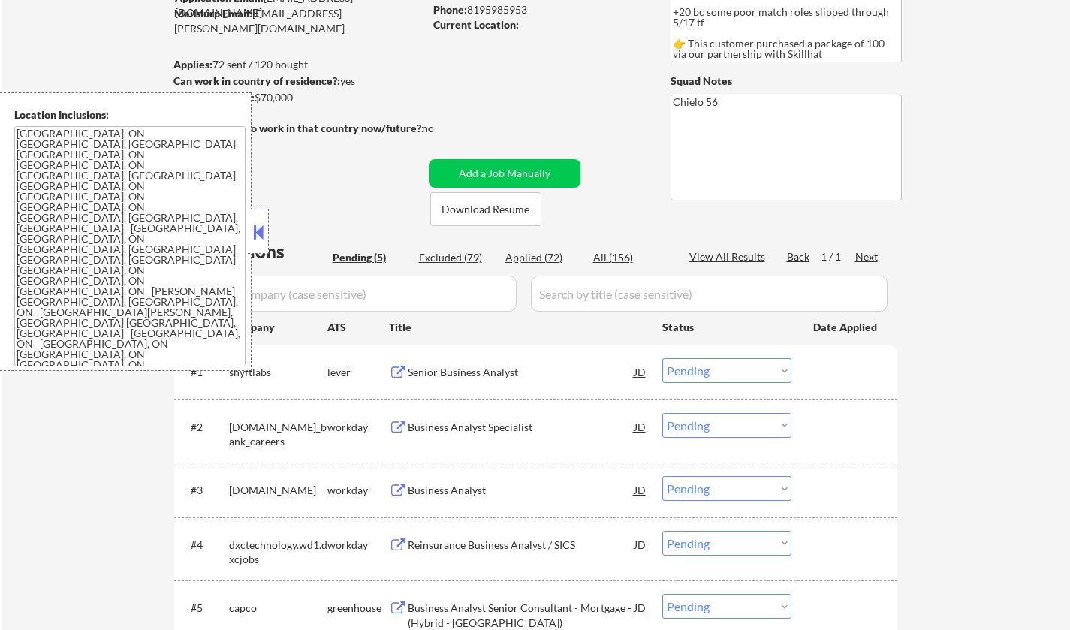
click at [479, 375] on div "Senior Business Analyst" at bounding box center [521, 372] width 227 height 15
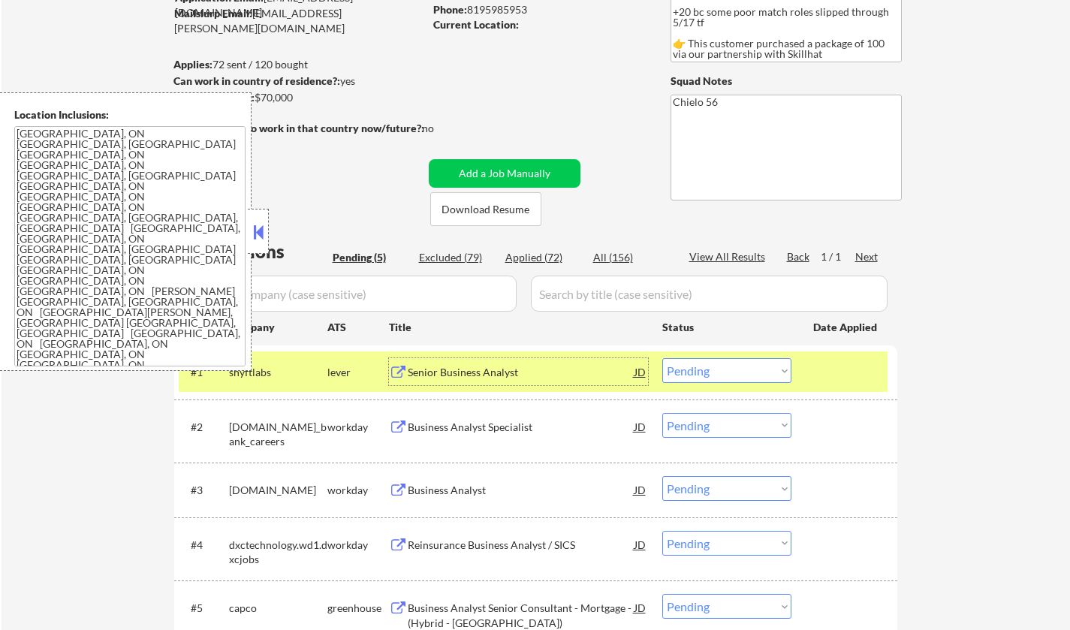
click at [746, 372] on select "Choose an option... Pending Applied Excluded (Questions) Excluded (Expired) Exc…" at bounding box center [726, 370] width 129 height 25
click at [662, 358] on select "Choose an option... Pending Applied Excluded (Questions) Excluded (Expired) Exc…" at bounding box center [726, 370] width 129 height 25
click at [256, 240] on button at bounding box center [258, 232] width 17 height 23
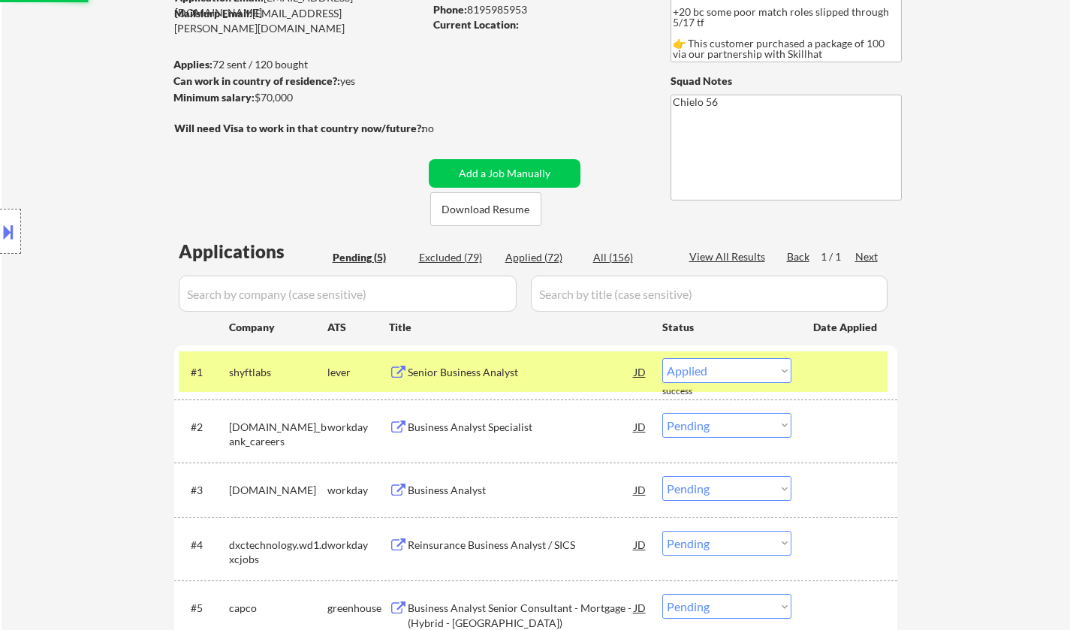
scroll to position [375, 0]
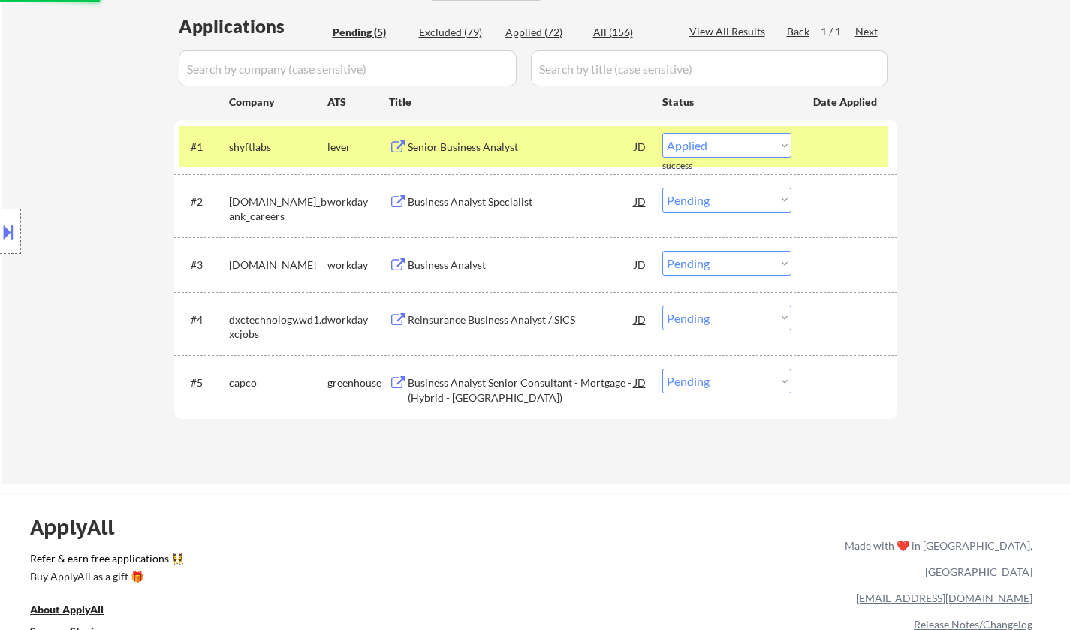
select select ""pending""
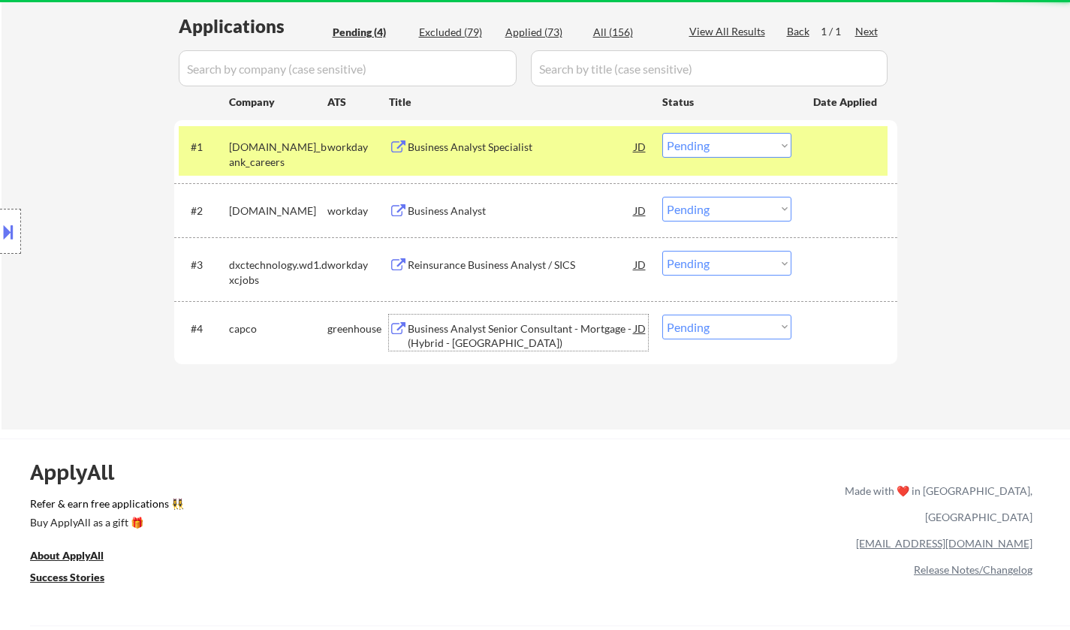
click at [461, 330] on div "Business Analyst Senior Consultant - Mortgage - (Hybrid - [GEOGRAPHIC_DATA])" at bounding box center [521, 335] width 227 height 29
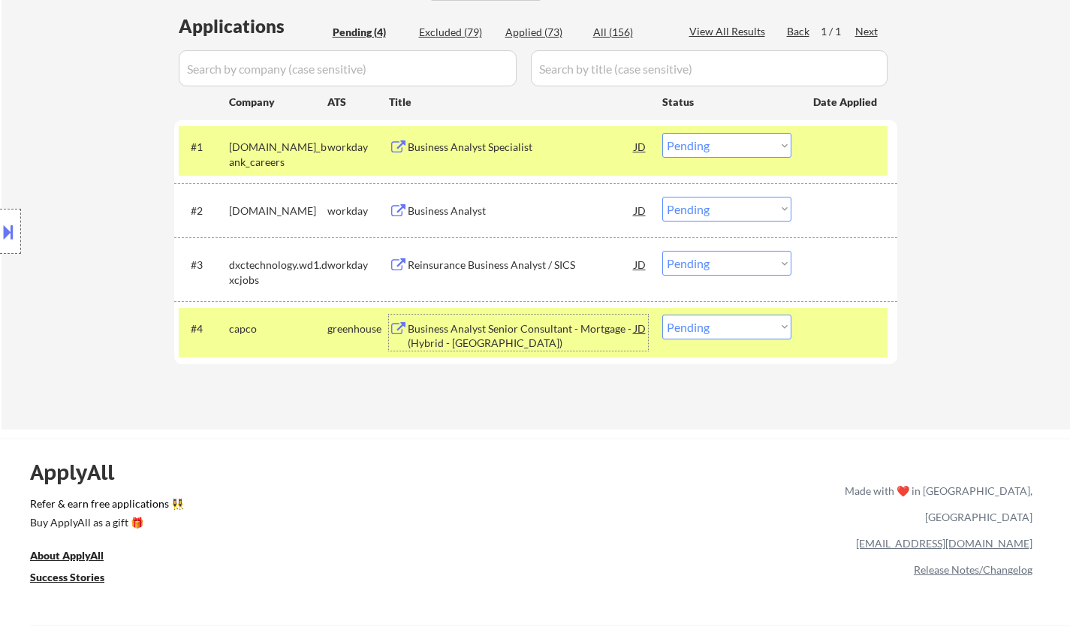
click at [734, 328] on select "Choose an option... Pending Applied Excluded (Questions) Excluded (Expired) Exc…" at bounding box center [726, 327] width 129 height 25
select select ""applied""
click at [662, 315] on select "Choose an option... Pending Applied Excluded (Questions) Excluded (Expired) Exc…" at bounding box center [726, 327] width 129 height 25
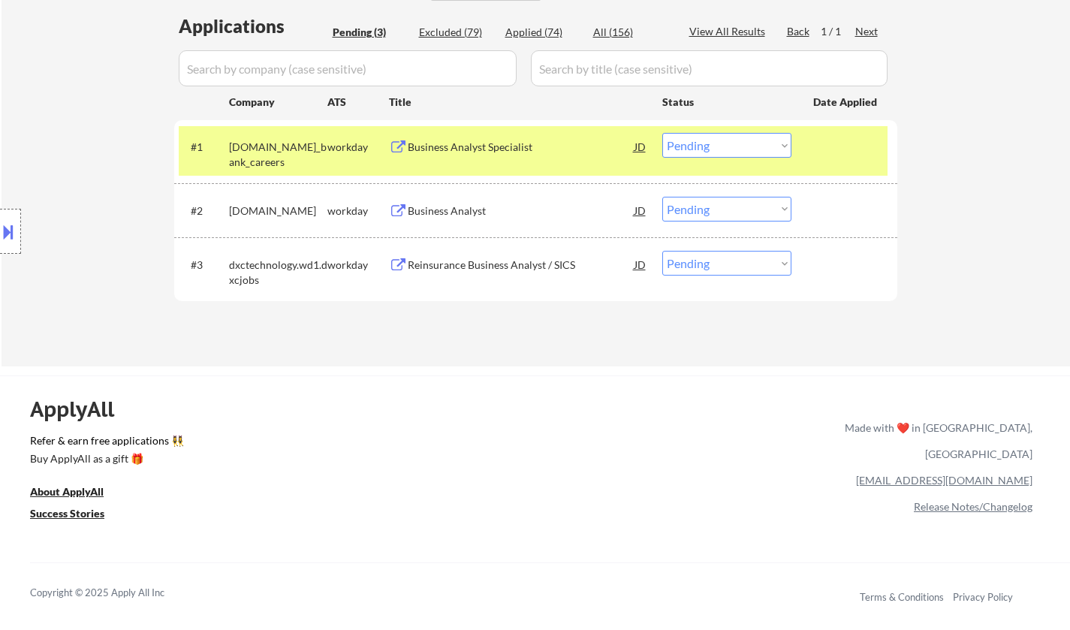
click at [456, 210] on div "Business Analyst" at bounding box center [521, 211] width 227 height 15
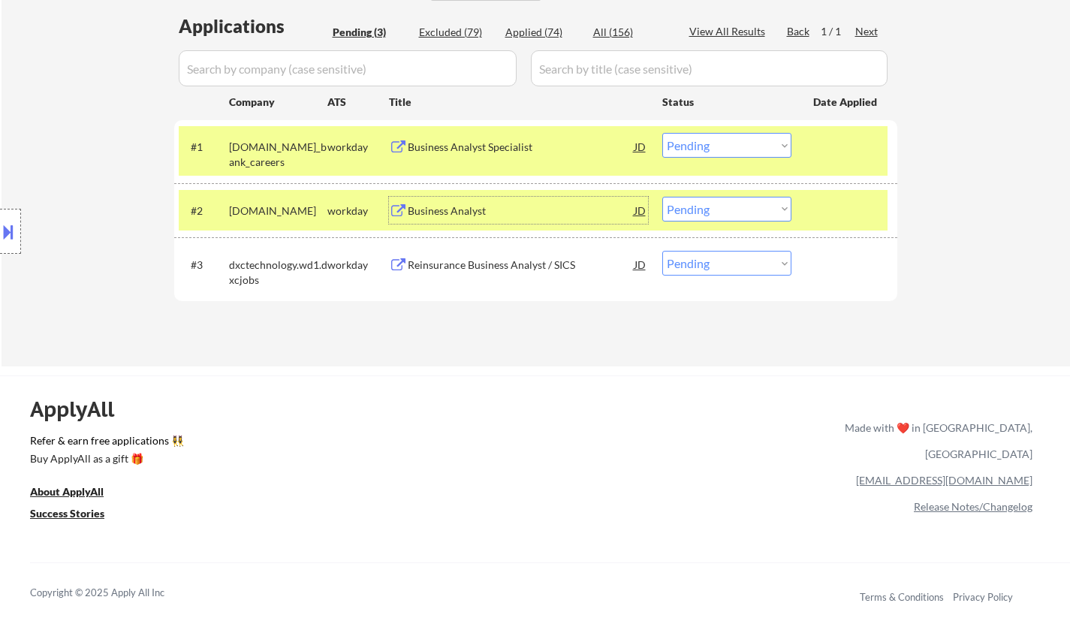
click at [430, 209] on div "Business Analyst" at bounding box center [521, 211] width 227 height 15
